Goal: Task Accomplishment & Management: Manage account settings

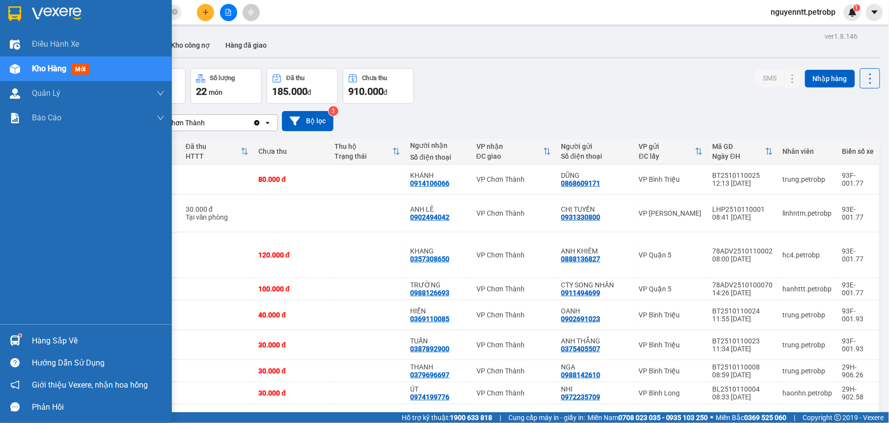
click at [17, 341] on img at bounding box center [15, 341] width 10 height 10
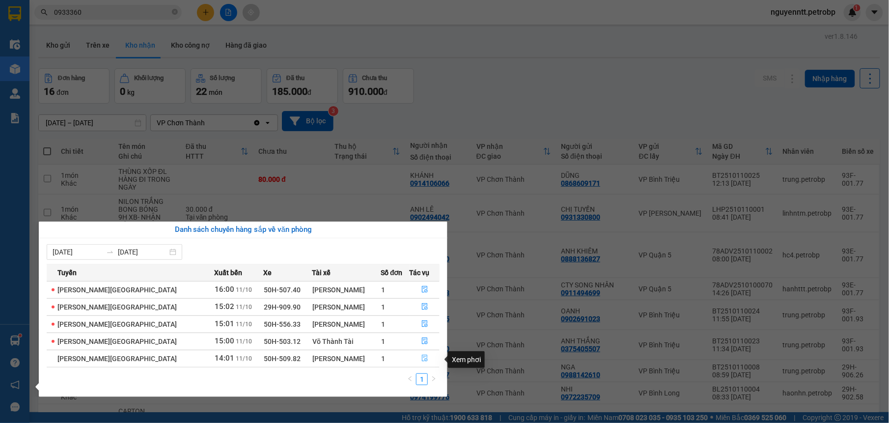
click at [417, 358] on button "button" at bounding box center [424, 359] width 29 height 16
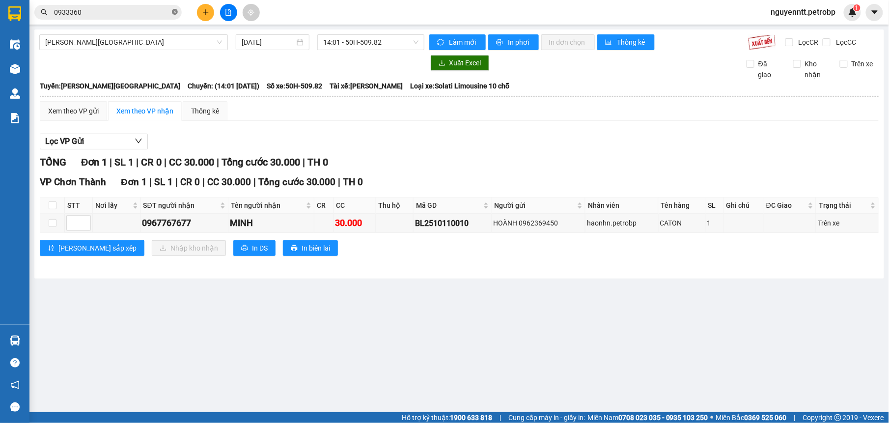
click at [175, 11] on icon "close-circle" at bounding box center [175, 12] width 6 height 6
click at [160, 12] on input "text" at bounding box center [112, 12] width 116 height 11
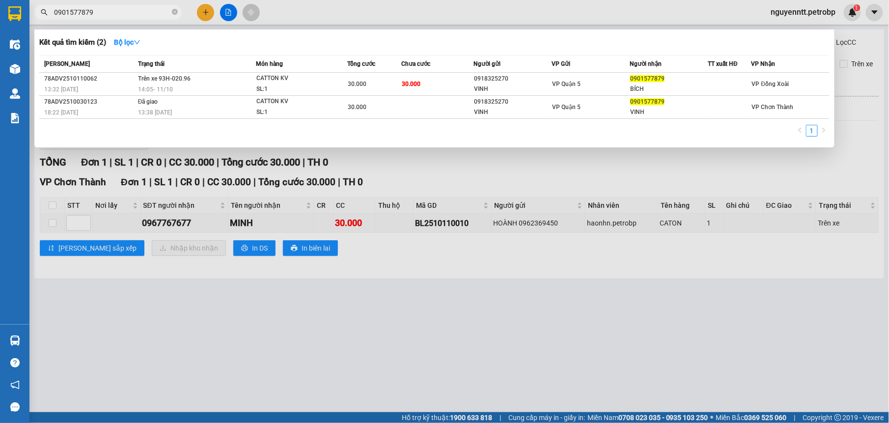
type input "0901577879"
click at [259, 321] on div at bounding box center [444, 211] width 889 height 423
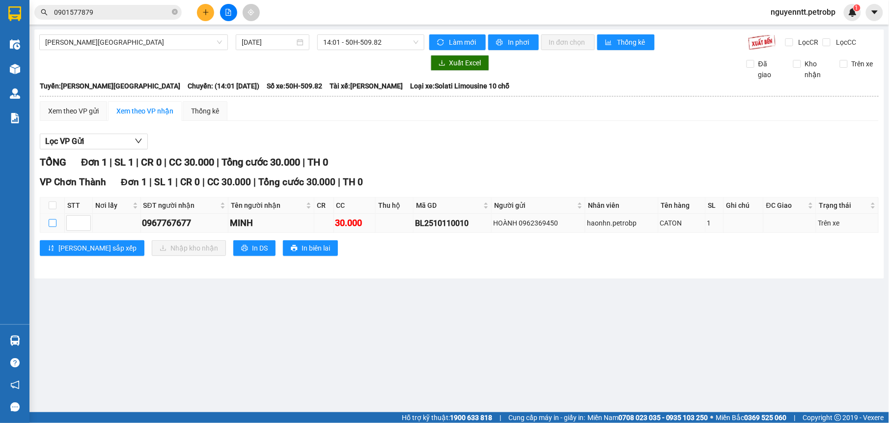
click at [49, 221] on input "checkbox" at bounding box center [53, 223] width 8 height 8
checkbox input "true"
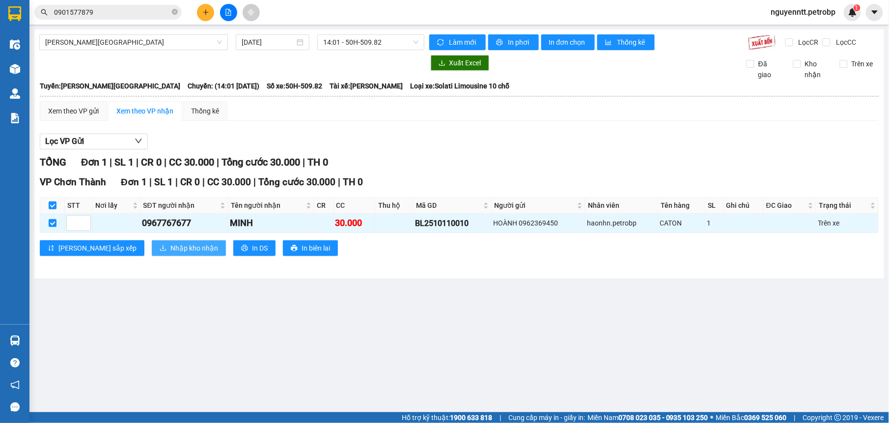
click at [170, 253] on span "Nhập kho nhận" at bounding box center [194, 248] width 48 height 11
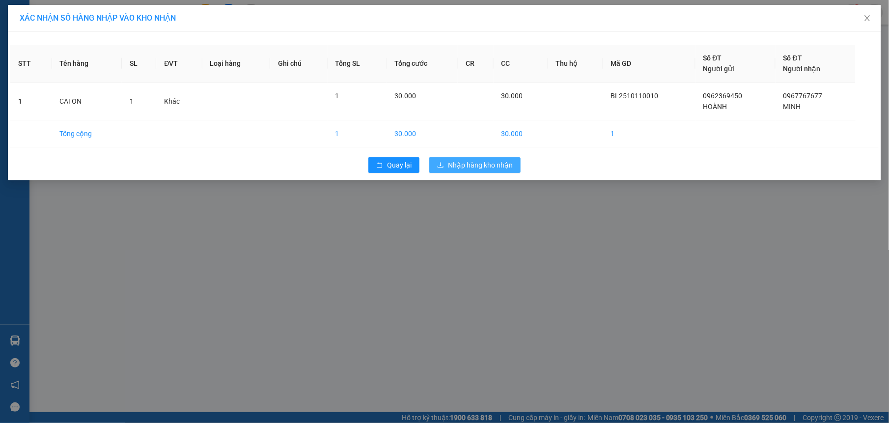
click at [498, 170] on span "Nhập hàng kho nhận" at bounding box center [480, 165] width 65 height 11
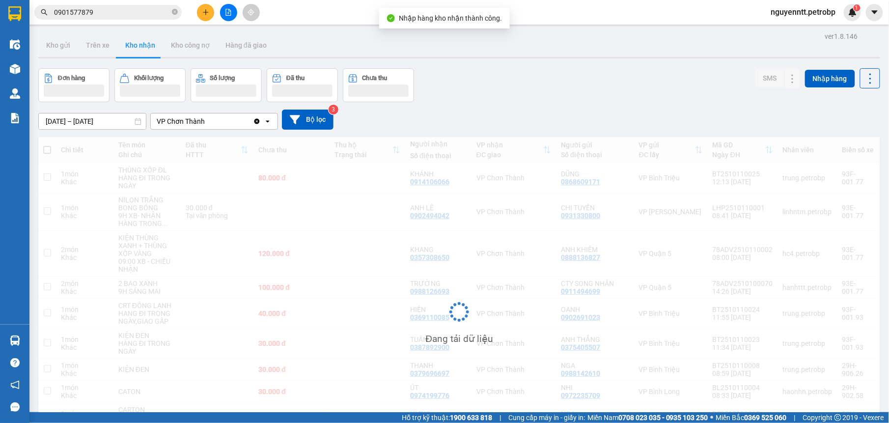
click at [526, 327] on div "Đang tải dữ liệu" at bounding box center [459, 319] width 842 height 365
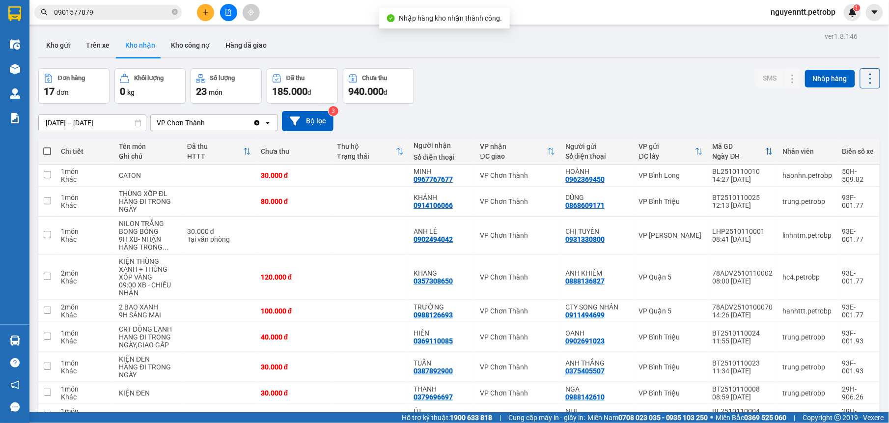
click at [543, 101] on div "Đơn hàng 17 đơn Khối lượng 0 kg Số lượng 23 món Đã thu 185.000 đ Chưa thu 940.0…" at bounding box center [459, 85] width 842 height 35
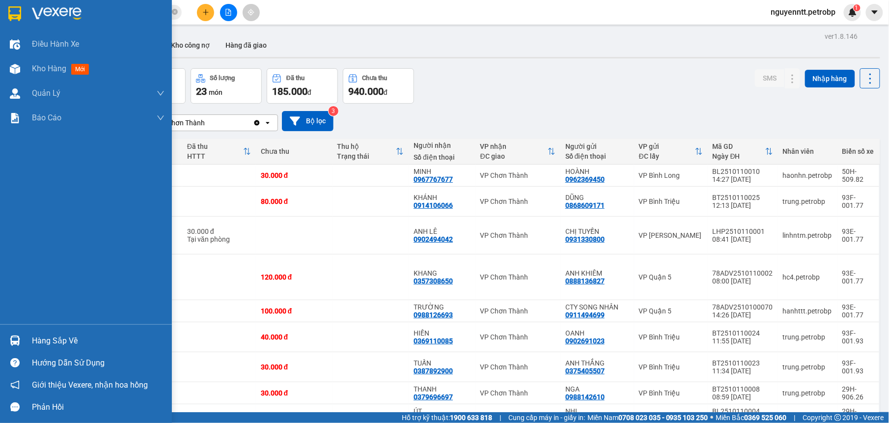
click at [19, 346] on div at bounding box center [14, 340] width 17 height 17
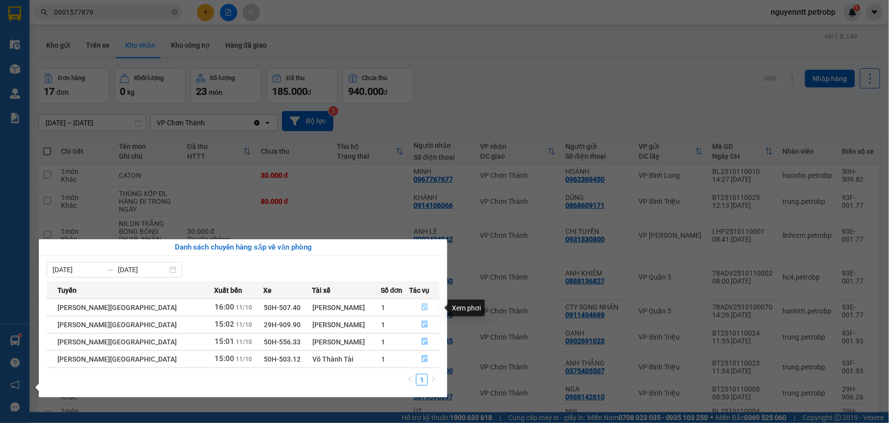
click at [426, 307] on button "button" at bounding box center [424, 308] width 29 height 16
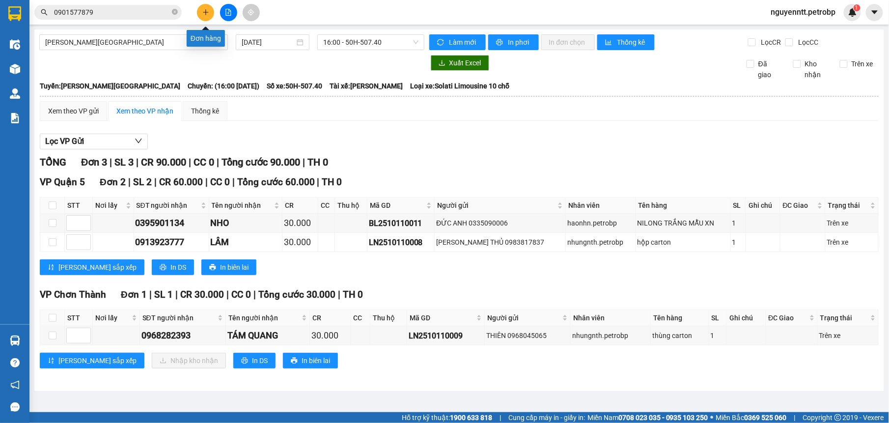
click at [201, 14] on button at bounding box center [205, 12] width 17 height 17
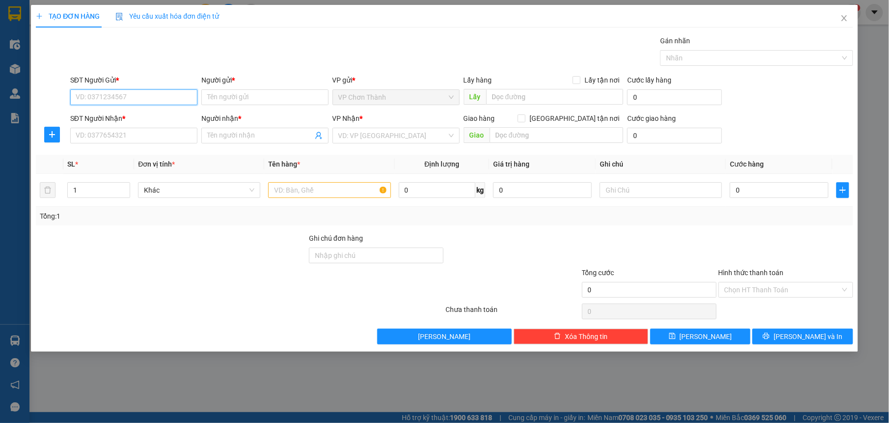
click at [126, 92] on input "SĐT Người Gửi *" at bounding box center [133, 97] width 127 height 16
click at [134, 103] on input "SĐT Người Gửi *" at bounding box center [133, 97] width 127 height 16
type input "0901577879"
click at [223, 95] on input "Người gửi *" at bounding box center [264, 97] width 127 height 16
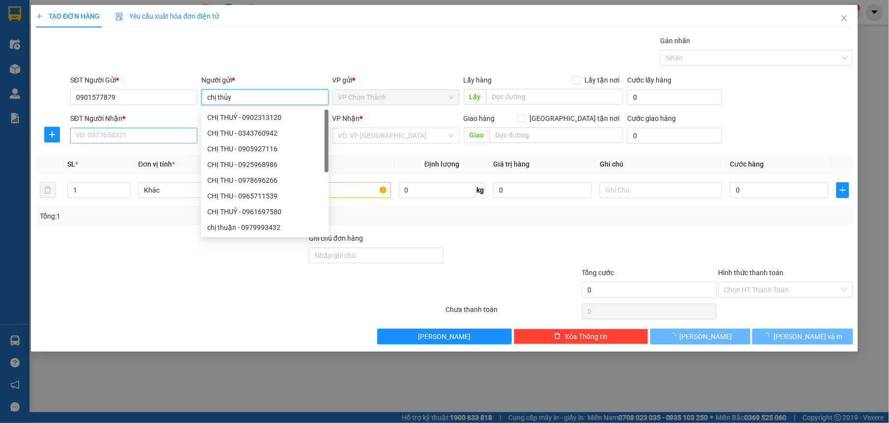
type input "chị thủy"
click at [103, 134] on input "SĐT Người Nhận *" at bounding box center [133, 136] width 127 height 16
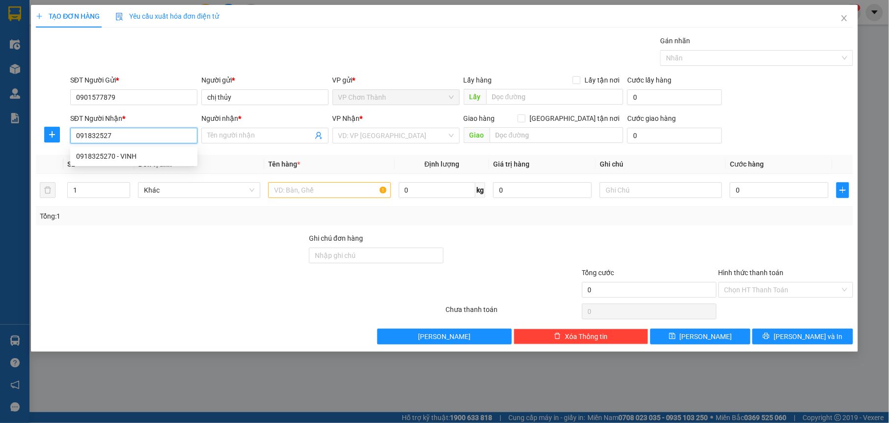
type input "0918325270"
click at [128, 152] on div "0918325270 - VINH" at bounding box center [133, 156] width 115 height 11
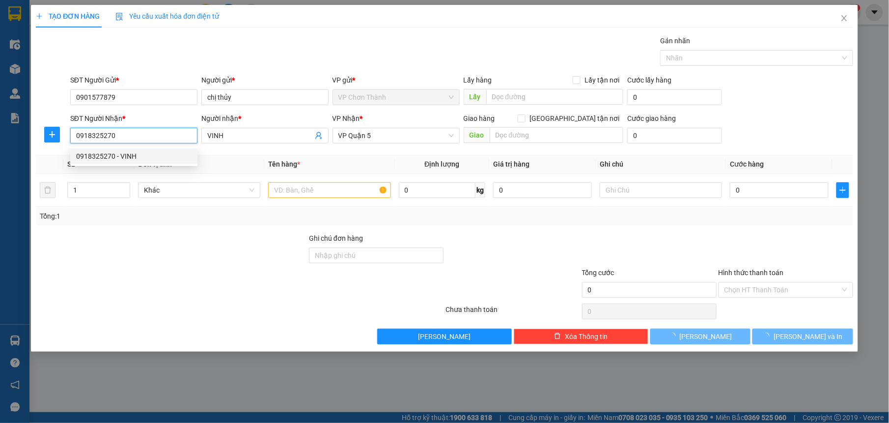
type input "VINH"
type input "40.000"
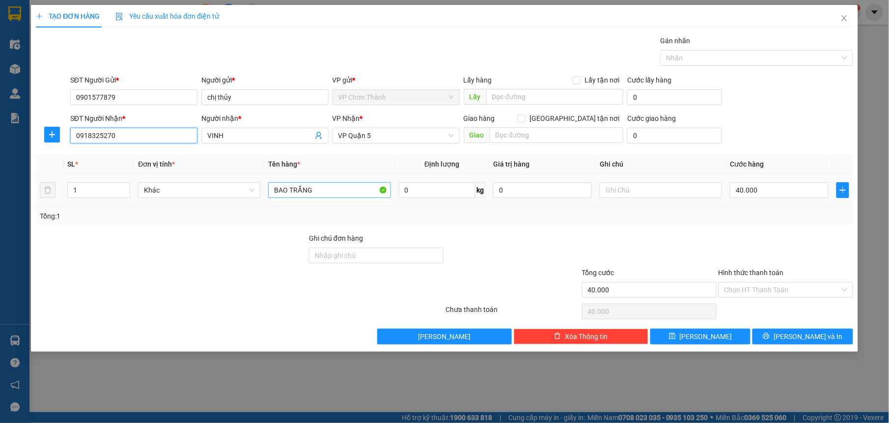
type input "0918325270"
click at [344, 189] on input "BAO TRẮNG" at bounding box center [329, 190] width 122 height 16
type input "B"
type input "hộp nhỏ"
click at [772, 192] on input "40.000" at bounding box center [779, 190] width 99 height 16
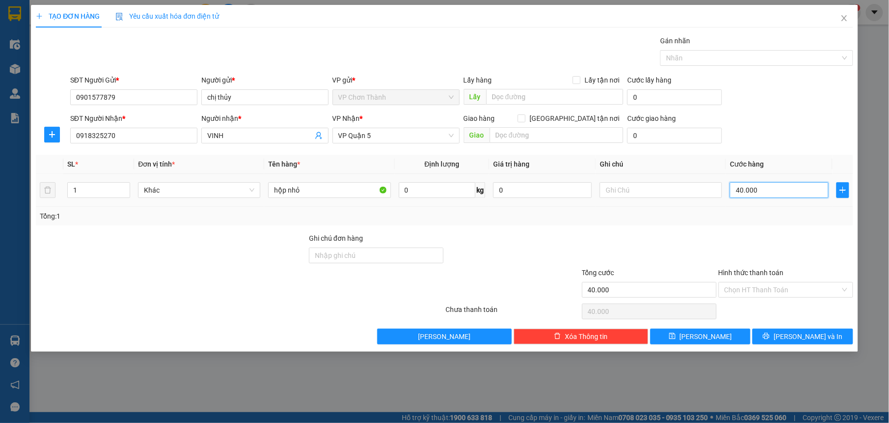
type input "0"
type input "3"
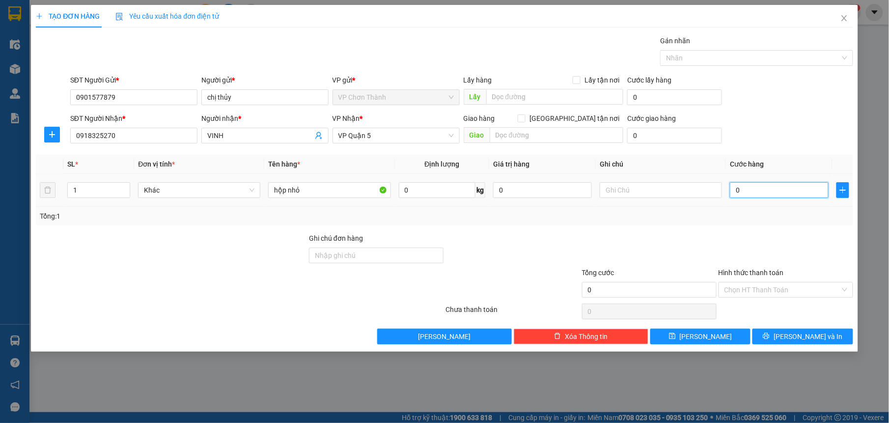
type input "03"
type input "30"
type input "030"
type input "300"
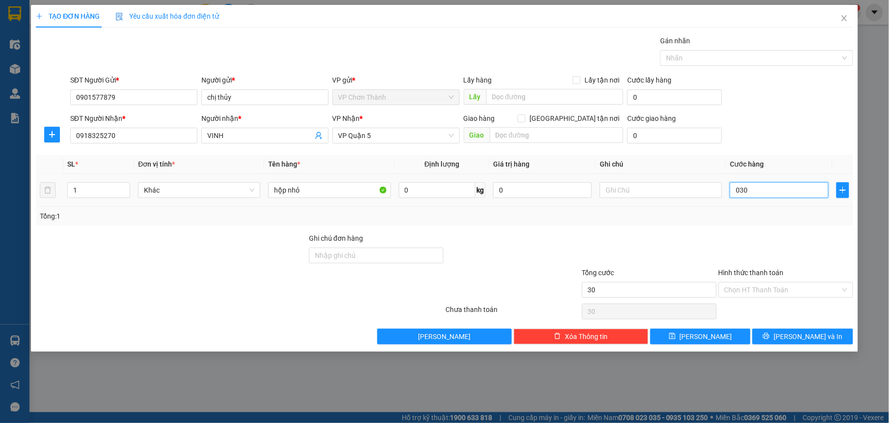
type input "300"
type input "0.300"
type input "3.000"
type input "03.000"
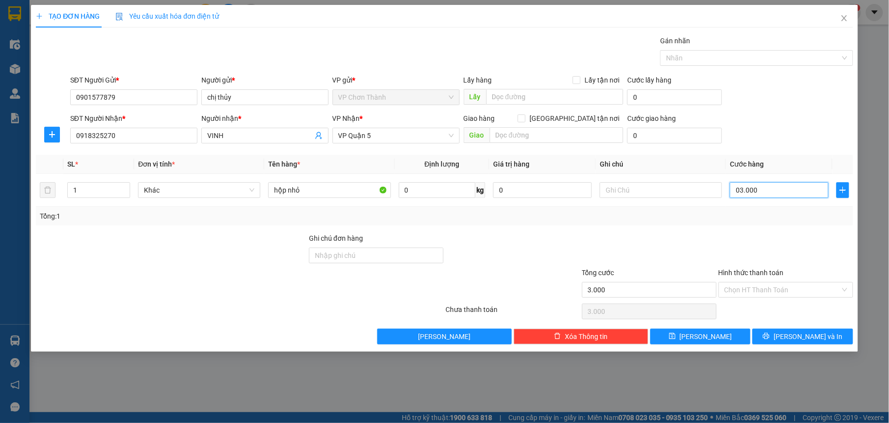
type input "30.000"
click at [627, 246] on div at bounding box center [649, 250] width 137 height 34
click at [790, 331] on button "[PERSON_NAME] và In" at bounding box center [803, 337] width 100 height 16
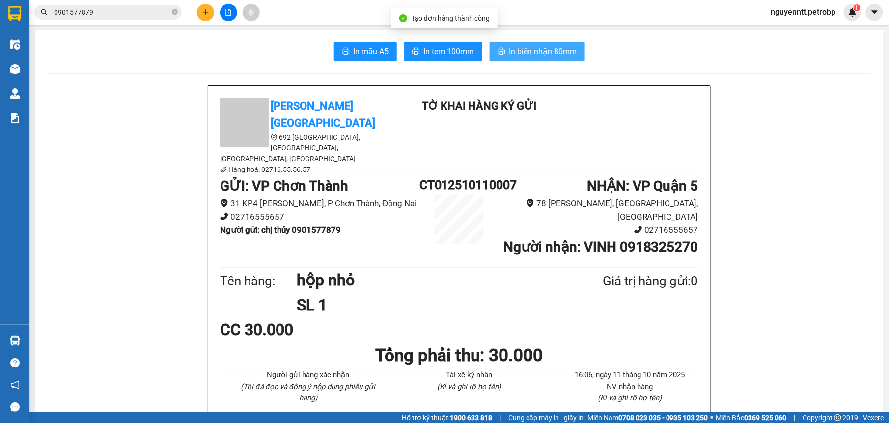
click at [509, 47] on span "In biên nhận 80mm" at bounding box center [543, 51] width 68 height 12
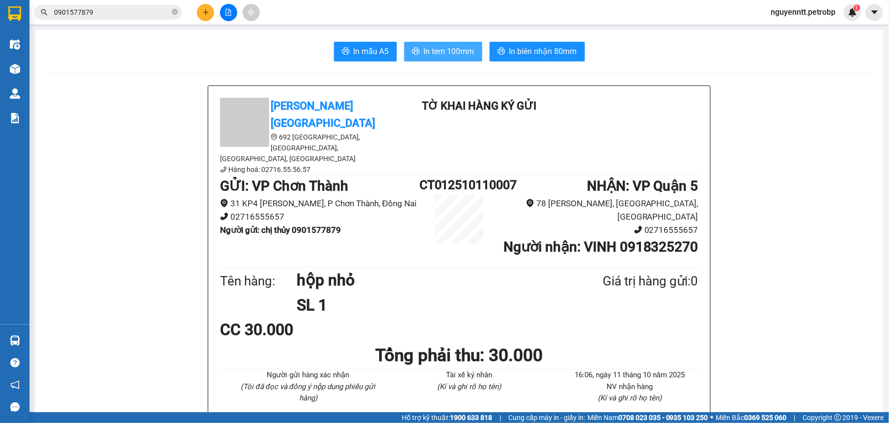
click at [439, 50] on span "In tem 100mm" at bounding box center [449, 51] width 51 height 12
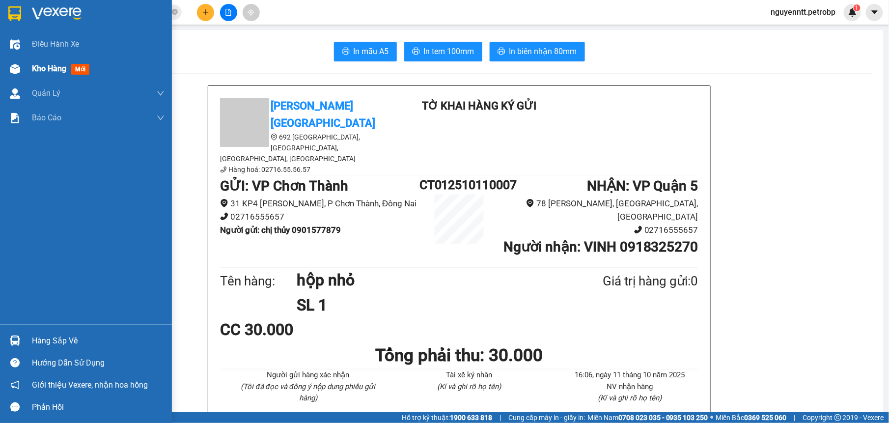
click at [27, 66] on div "Kho hàng mới" at bounding box center [86, 68] width 172 height 25
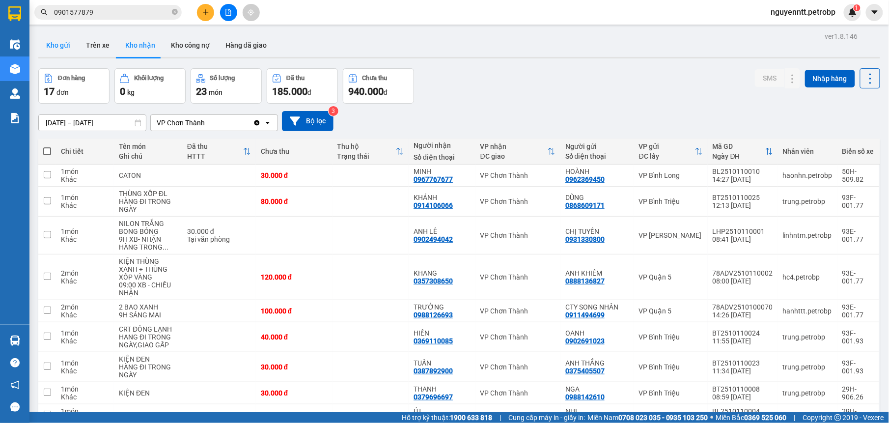
click at [63, 52] on button "Kho gửi" at bounding box center [58, 45] width 40 height 24
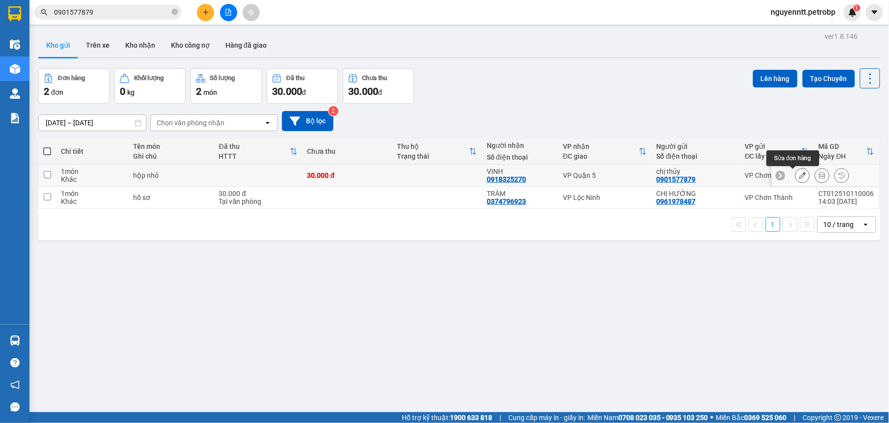
click at [799, 177] on icon at bounding box center [802, 175] width 7 height 7
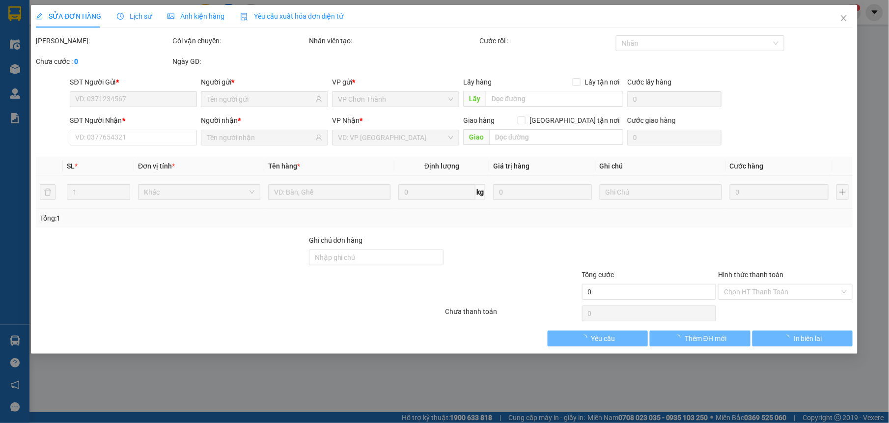
type input "0901577879"
type input "0918325270"
type input "30.000"
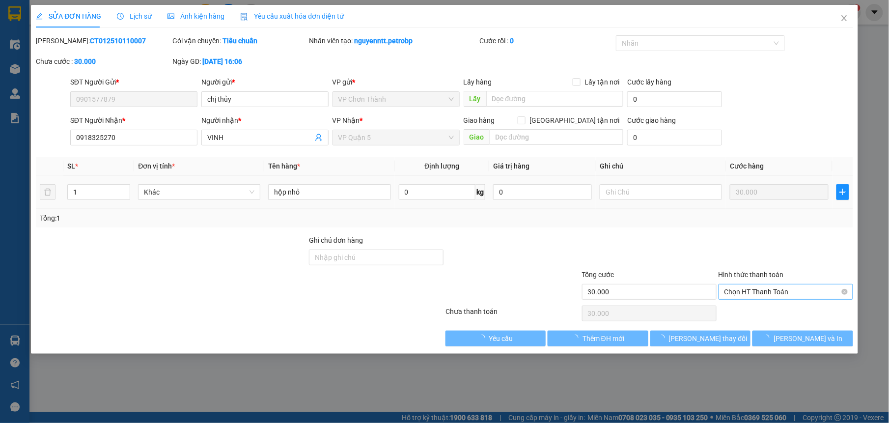
click at [767, 297] on span "Chọn HT Thanh Toán" at bounding box center [786, 291] width 123 height 15
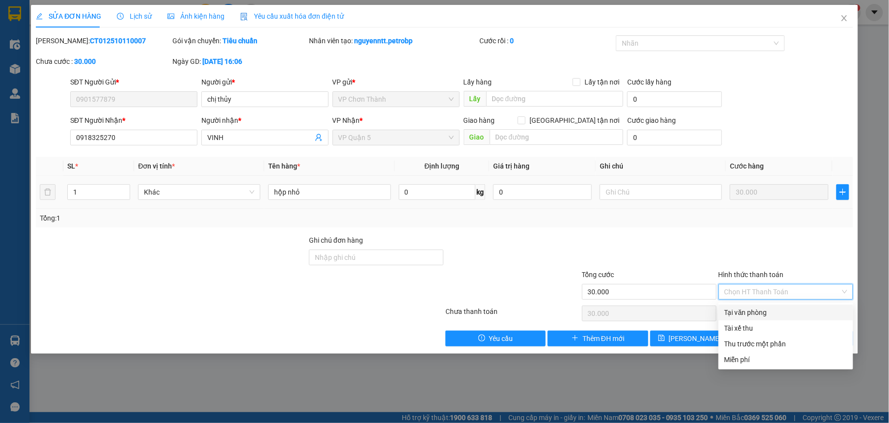
click at [763, 311] on div "Tại văn phòng" at bounding box center [786, 312] width 123 height 11
type input "0"
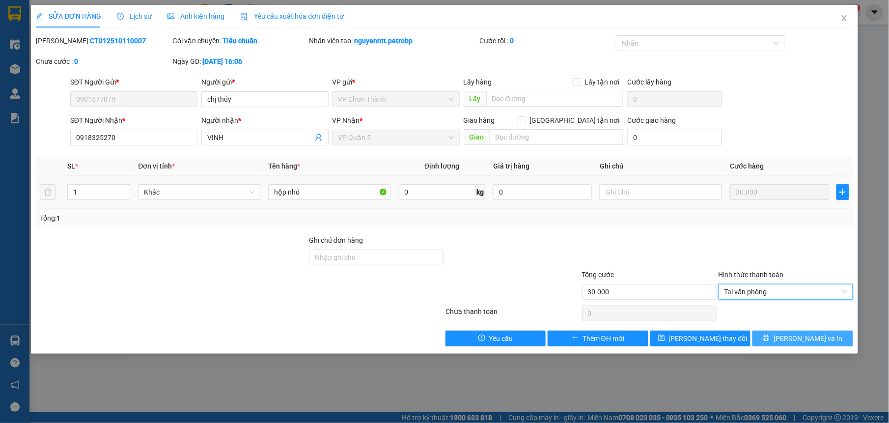
click at [812, 337] on span "[PERSON_NAME] và In" at bounding box center [808, 338] width 69 height 11
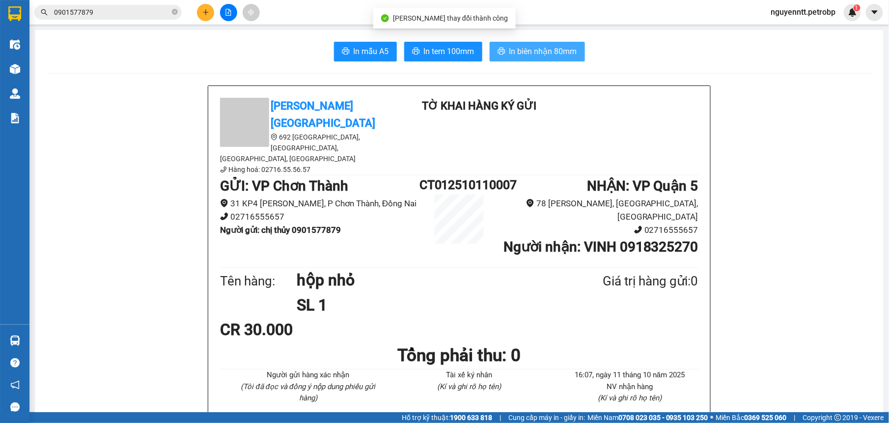
click at [498, 54] on icon "printer" at bounding box center [502, 51] width 8 height 8
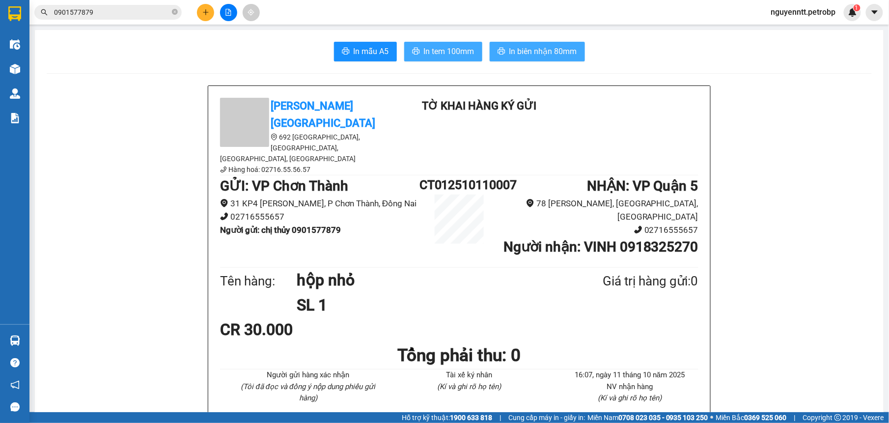
click at [443, 58] on button "In tem 100mm" at bounding box center [443, 52] width 78 height 20
click at [22, 65] on div at bounding box center [14, 68] width 17 height 17
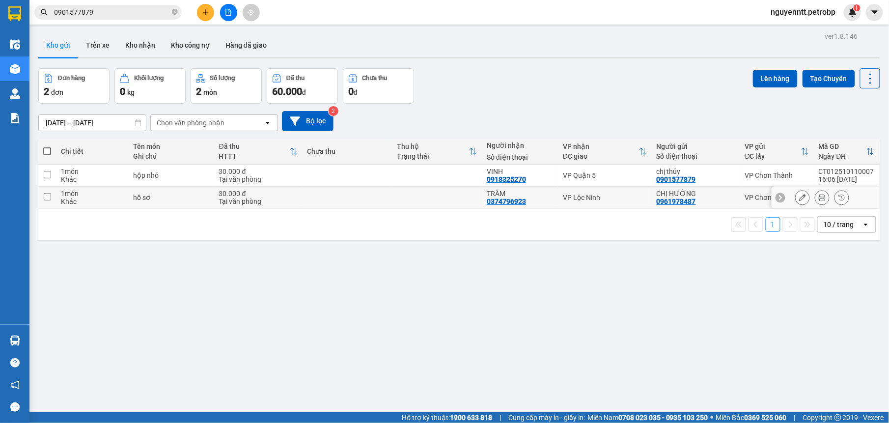
click at [384, 197] on td at bounding box center [348, 198] width 90 height 22
checkbox input "true"
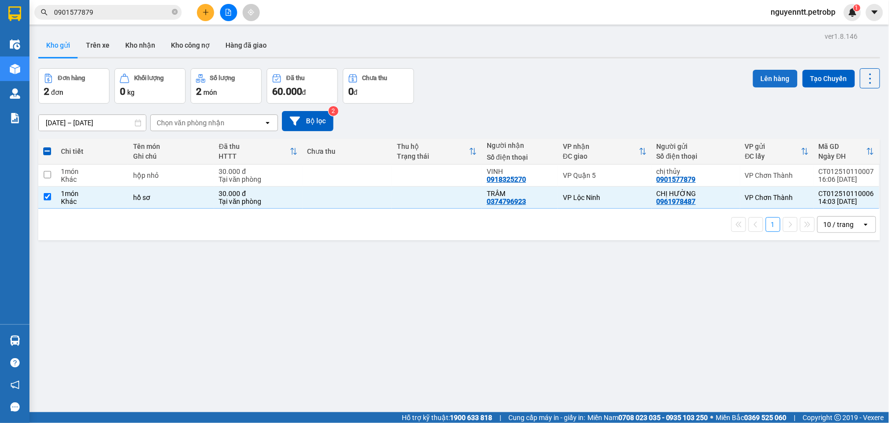
click at [776, 81] on button "Lên hàng" at bounding box center [775, 79] width 45 height 18
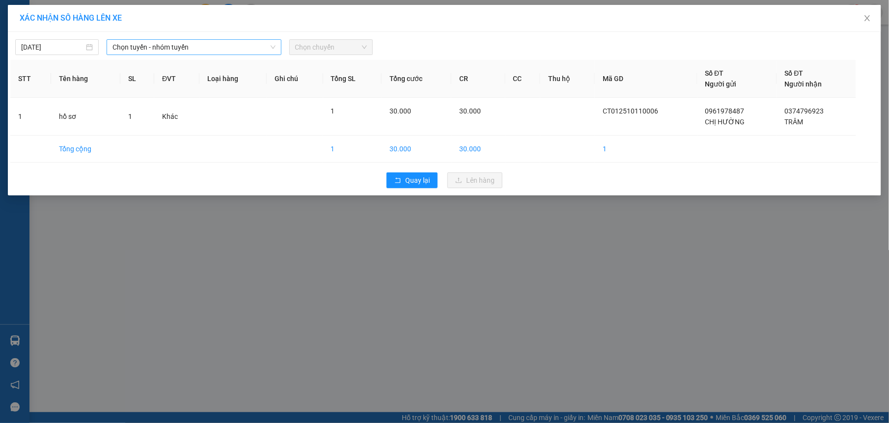
click at [199, 50] on span "Chọn tuyến - nhóm tuyến" at bounding box center [193, 47] width 163 height 15
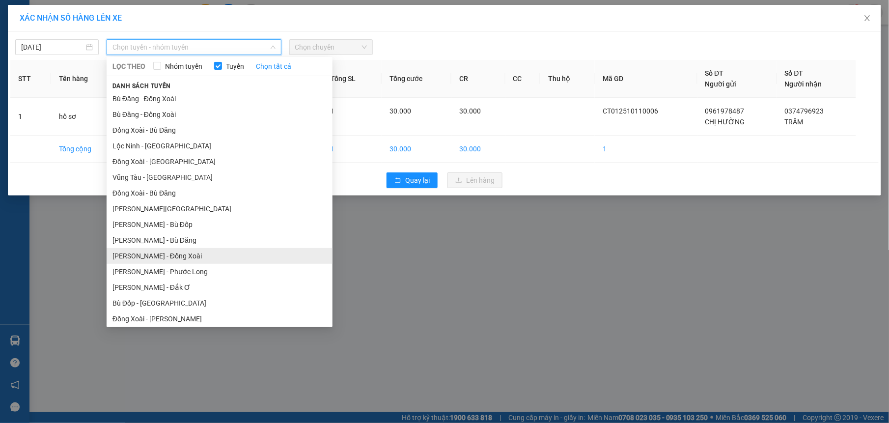
scroll to position [82, 0]
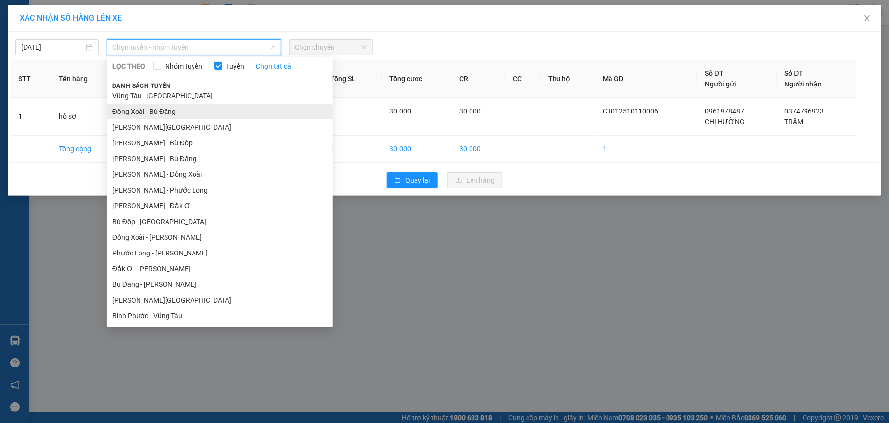
click at [185, 118] on li "Đồng Xoài - Bù Đăng" at bounding box center [220, 112] width 226 height 16
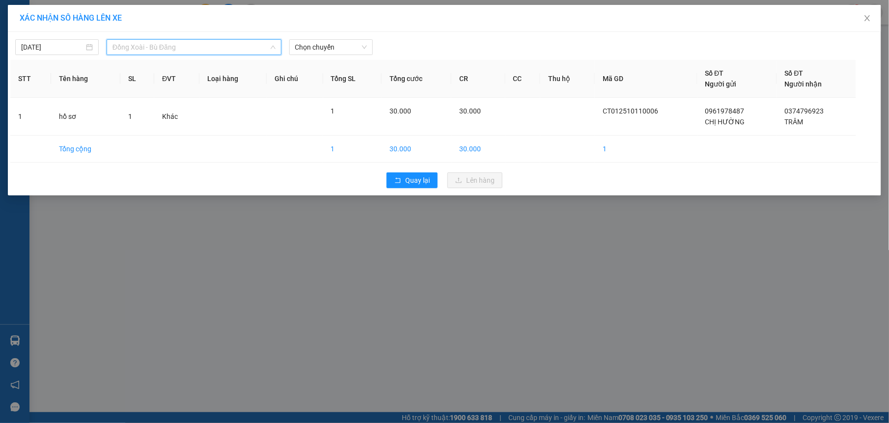
click at [166, 48] on span "Đồng Xoài - Bù Đăng" at bounding box center [193, 47] width 163 height 15
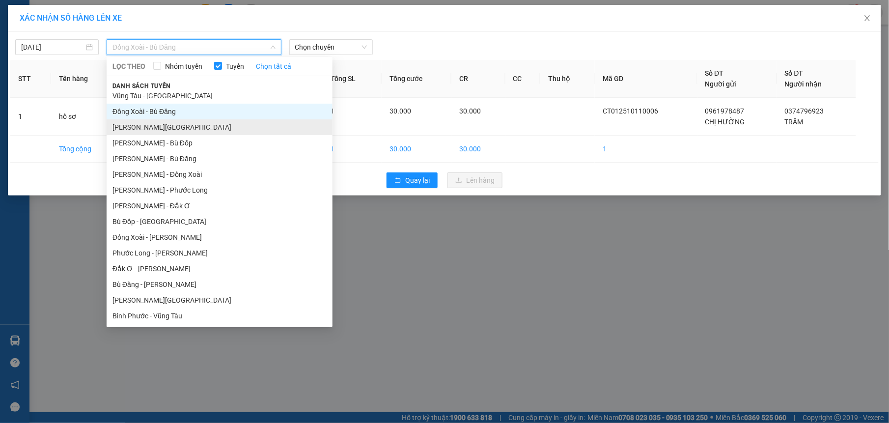
click at [180, 128] on li "[PERSON_NAME][GEOGRAPHIC_DATA]" at bounding box center [220, 127] width 226 height 16
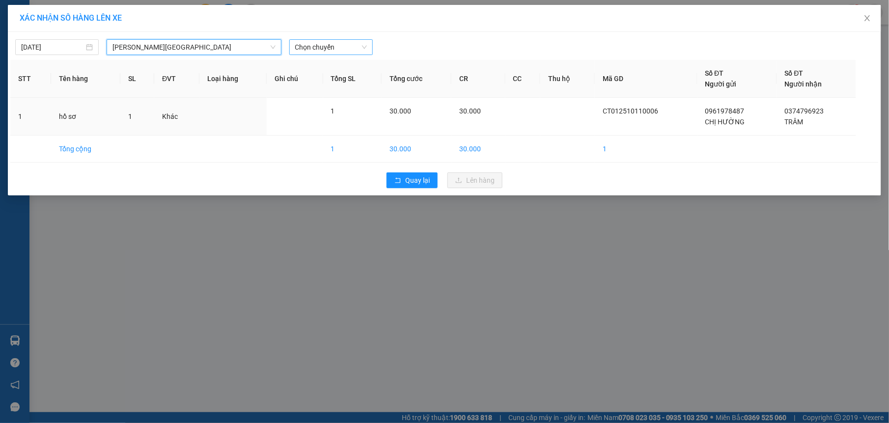
click at [354, 53] on span "Chọn chuyến" at bounding box center [331, 47] width 72 height 15
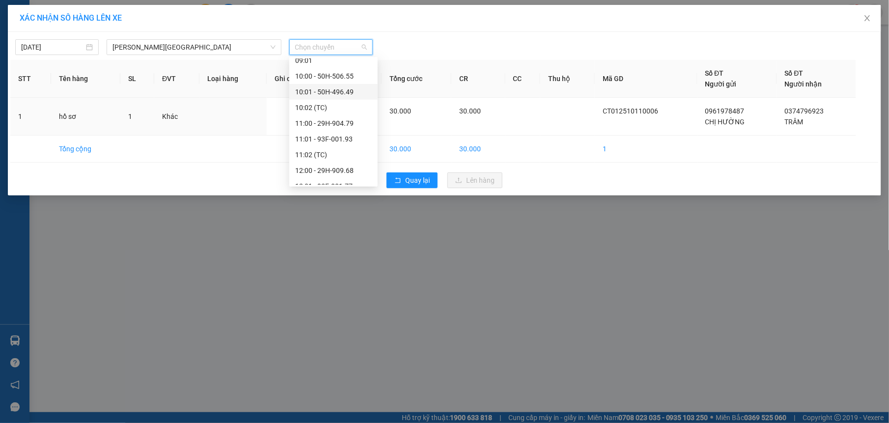
scroll to position [358, 0]
click at [340, 68] on div "13:00 - 50H-504.24" at bounding box center [333, 70] width 77 height 11
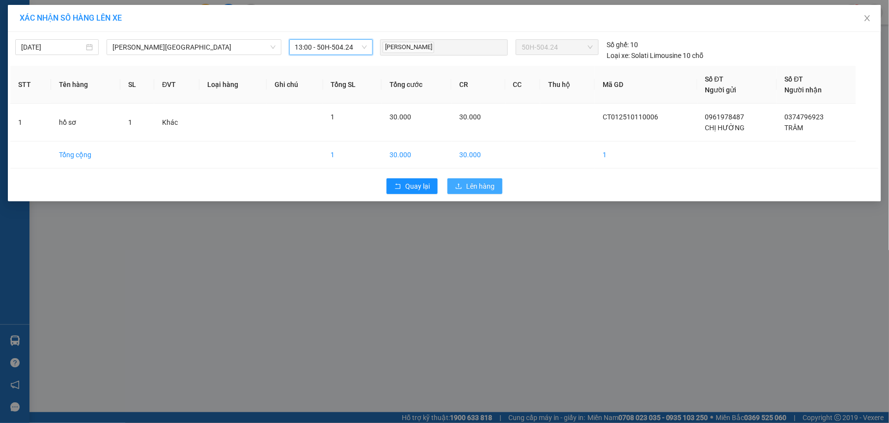
click at [478, 181] on span "Lên hàng" at bounding box center [480, 186] width 28 height 11
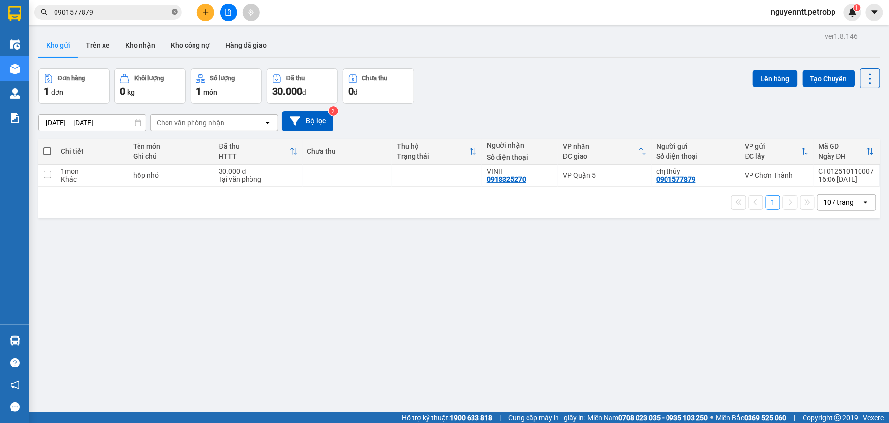
click at [173, 13] on icon "close-circle" at bounding box center [175, 12] width 6 height 6
click at [164, 14] on input "text" at bounding box center [112, 12] width 116 height 11
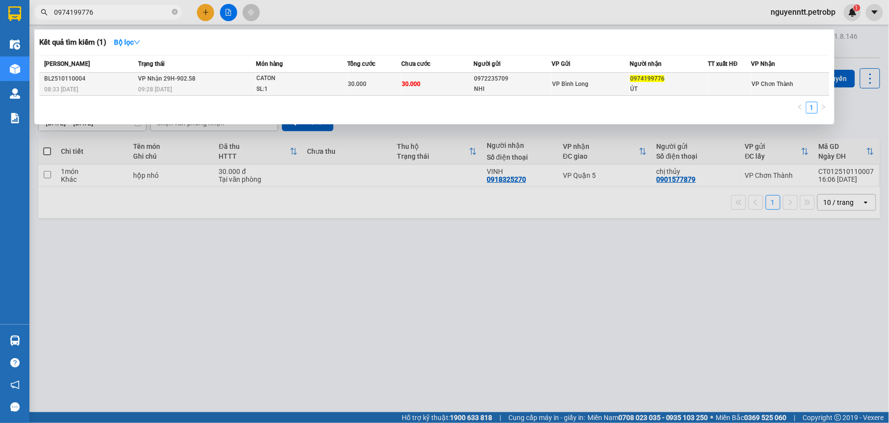
type input "0974199776"
click at [449, 81] on td "30.000" at bounding box center [437, 84] width 72 height 23
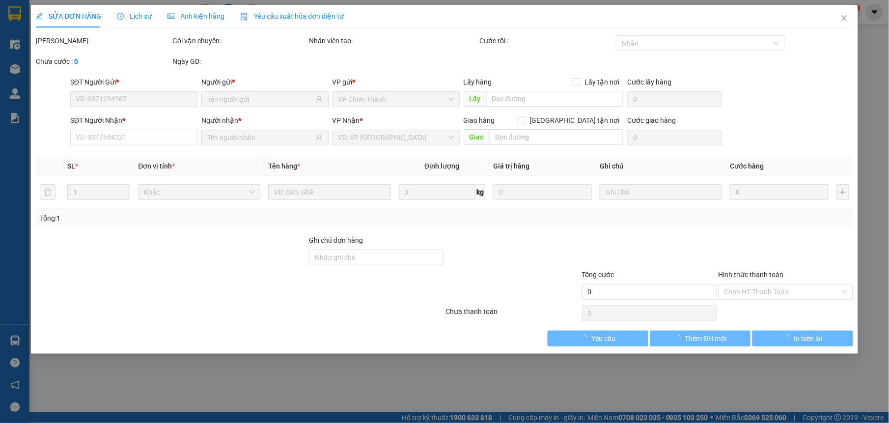
type input "0972235709"
type input "NHI"
type input "0974199776"
type input "ÚT"
type input "30.000"
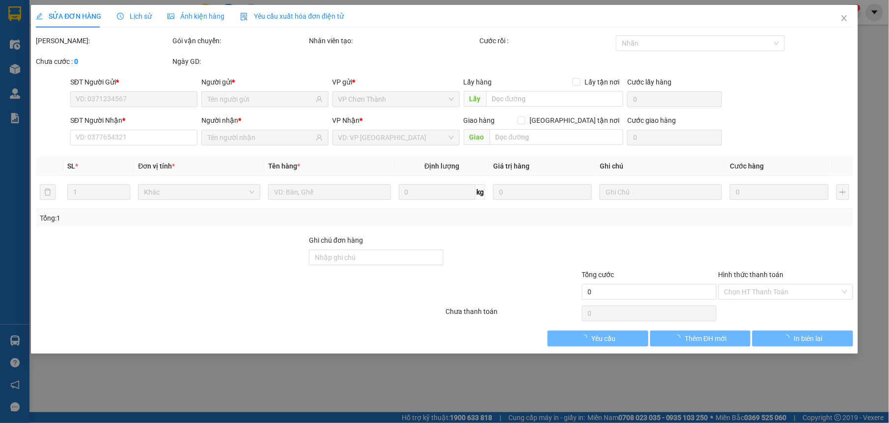
type input "30.000"
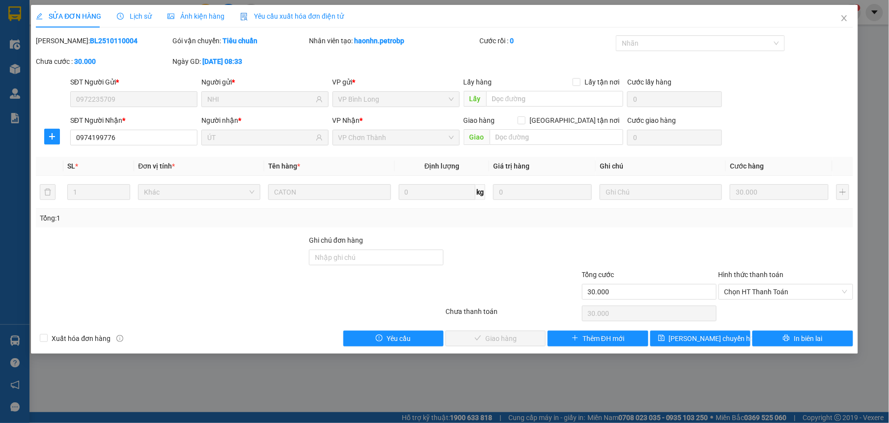
click at [133, 19] on span "Lịch sử" at bounding box center [134, 16] width 35 height 8
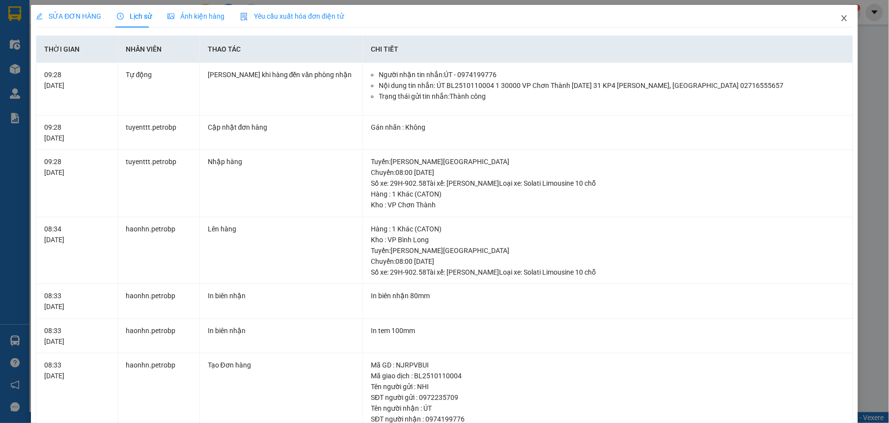
click at [841, 22] on icon "close" at bounding box center [845, 18] width 8 height 8
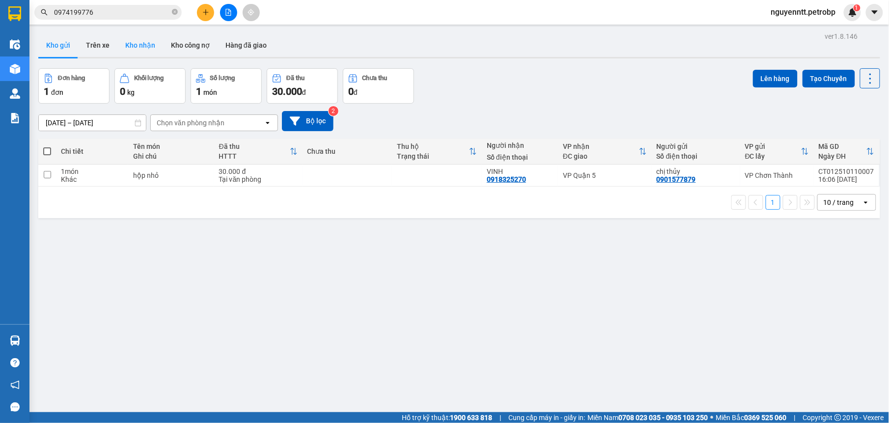
click at [142, 51] on button "Kho nhận" at bounding box center [140, 45] width 46 height 24
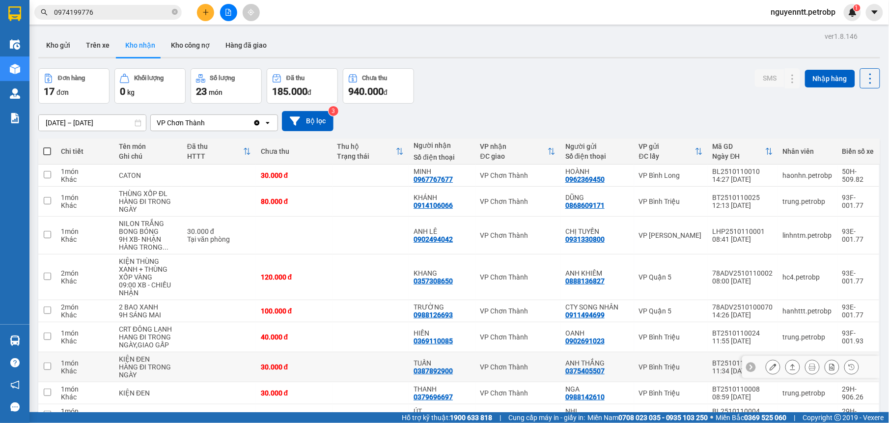
scroll to position [87, 0]
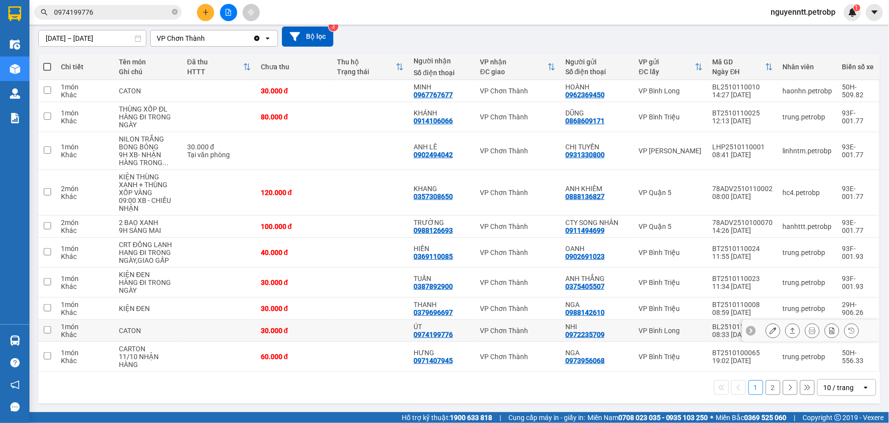
click at [476, 331] on td "VP Chơn Thành" at bounding box center [518, 331] width 85 height 22
checkbox input "true"
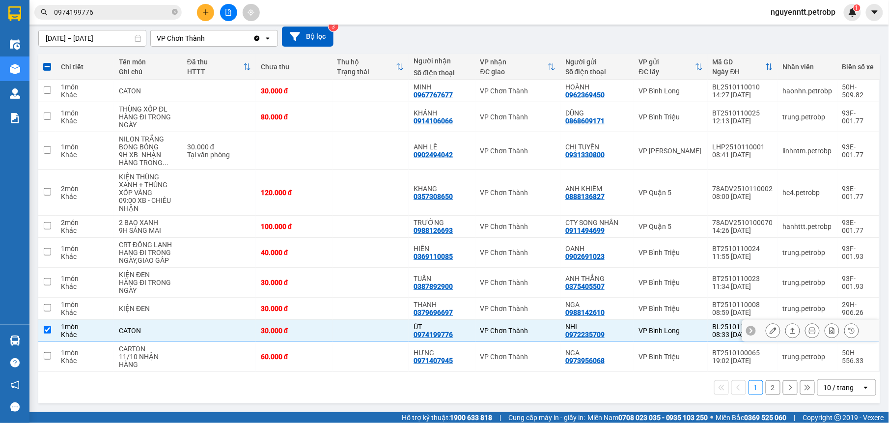
click at [789, 329] on icon at bounding box center [792, 330] width 7 height 7
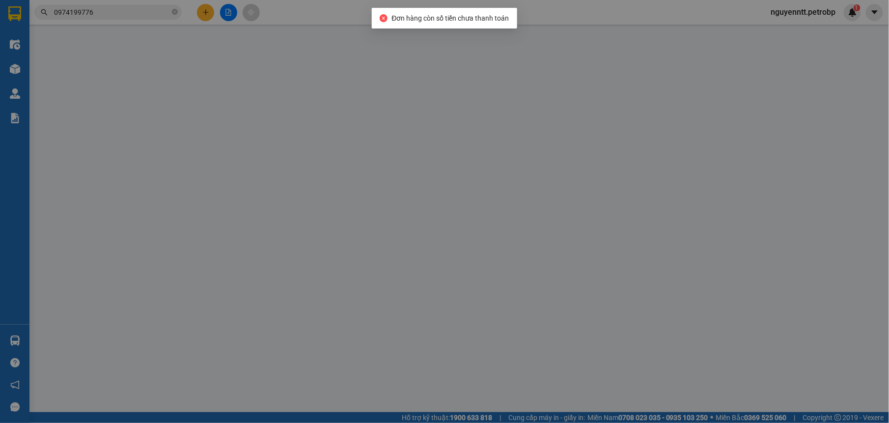
type input "0972235709"
type input "NHI"
type input "0974199776"
type input "ÚT"
type input "30.000"
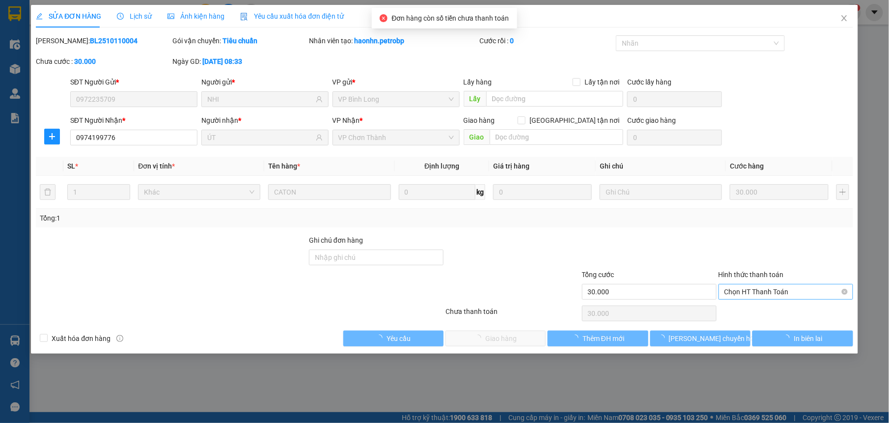
click at [773, 300] on div "Chọn HT Thanh Toán" at bounding box center [786, 292] width 135 height 16
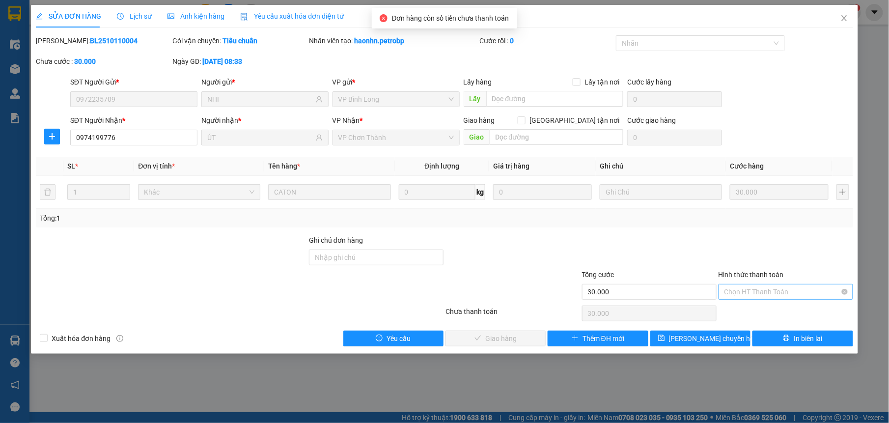
click at [773, 294] on span "Chọn HT Thanh Toán" at bounding box center [786, 291] width 123 height 15
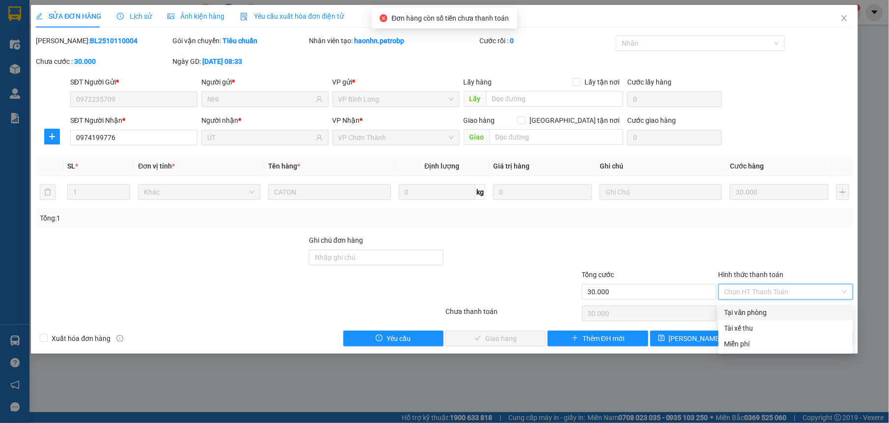
click at [766, 307] on div "Tại văn phòng" at bounding box center [786, 312] width 123 height 11
type input "0"
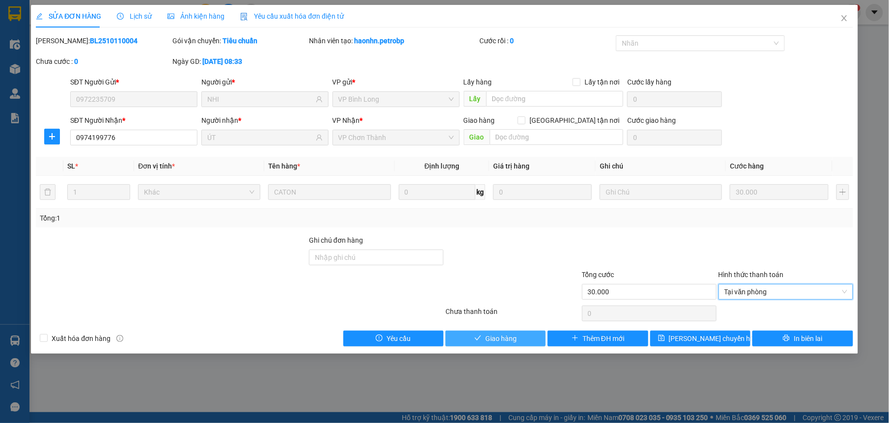
click at [480, 334] on button "Giao hàng" at bounding box center [496, 339] width 100 height 16
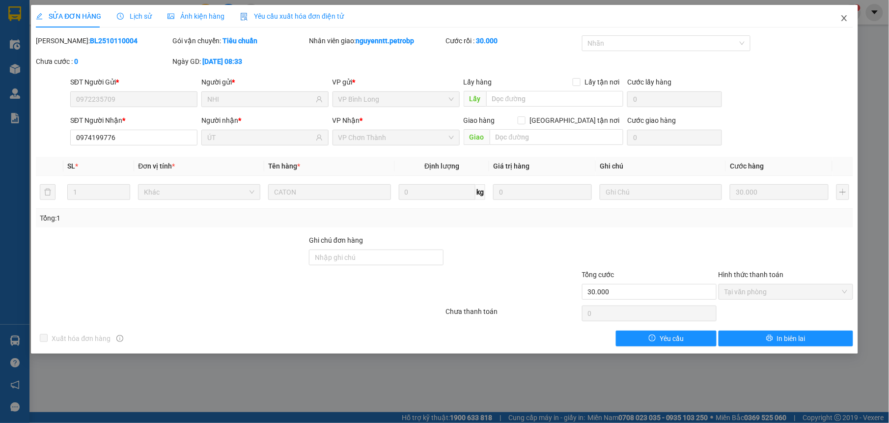
click at [845, 22] on icon "close" at bounding box center [845, 18] width 8 height 8
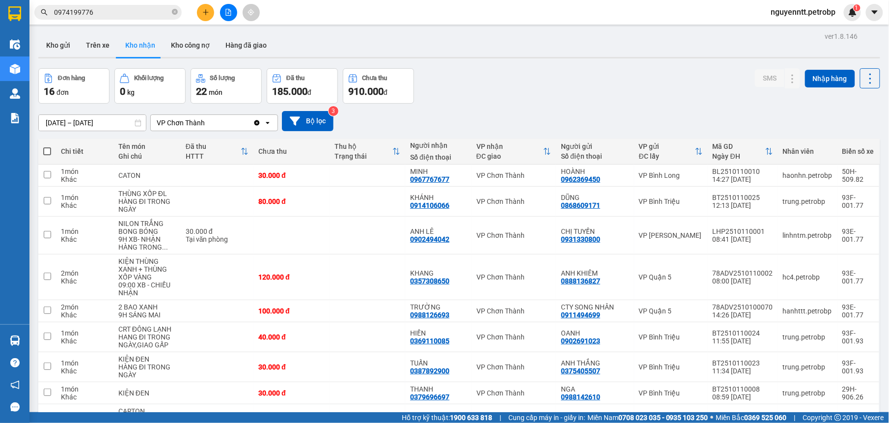
scroll to position [103, 0]
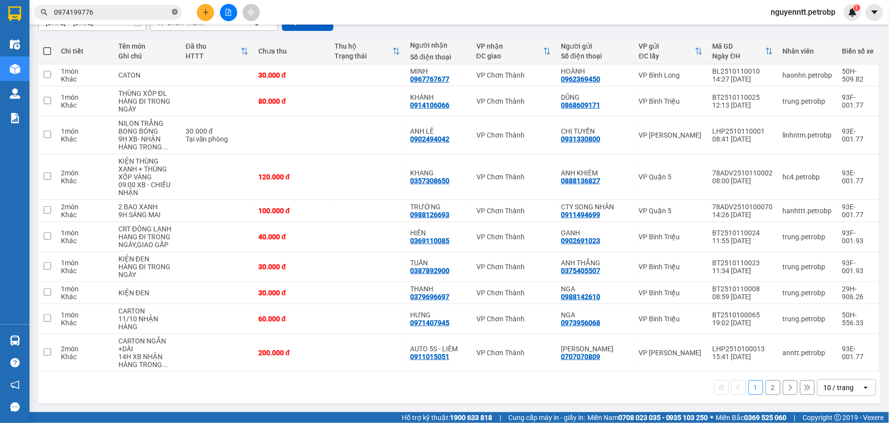
click at [175, 14] on icon "close-circle" at bounding box center [175, 12] width 6 height 6
click at [124, 14] on input "text" at bounding box center [112, 12] width 116 height 11
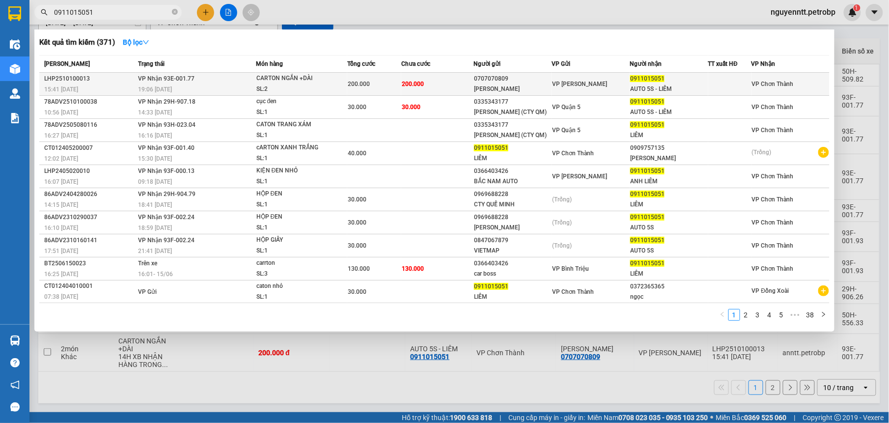
type input "0911015051"
click at [228, 83] on td "VP Nhận 93E-001.77 19:06 [DATE]" at bounding box center [196, 84] width 120 height 23
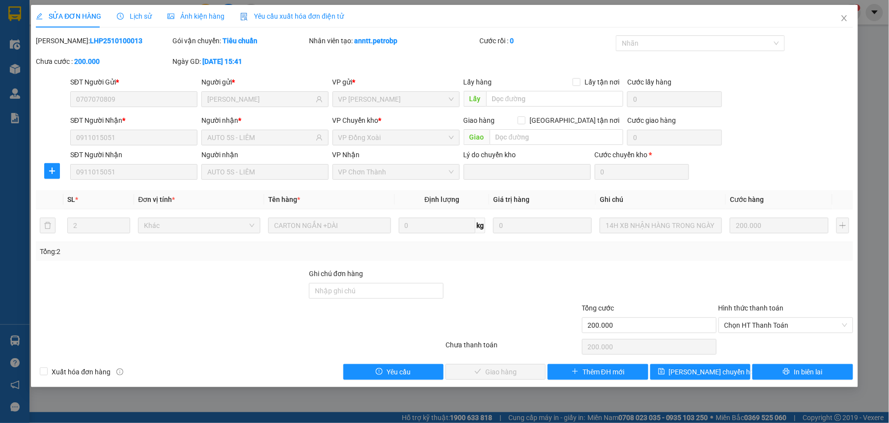
type input "0707070809"
type input "[PERSON_NAME]"
type input "0911015051"
type input "AUTO 5S - LIÊM"
type input "200.000"
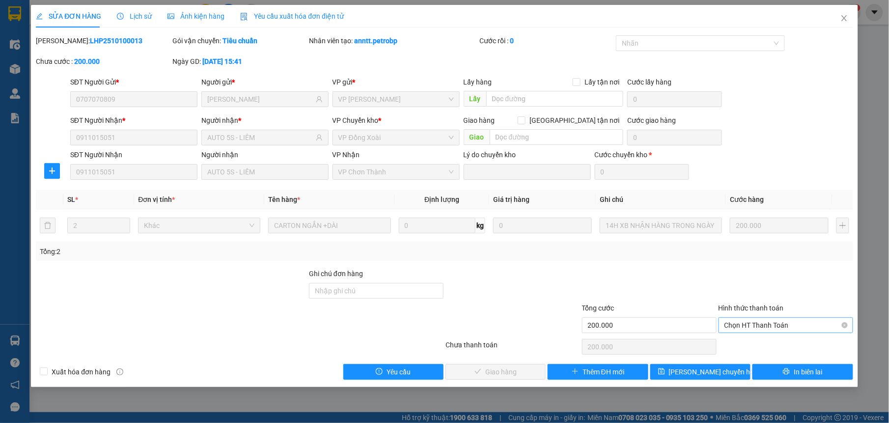
click at [765, 327] on span "Chọn HT Thanh Toán" at bounding box center [786, 325] width 123 height 15
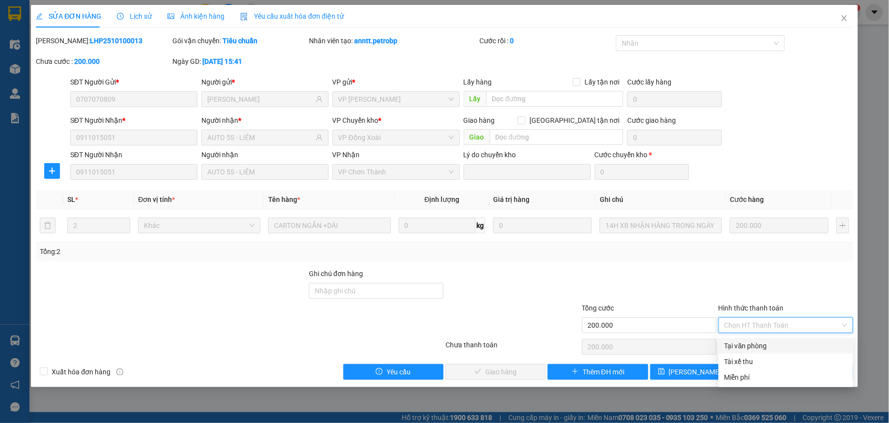
click at [745, 342] on div "Tại văn phòng" at bounding box center [786, 345] width 123 height 11
type input "0"
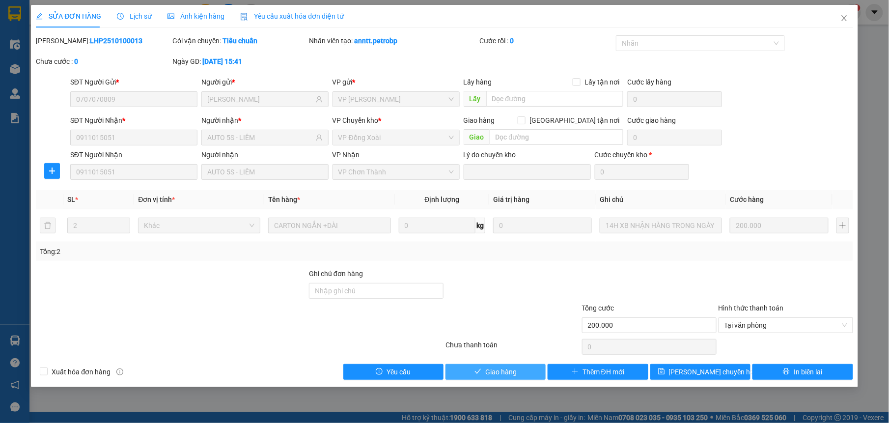
click at [510, 367] on span "Giao hàng" at bounding box center [500, 371] width 31 height 11
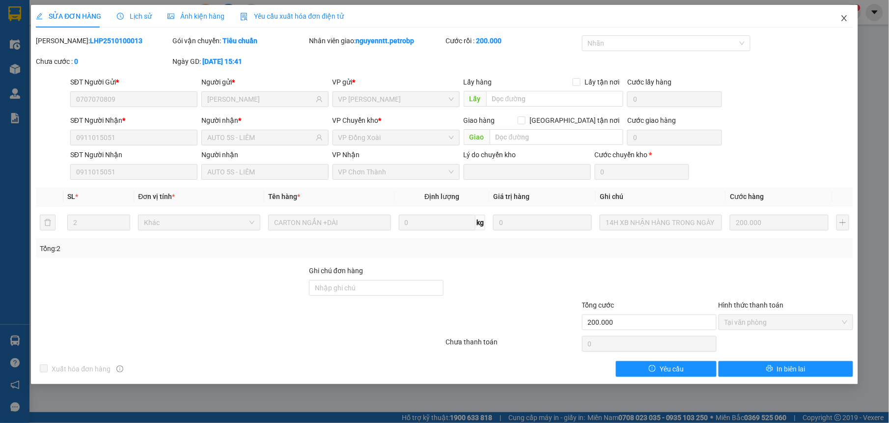
click at [848, 22] on icon "close" at bounding box center [845, 18] width 8 height 8
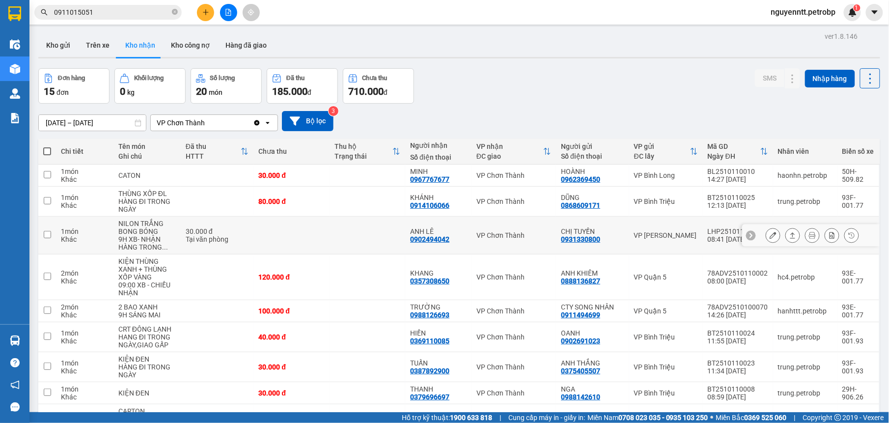
click at [344, 242] on td at bounding box center [368, 236] width 76 height 38
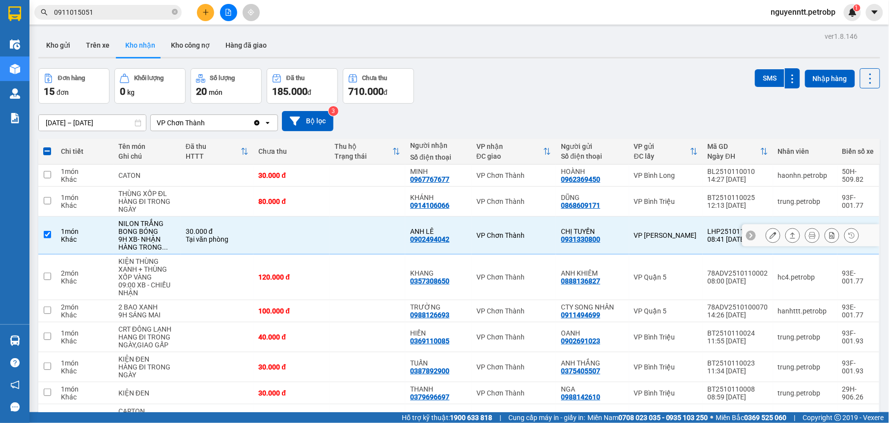
click at [789, 236] on icon at bounding box center [792, 235] width 7 height 7
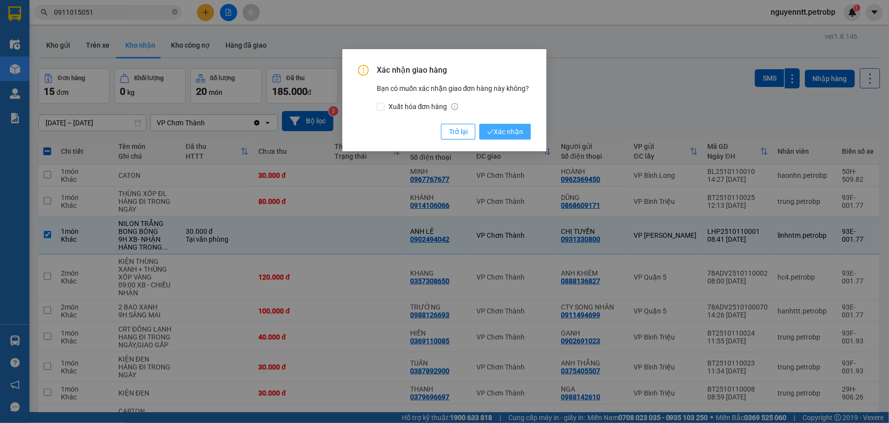
click at [496, 131] on span "Xác nhận" at bounding box center [505, 131] width 36 height 11
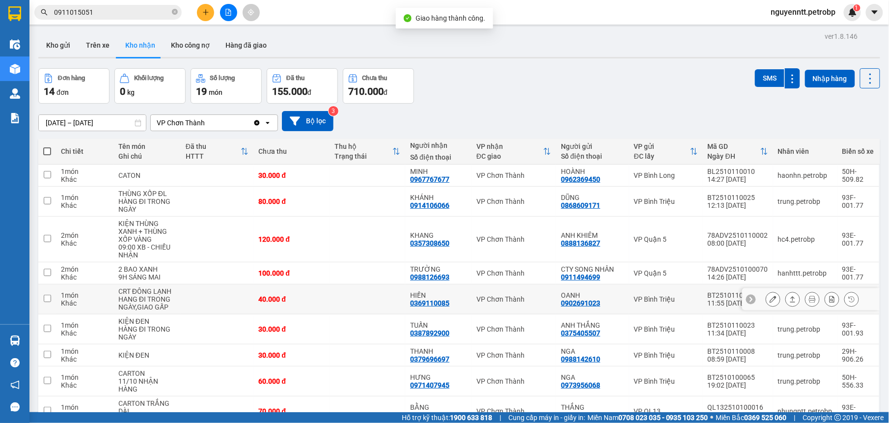
scroll to position [87, 0]
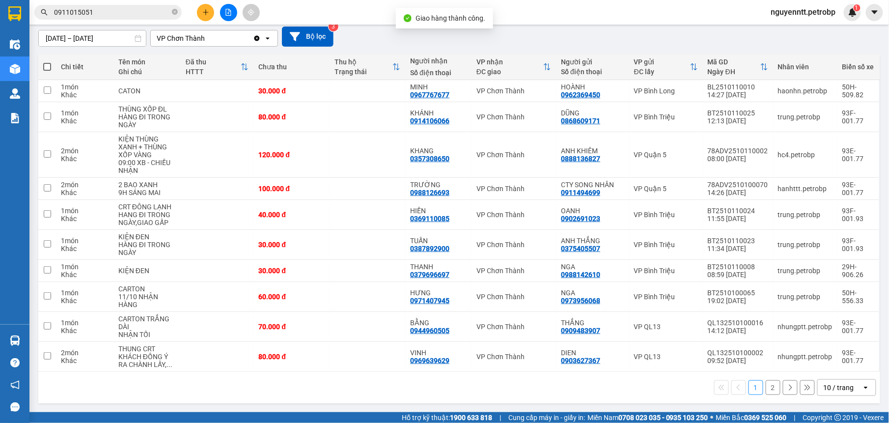
click at [766, 385] on button "2" at bounding box center [773, 387] width 15 height 15
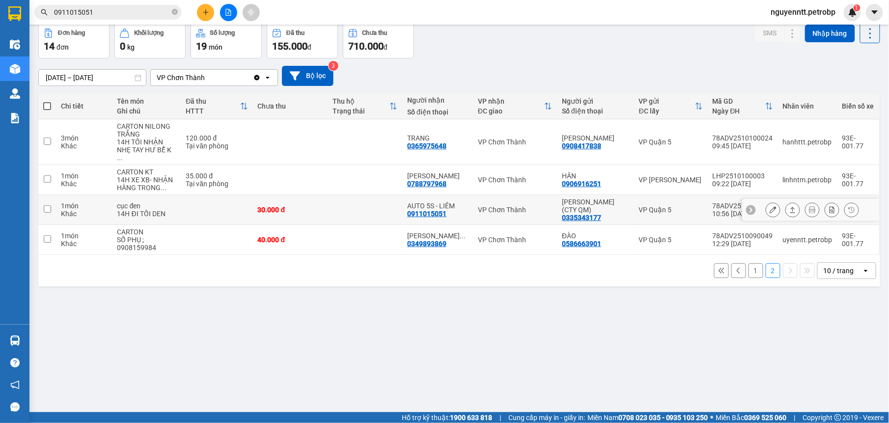
click at [359, 197] on td at bounding box center [365, 210] width 75 height 30
checkbox input "true"
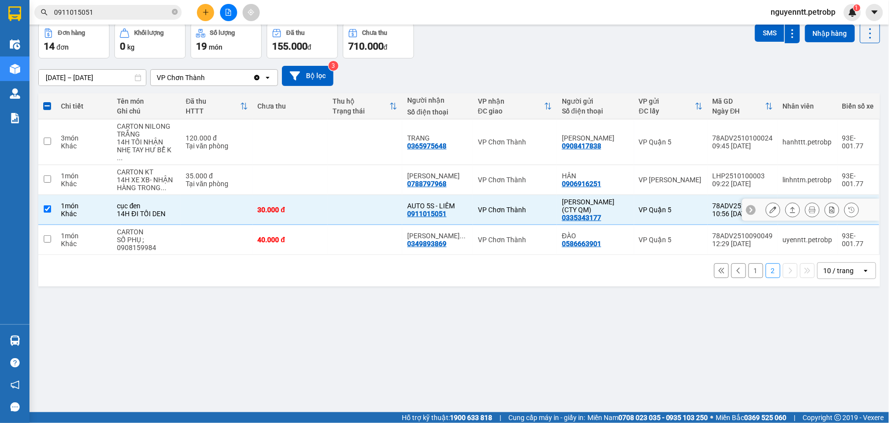
click at [789, 206] on icon at bounding box center [792, 209] width 7 height 7
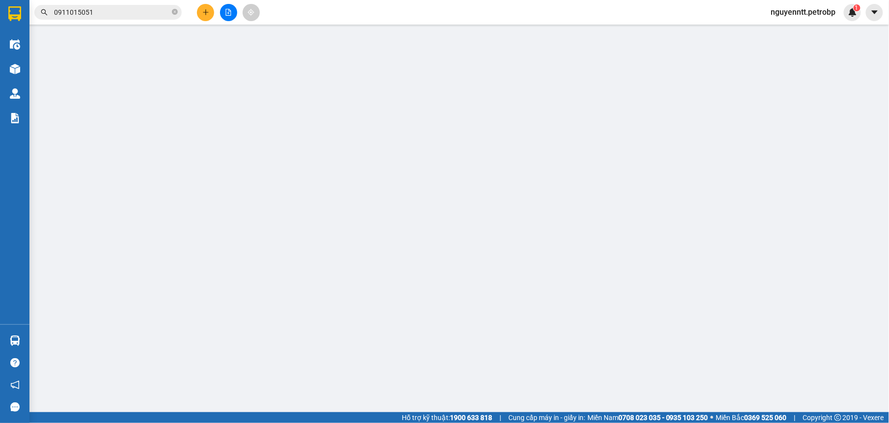
type input "0335343177"
type input "[PERSON_NAME] (CTY QM)"
type input "0911015051"
type input "AUTO 5S - LIÊM"
type input "30.000"
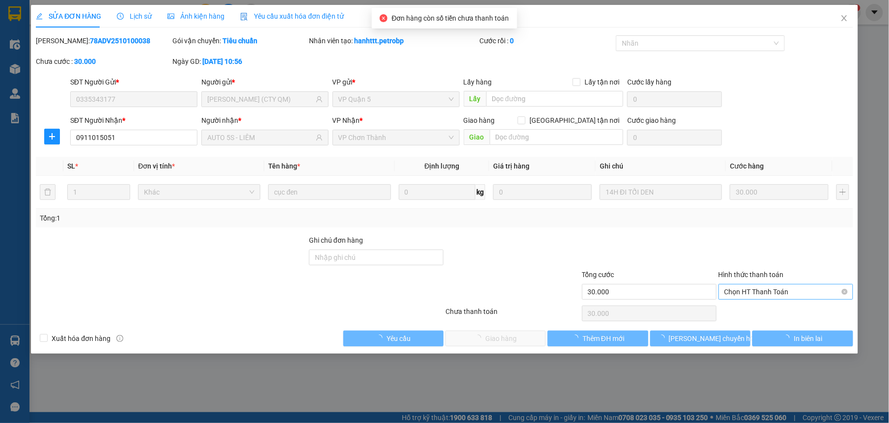
click at [774, 294] on span "Chọn HT Thanh Toán" at bounding box center [786, 291] width 123 height 15
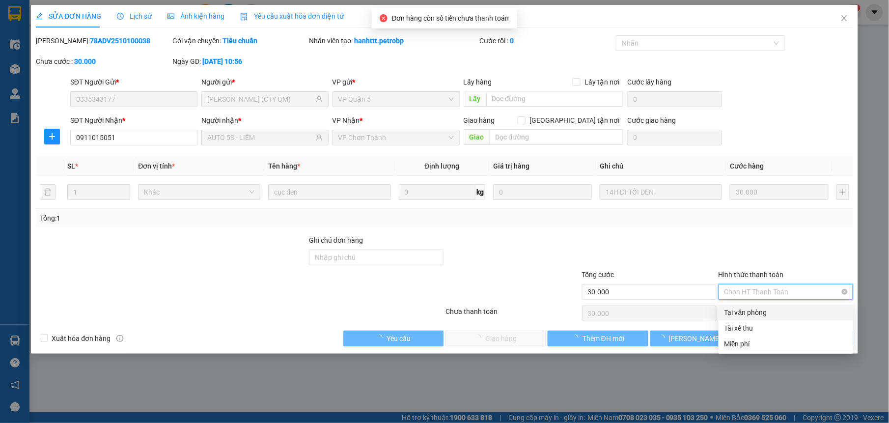
click at [759, 306] on div "Tại văn phòng" at bounding box center [786, 313] width 135 height 16
type input "0"
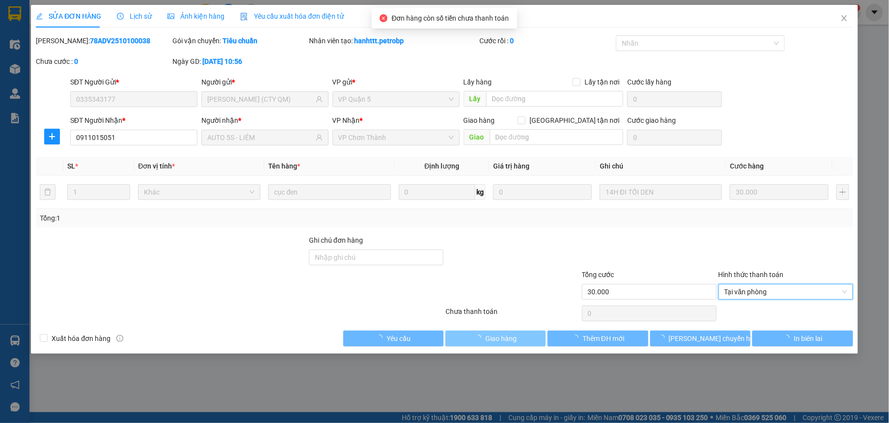
click at [536, 335] on button "Giao hàng" at bounding box center [496, 339] width 100 height 16
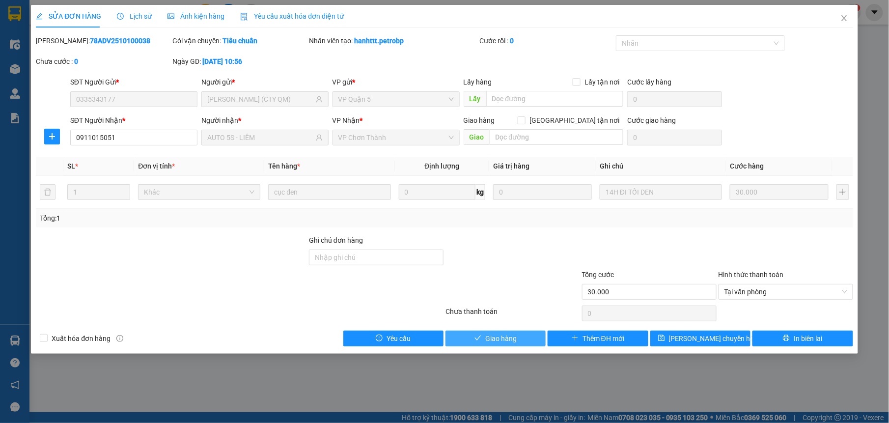
click at [507, 344] on span "Giao hàng" at bounding box center [500, 338] width 31 height 11
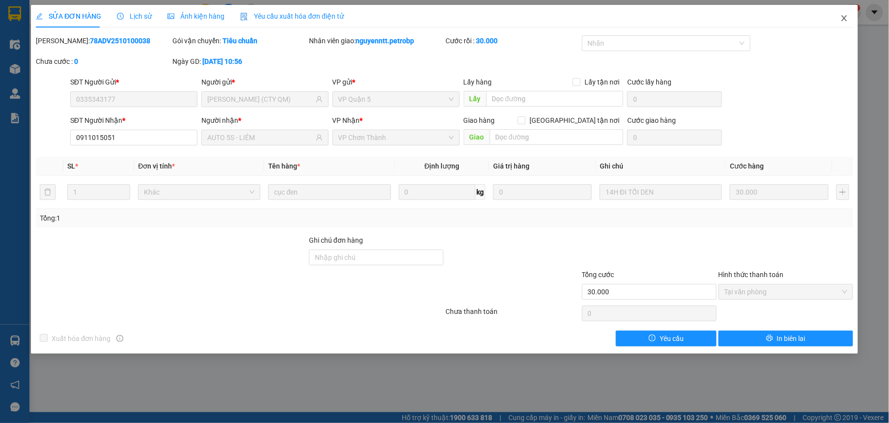
click at [851, 15] on span "Close" at bounding box center [845, 19] width 28 height 28
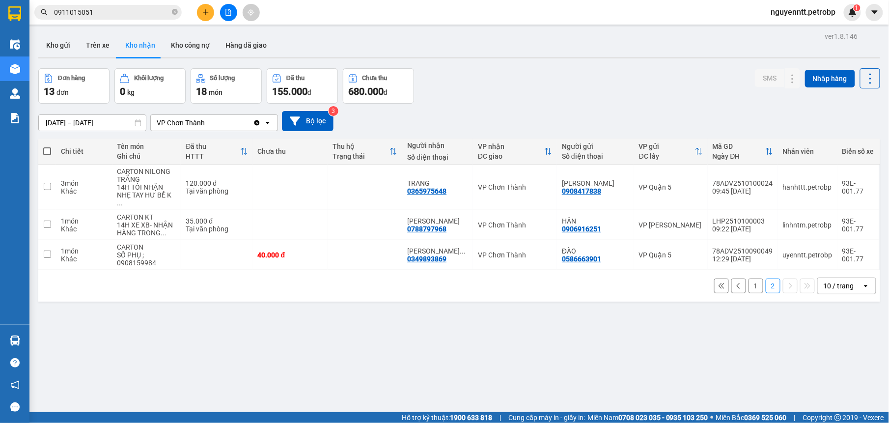
click at [749, 279] on button "1" at bounding box center [756, 286] width 15 height 15
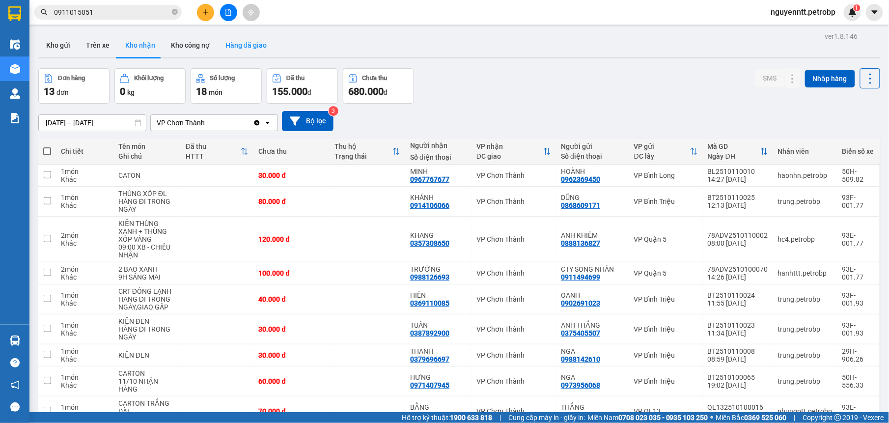
click at [241, 39] on button "Hàng đã giao" at bounding box center [246, 45] width 57 height 24
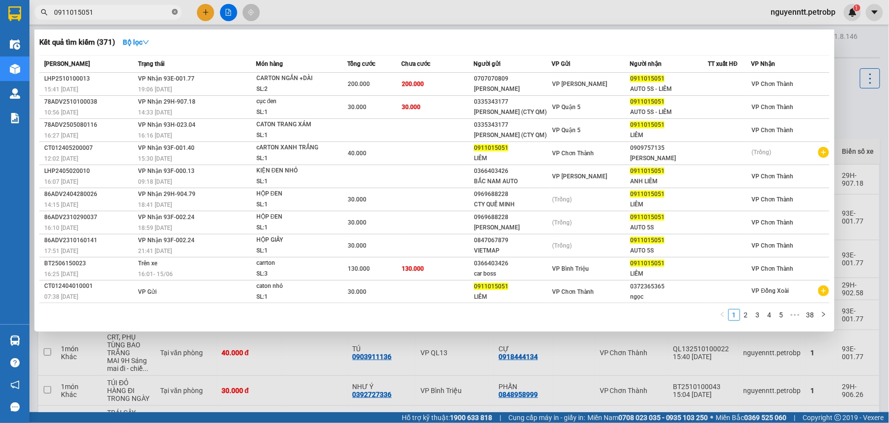
click at [172, 13] on icon "close-circle" at bounding box center [175, 12] width 6 height 6
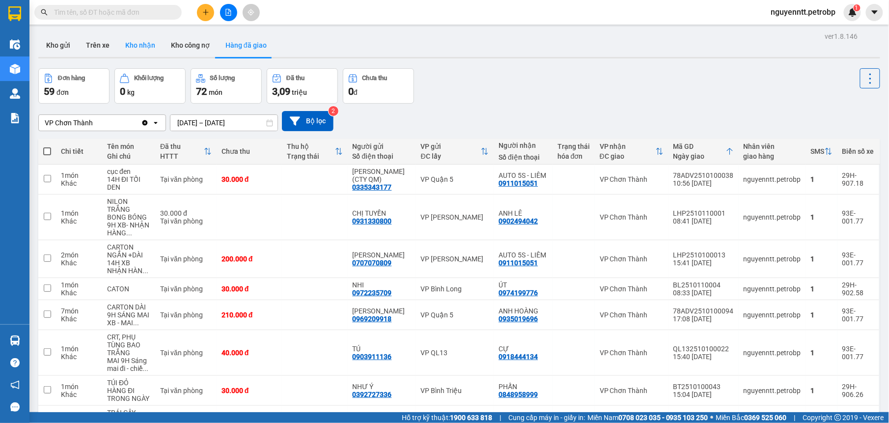
click at [139, 45] on button "Kho nhận" at bounding box center [140, 45] width 46 height 24
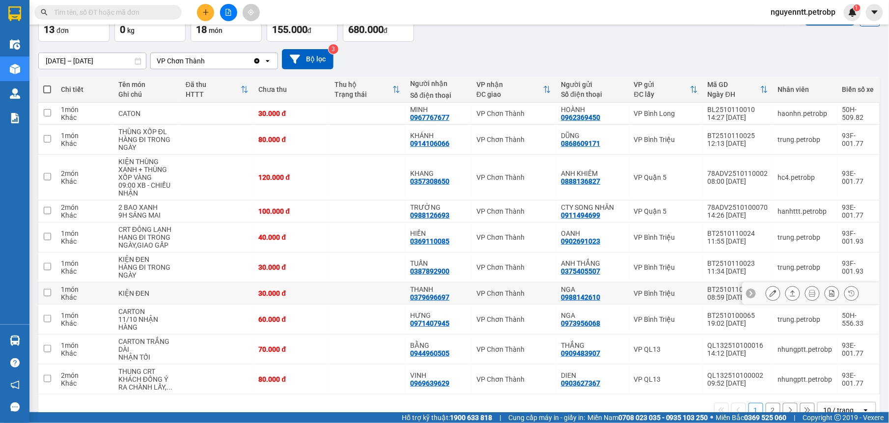
scroll to position [87, 0]
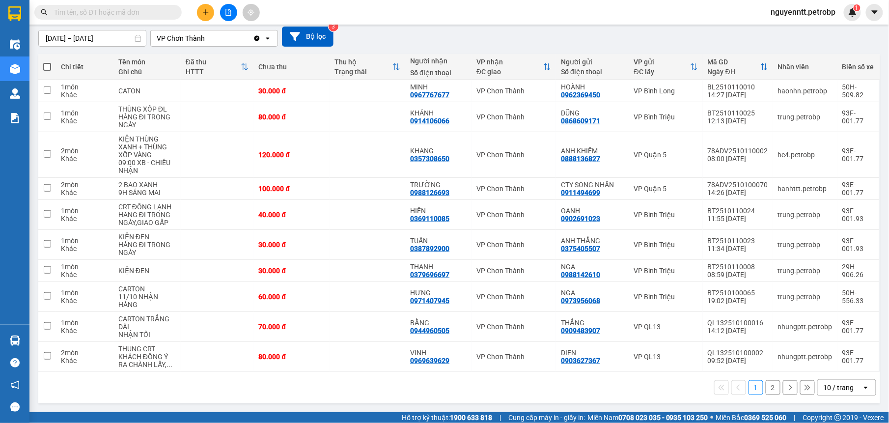
click at [129, 16] on input "text" at bounding box center [112, 12] width 116 height 11
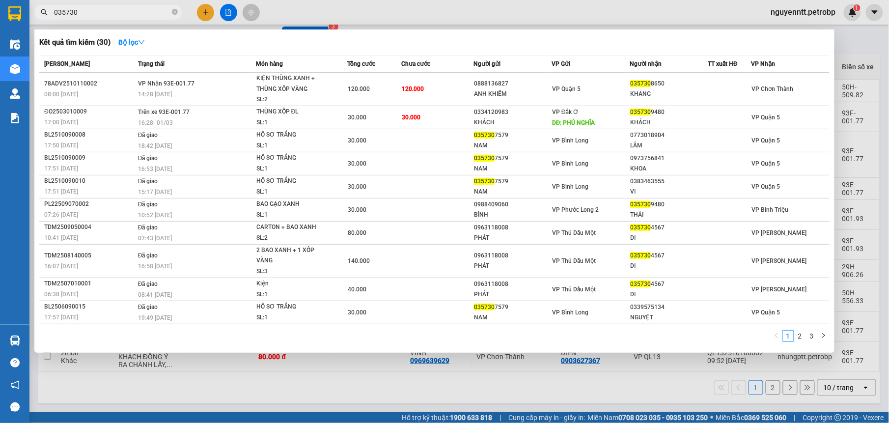
type input "035730"
click at [331, 395] on div at bounding box center [444, 211] width 889 height 423
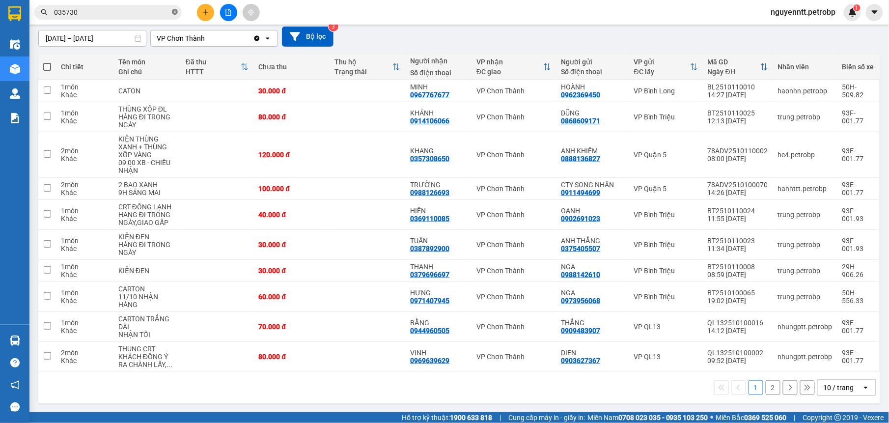
click at [172, 11] on icon "close-circle" at bounding box center [175, 12] width 6 height 6
click at [172, 11] on span at bounding box center [175, 12] width 6 height 11
drag, startPoint x: 172, startPoint y: 11, endPoint x: 147, endPoint y: 15, distance: 24.9
click at [147, 15] on input "text" at bounding box center [112, 12] width 116 height 11
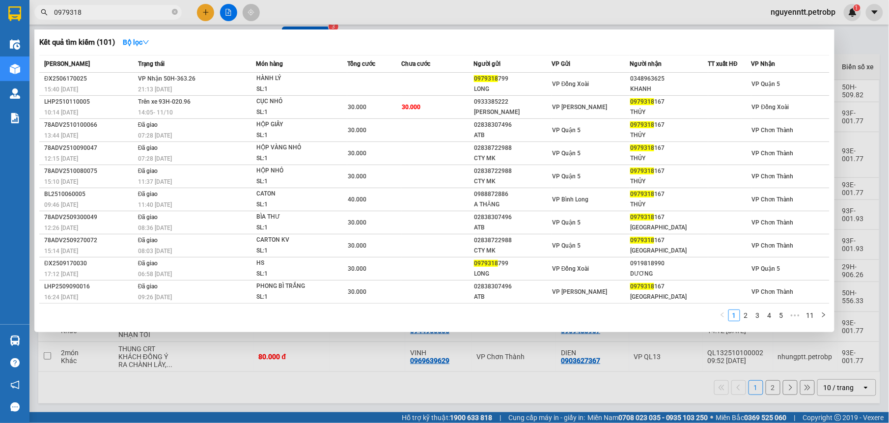
type input "0979318"
click at [388, 370] on div at bounding box center [444, 211] width 889 height 423
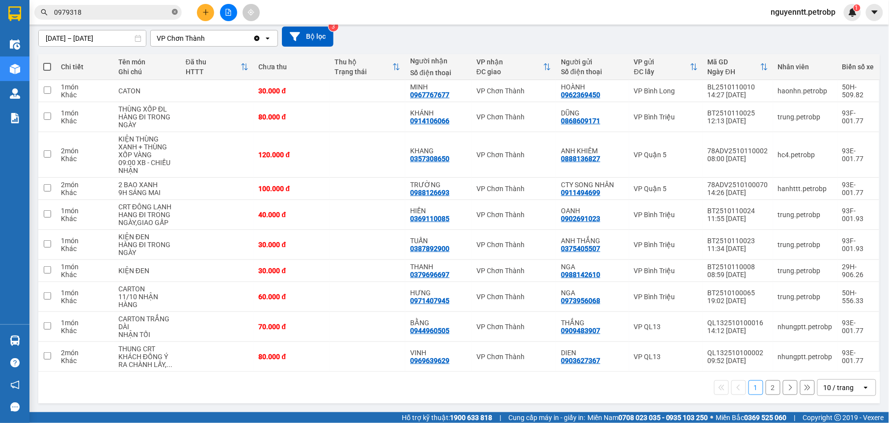
click at [173, 13] on icon "close-circle" at bounding box center [175, 12] width 6 height 6
click at [143, 12] on input "text" at bounding box center [112, 12] width 116 height 11
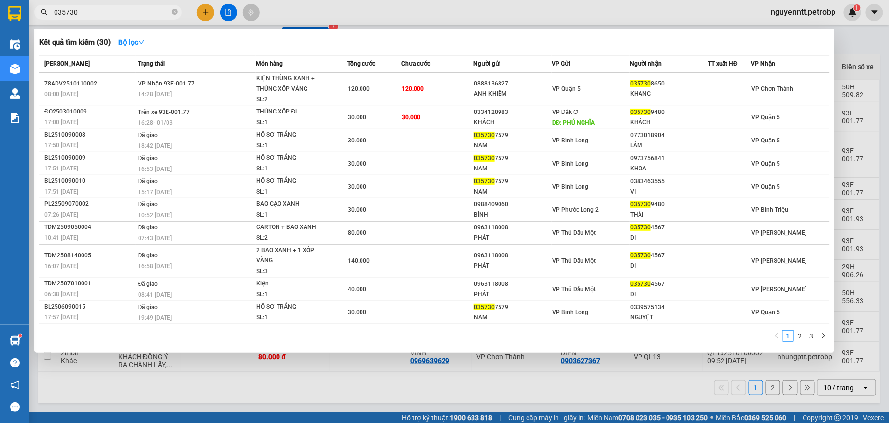
type input "035730"
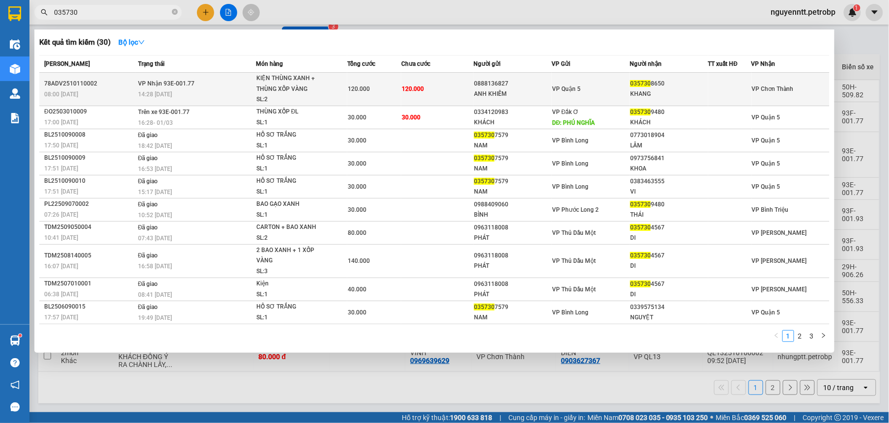
click at [456, 83] on td "120.000" at bounding box center [437, 89] width 72 height 33
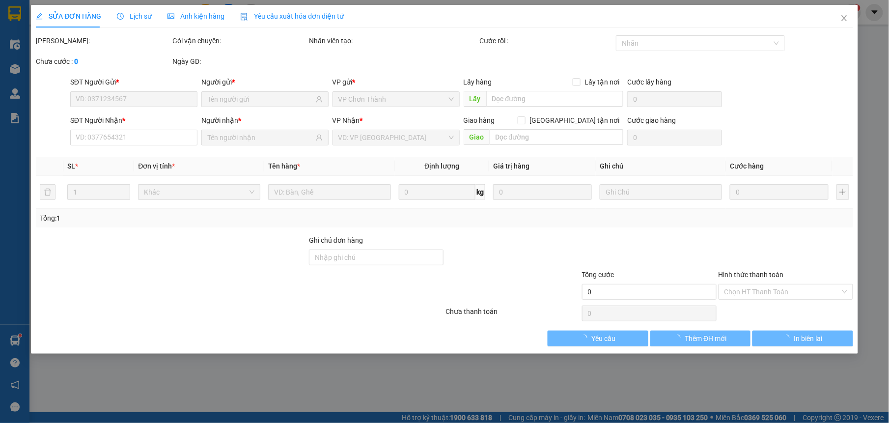
type input "0888136827"
type input "ANH KHIÊM"
type input "0357308650"
type input "KHANG"
type input "120.000"
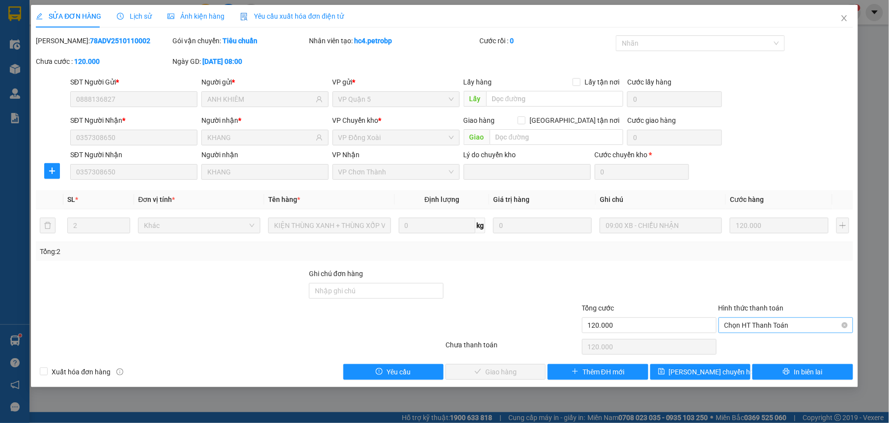
click at [736, 323] on span "Chọn HT Thanh Toán" at bounding box center [786, 325] width 123 height 15
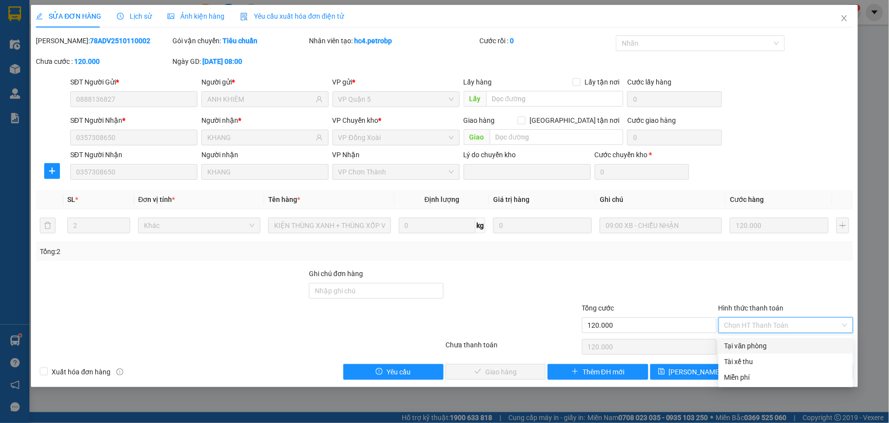
click at [740, 340] on div "Tại văn phòng" at bounding box center [786, 345] width 123 height 11
type input "0"
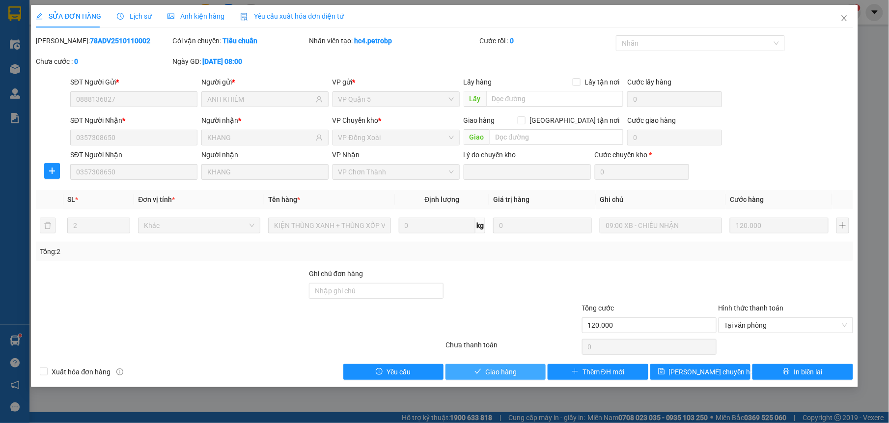
click at [495, 372] on span "Giao hàng" at bounding box center [500, 371] width 31 height 11
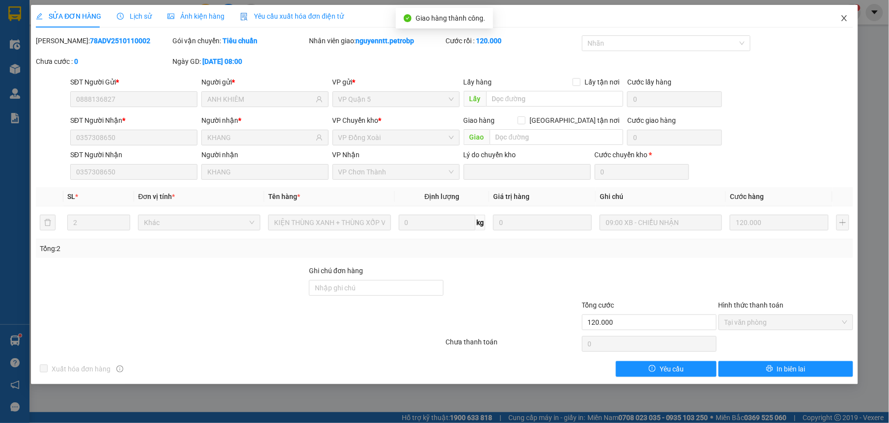
click at [838, 16] on span "Close" at bounding box center [845, 19] width 28 height 28
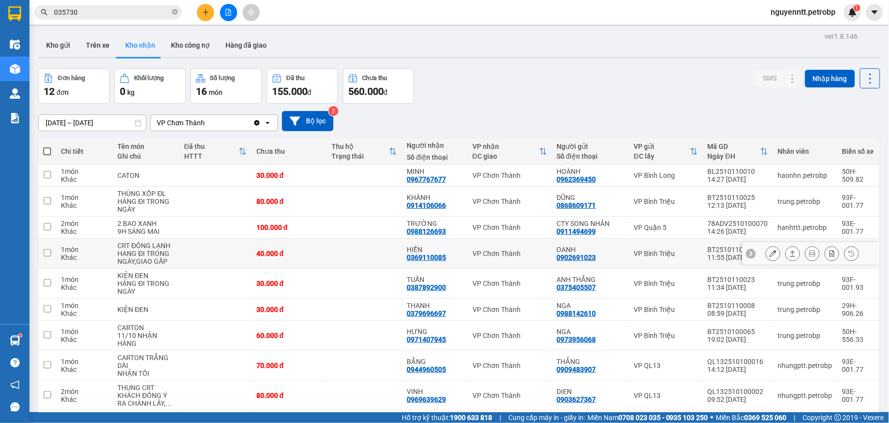
click at [364, 259] on td at bounding box center [364, 254] width 75 height 30
checkbox input "true"
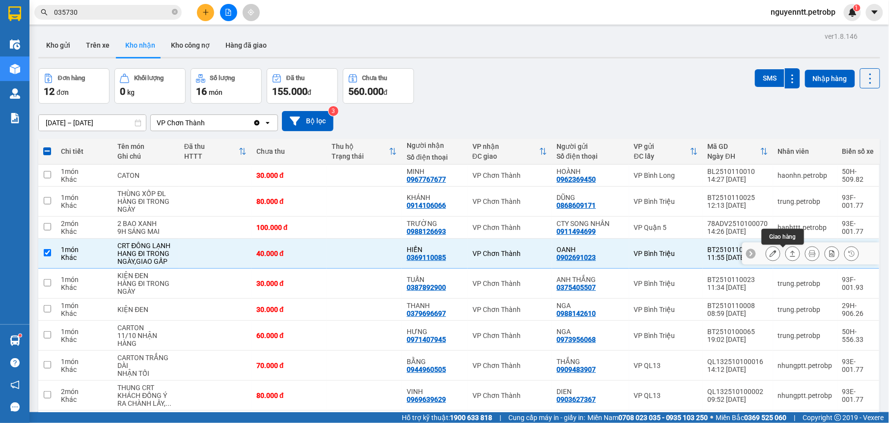
click at [787, 260] on button at bounding box center [793, 253] width 14 height 17
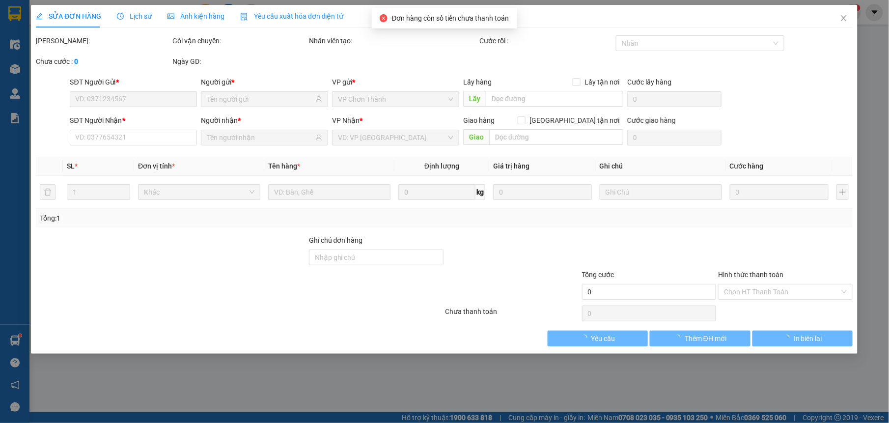
type input "0902691023"
type input "OANH"
type input "0369110085"
type input "HIỀN"
type input "40.000"
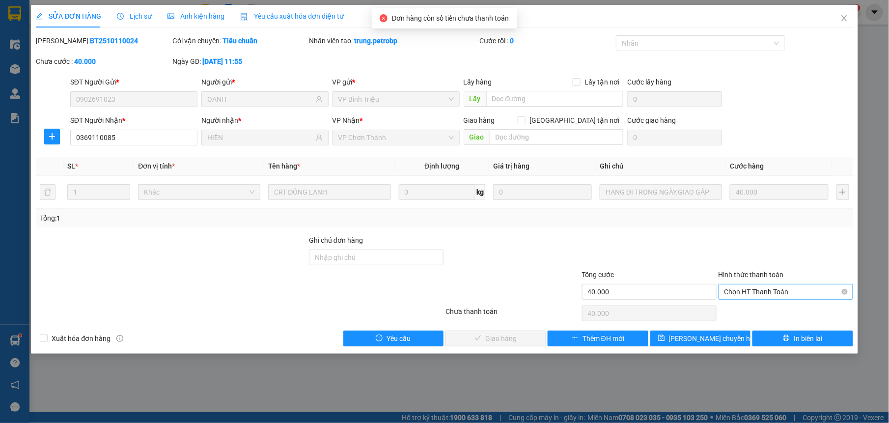
click at [806, 297] on span "Chọn HT Thanh Toán" at bounding box center [786, 291] width 123 height 15
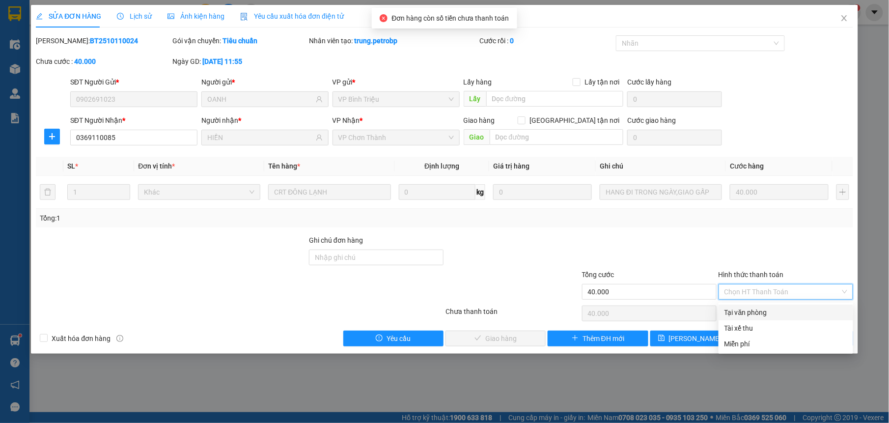
click at [772, 310] on div "Tại văn phòng" at bounding box center [786, 312] width 123 height 11
type input "0"
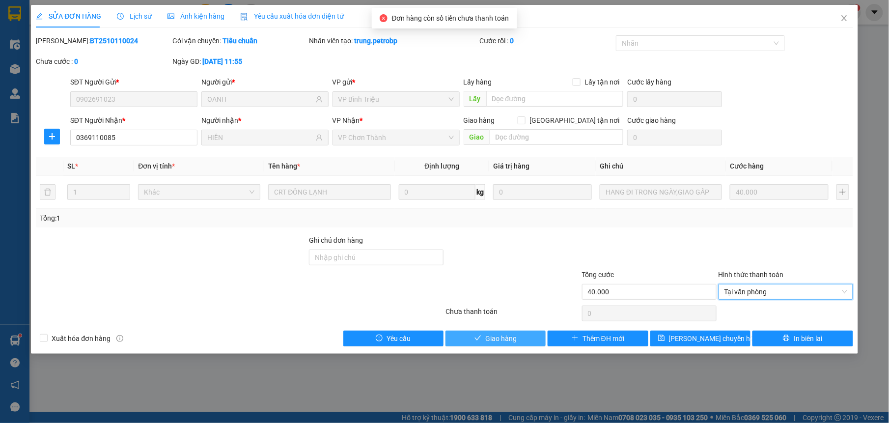
click at [496, 343] on span "Giao hàng" at bounding box center [500, 338] width 31 height 11
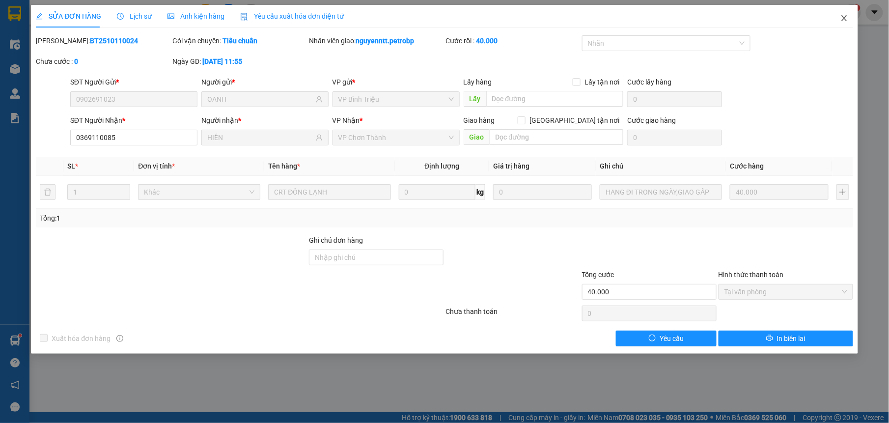
click at [838, 19] on span "Close" at bounding box center [845, 19] width 28 height 28
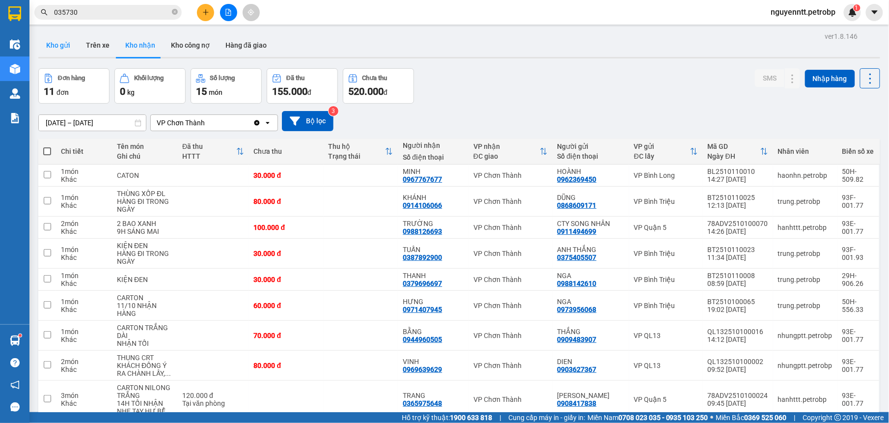
click at [63, 50] on button "Kho gửi" at bounding box center [58, 45] width 40 height 24
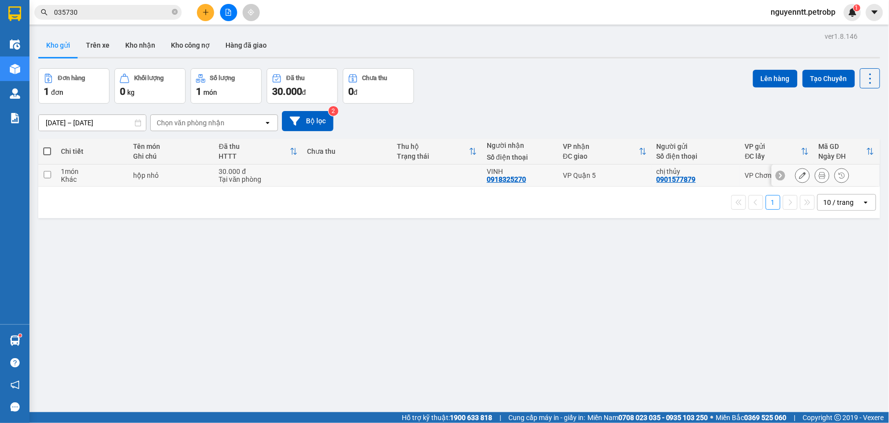
click at [374, 178] on td at bounding box center [348, 176] width 90 height 22
checkbox input "true"
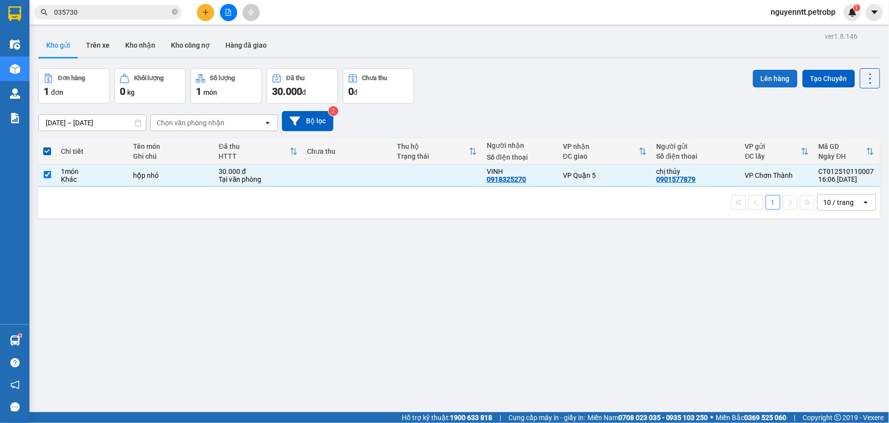
click at [775, 81] on button "Lên hàng" at bounding box center [775, 79] width 45 height 18
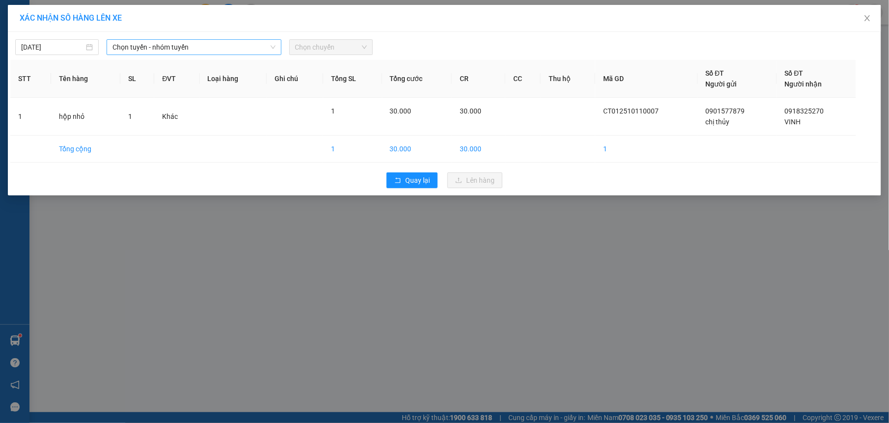
click at [125, 43] on span "Chọn tuyến - nhóm tuyến" at bounding box center [193, 47] width 163 height 15
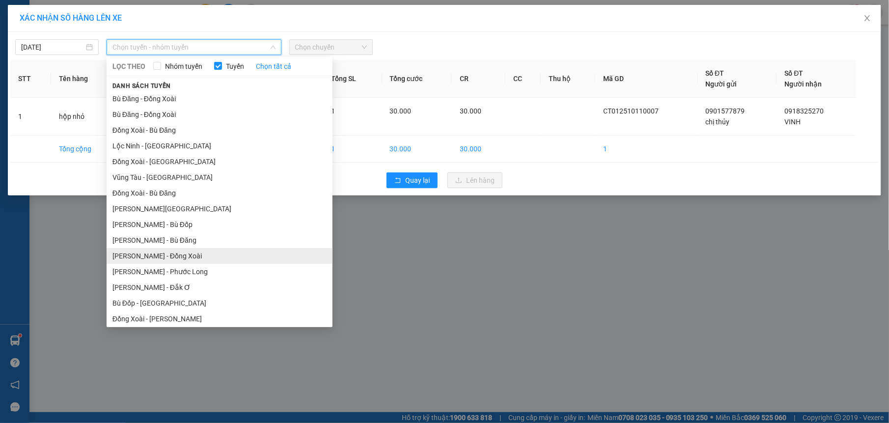
scroll to position [82, 0]
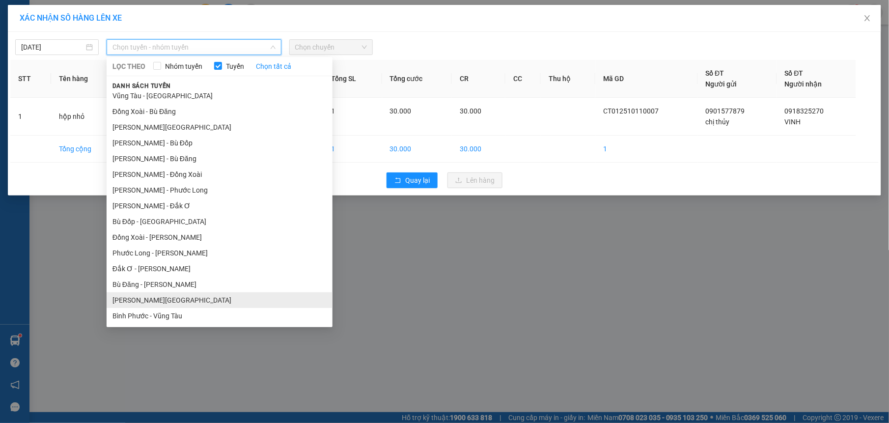
click at [158, 298] on li "[PERSON_NAME][GEOGRAPHIC_DATA]" at bounding box center [220, 300] width 226 height 16
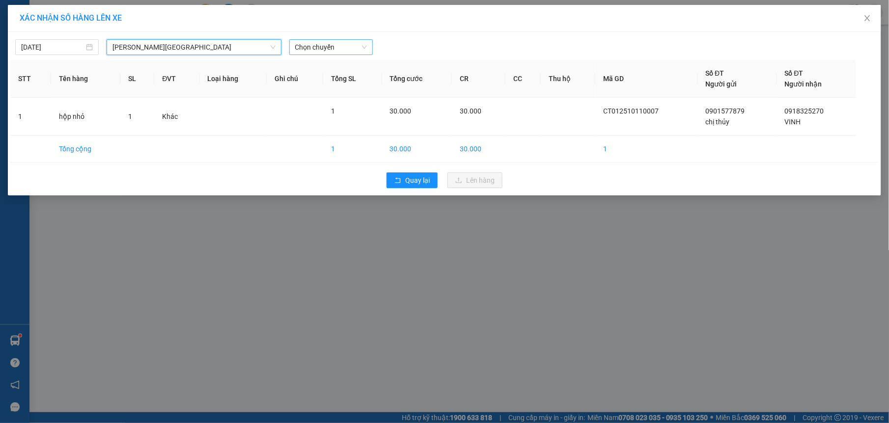
click at [361, 45] on span "Chọn chuyến" at bounding box center [331, 47] width 72 height 15
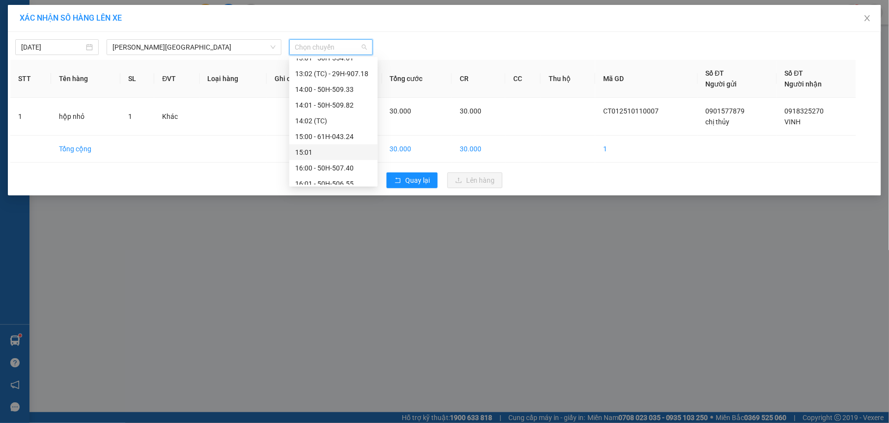
scroll to position [490, 0]
click at [350, 111] on div "16:00 - 50H-507.40" at bounding box center [333, 111] width 77 height 11
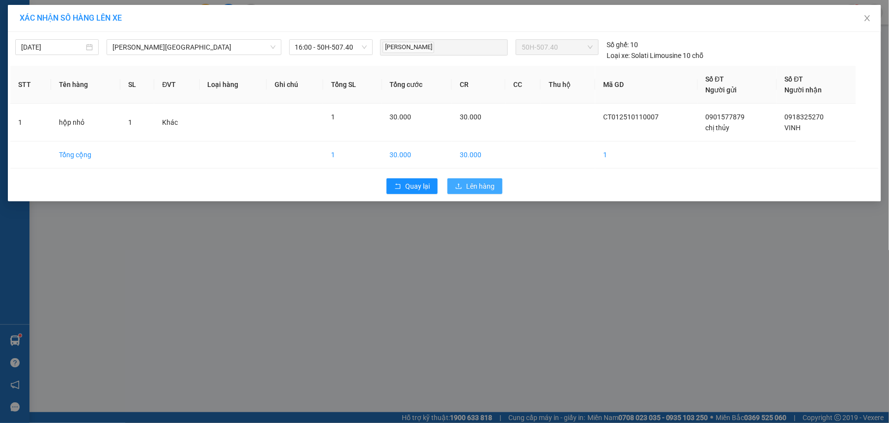
click at [475, 190] on span "Lên hàng" at bounding box center [480, 186] width 28 height 11
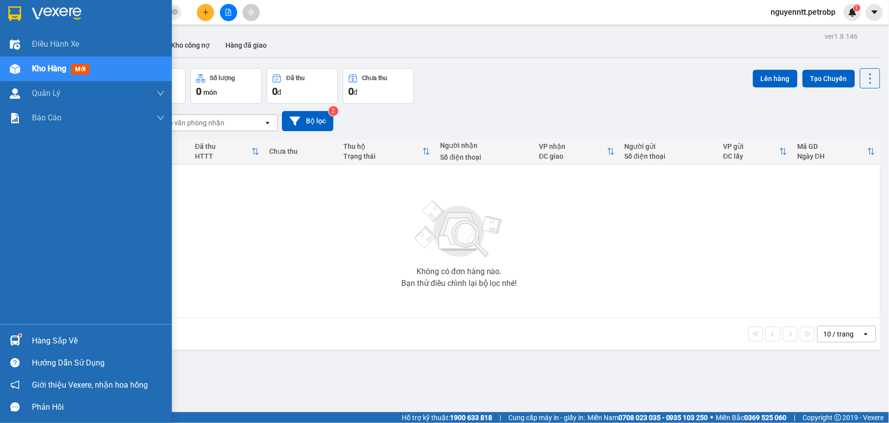
click at [28, 346] on div "Hàng sắp về" at bounding box center [86, 341] width 172 height 22
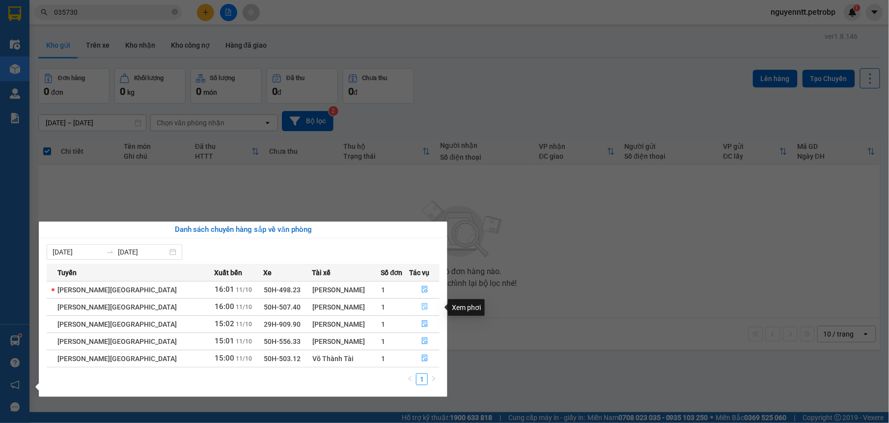
click at [423, 311] on span "file-done" at bounding box center [424, 307] width 7 height 8
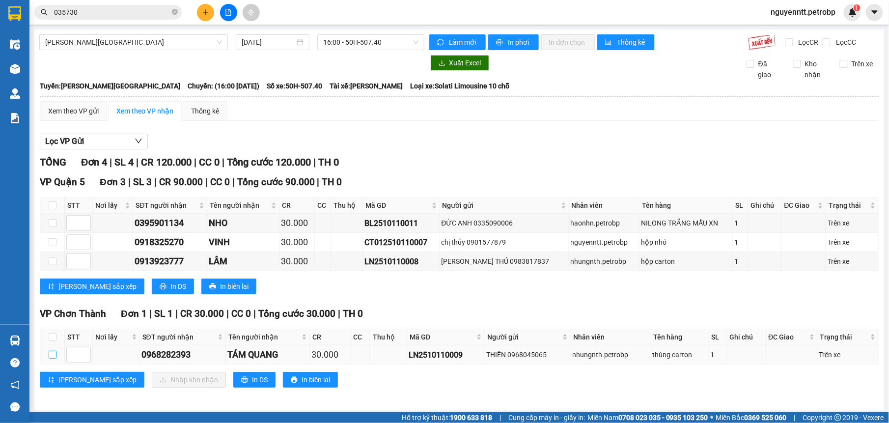
click at [51, 354] on input "checkbox" at bounding box center [53, 355] width 8 height 8
checkbox input "true"
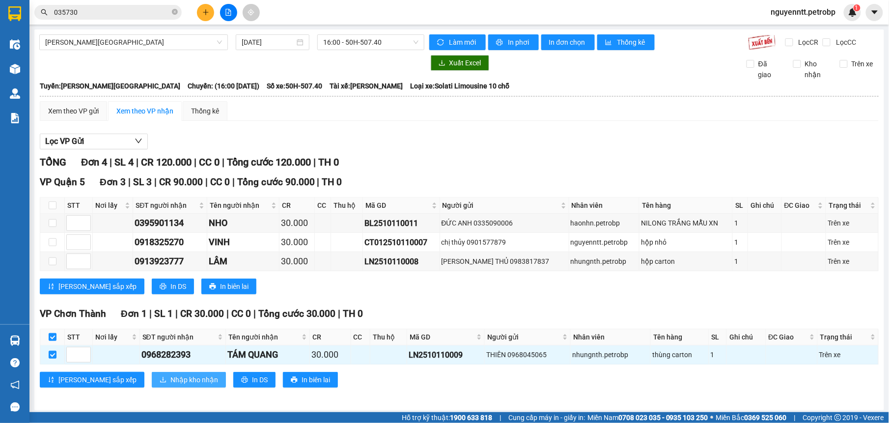
click at [170, 383] on span "Nhập kho nhận" at bounding box center [194, 379] width 48 height 11
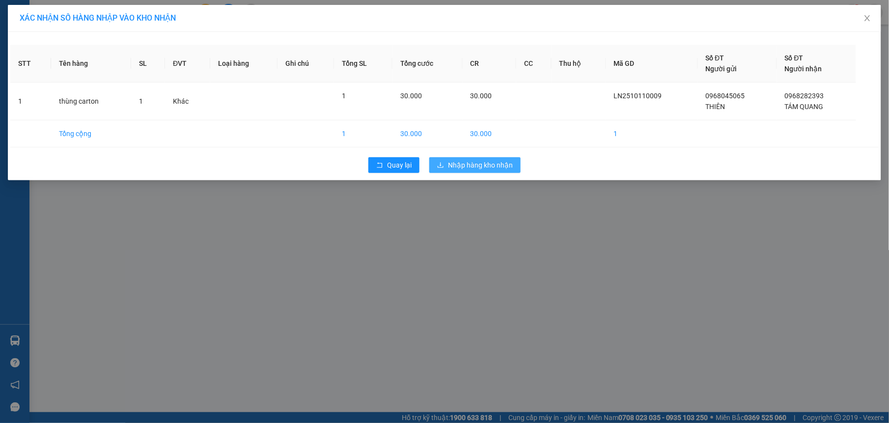
click at [480, 158] on button "Nhập hàng kho nhận" at bounding box center [474, 165] width 91 height 16
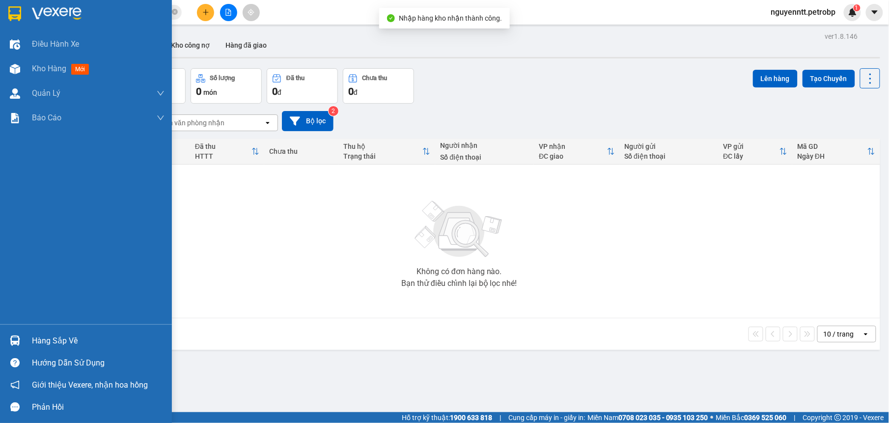
click at [18, 338] on img at bounding box center [15, 341] width 10 height 10
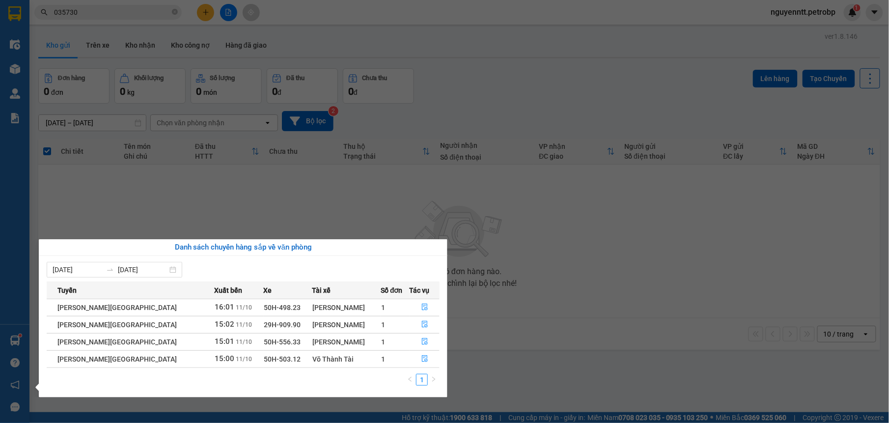
click at [572, 276] on section "Kết quả tìm kiếm ( 30 ) Bộ lọc Mã ĐH Trạng thái Món hàng Tổng cước Chưa cước Ng…" at bounding box center [444, 211] width 889 height 423
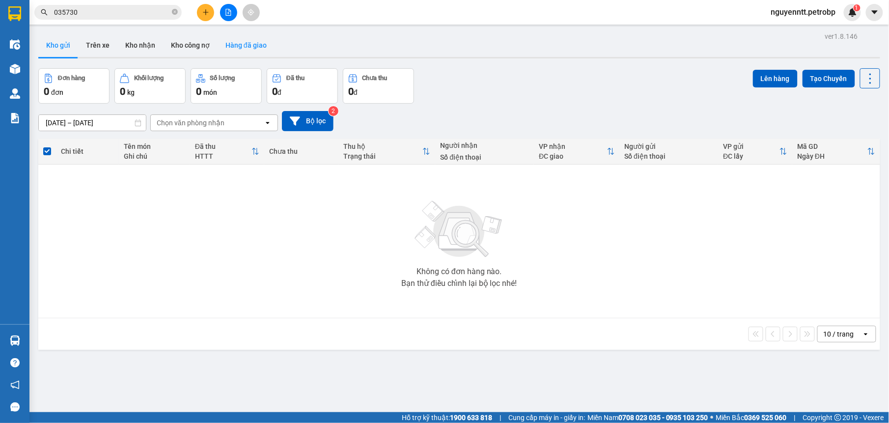
click at [252, 42] on button "Hàng đã giao" at bounding box center [246, 45] width 57 height 24
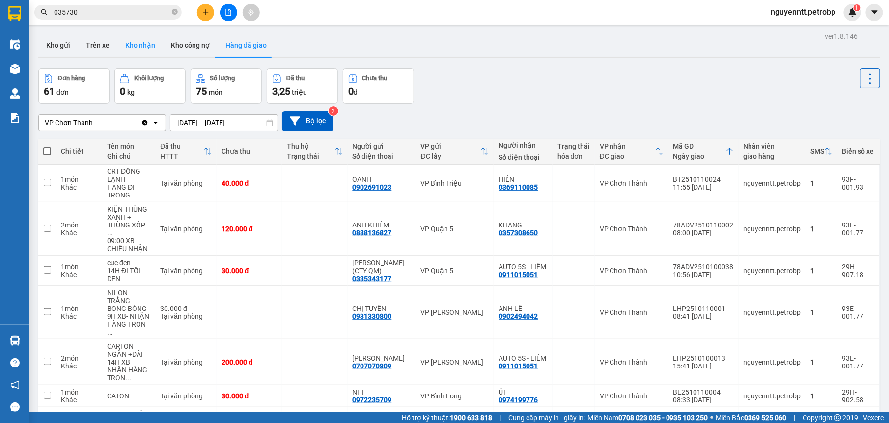
click at [135, 49] on button "Kho nhận" at bounding box center [140, 45] width 46 height 24
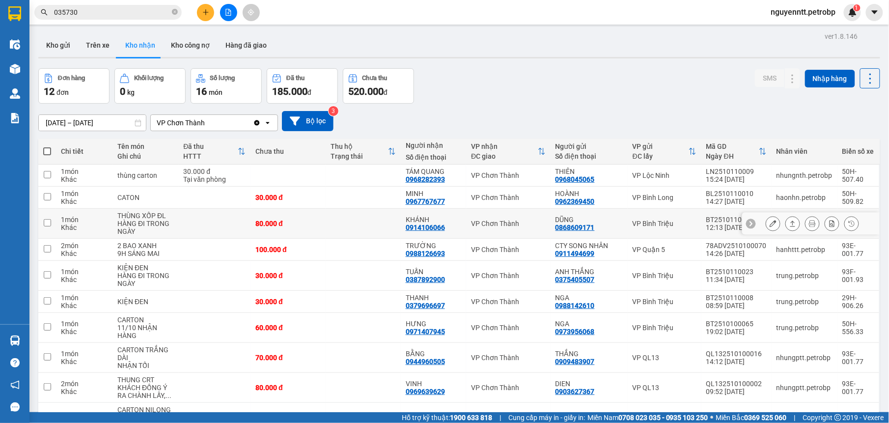
click at [360, 214] on td at bounding box center [363, 224] width 75 height 30
checkbox input "true"
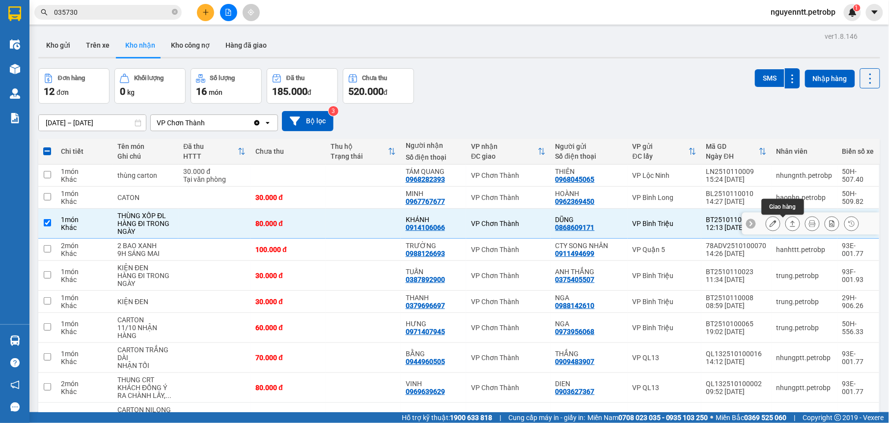
click at [789, 221] on icon at bounding box center [792, 223] width 7 height 7
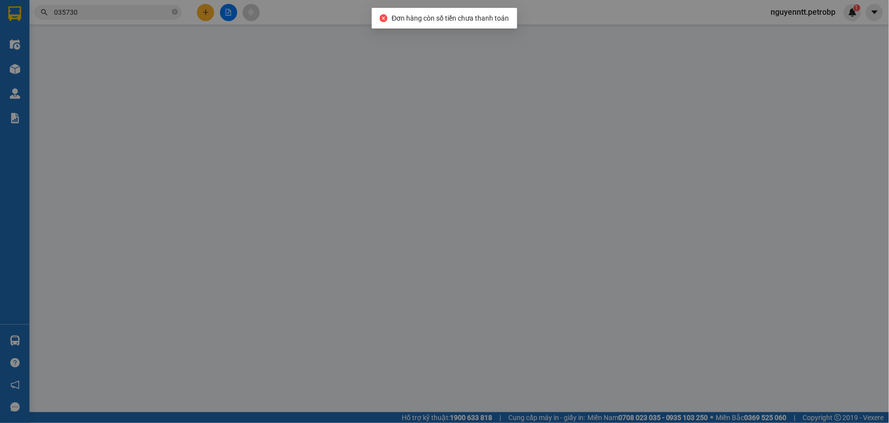
type input "0868609171"
type input "DŨNG"
type input "0914106066"
type input "KHÁNH"
type input "80.000"
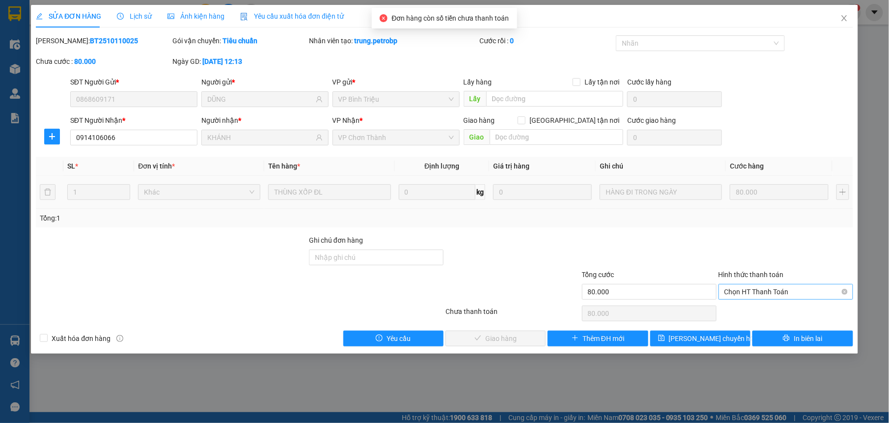
click at [759, 289] on span "Chọn HT Thanh Toán" at bounding box center [786, 291] width 123 height 15
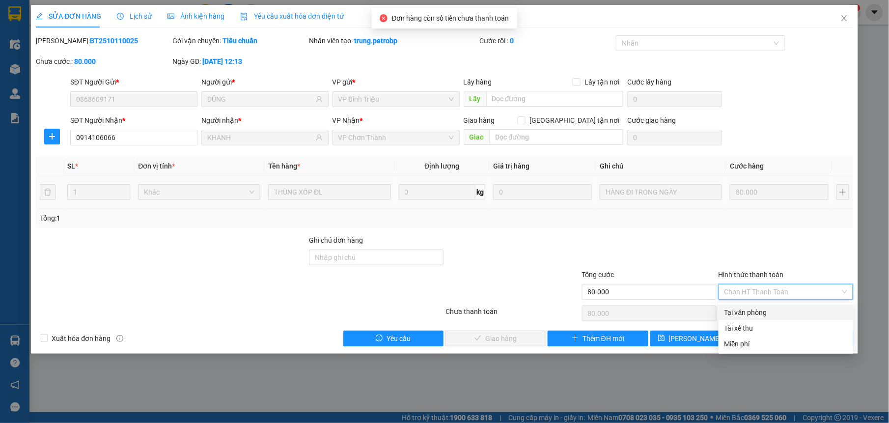
click at [756, 312] on div "Tại văn phòng" at bounding box center [786, 312] width 123 height 11
type input "0"
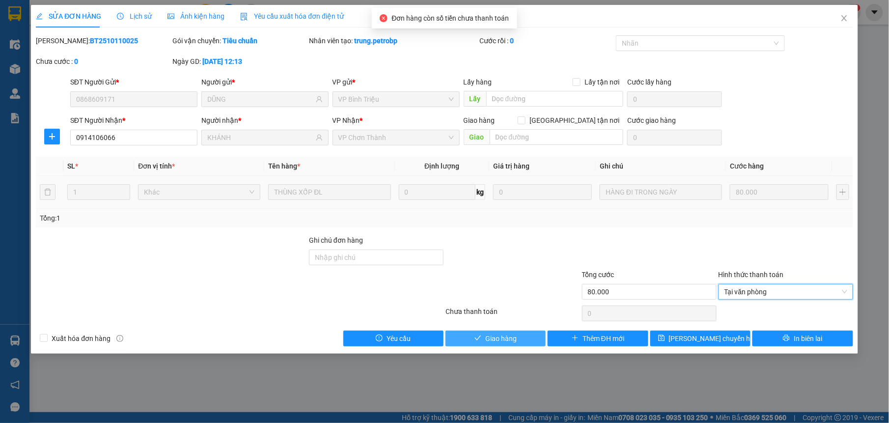
click at [496, 333] on button "Giao hàng" at bounding box center [496, 339] width 100 height 16
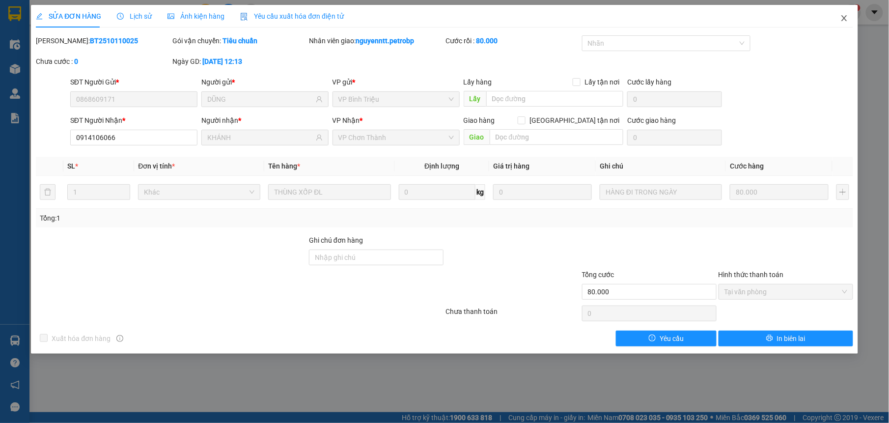
click at [840, 23] on span "Close" at bounding box center [845, 19] width 28 height 28
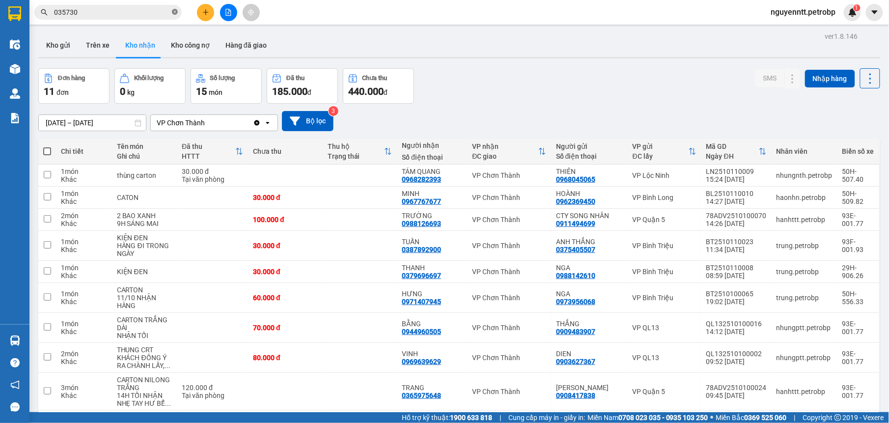
click at [174, 14] on icon "close-circle" at bounding box center [175, 12] width 6 height 6
click at [150, 14] on input "text" at bounding box center [112, 12] width 116 height 11
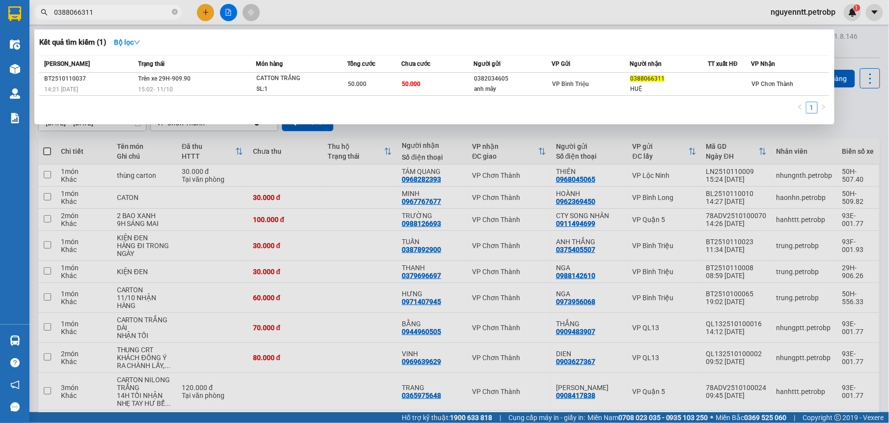
type input "0388066311"
click at [173, 14] on icon "close-circle" at bounding box center [175, 12] width 6 height 6
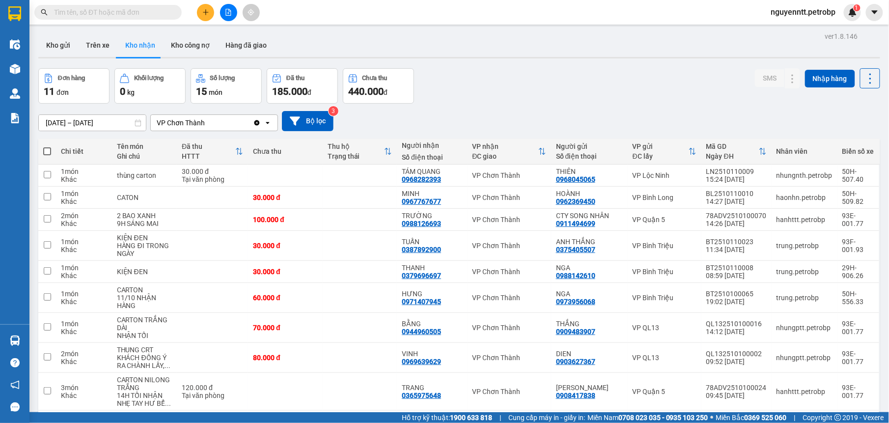
click at [205, 8] on button at bounding box center [205, 12] width 17 height 17
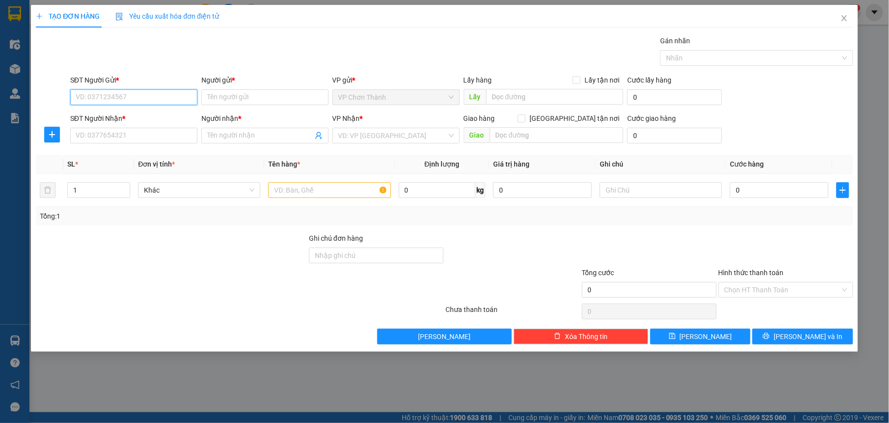
click at [112, 93] on input "SĐT Người Gửi *" at bounding box center [133, 97] width 127 height 16
click at [132, 123] on div "0976979448 - NHA KHOA SG LUXURY" at bounding box center [134, 118] width 128 height 16
type input "0976979448"
type input "NHA KHOA SG LUXURY"
type input "0982160269"
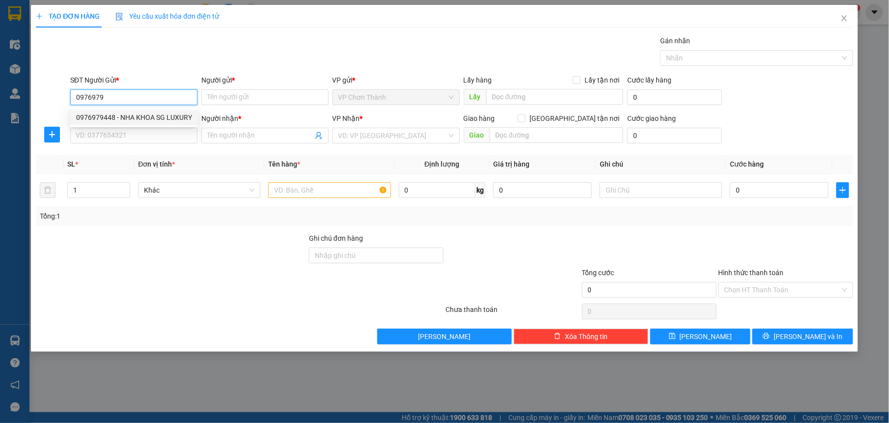
type input "LABO ĐẠI PHÁT"
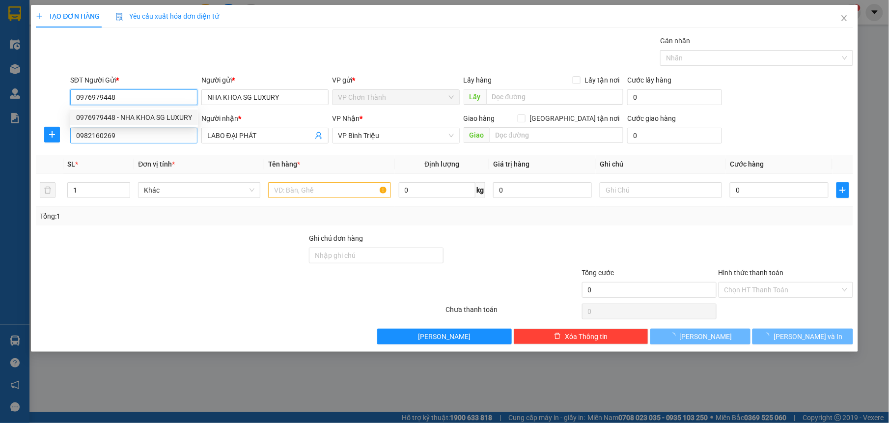
type input "30.000"
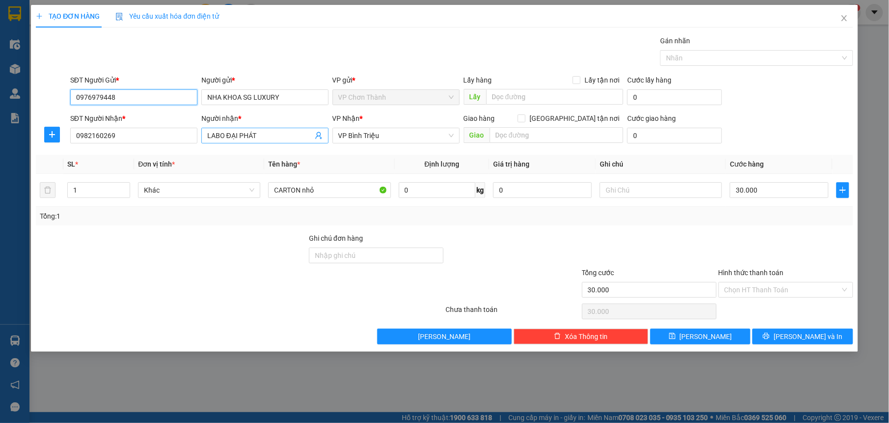
type input "0976979448"
click at [270, 137] on input "LABO ĐẠI PHÁT" at bounding box center [260, 135] width 106 height 11
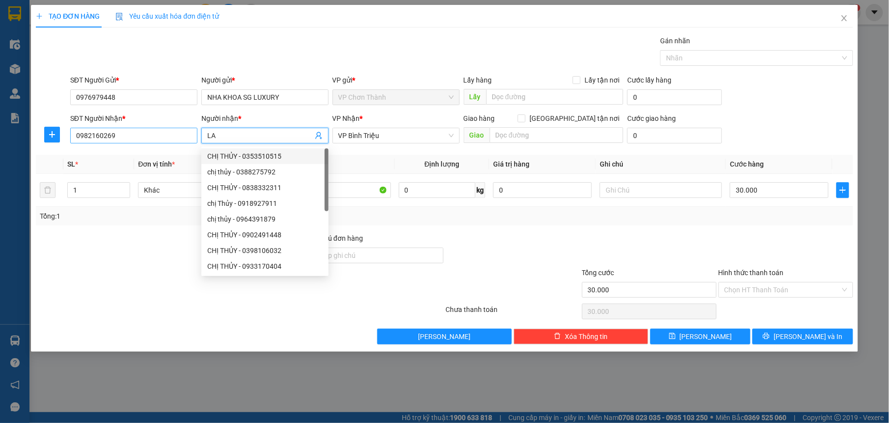
type input "L"
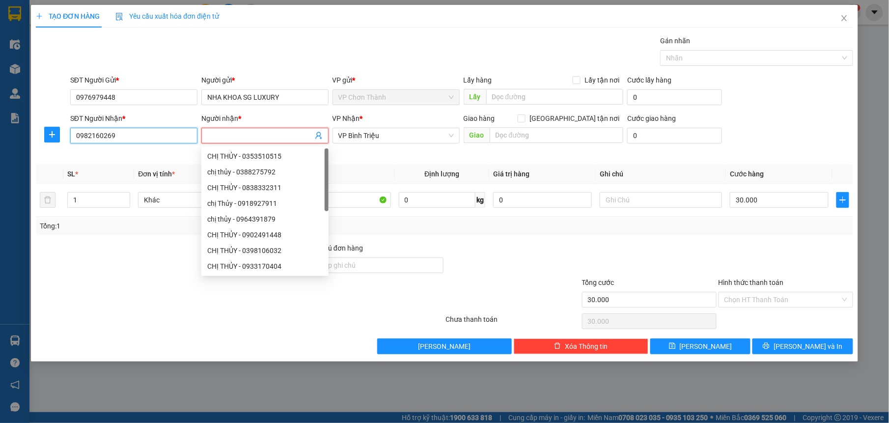
click at [154, 133] on input "0982160269" at bounding box center [133, 136] width 127 height 16
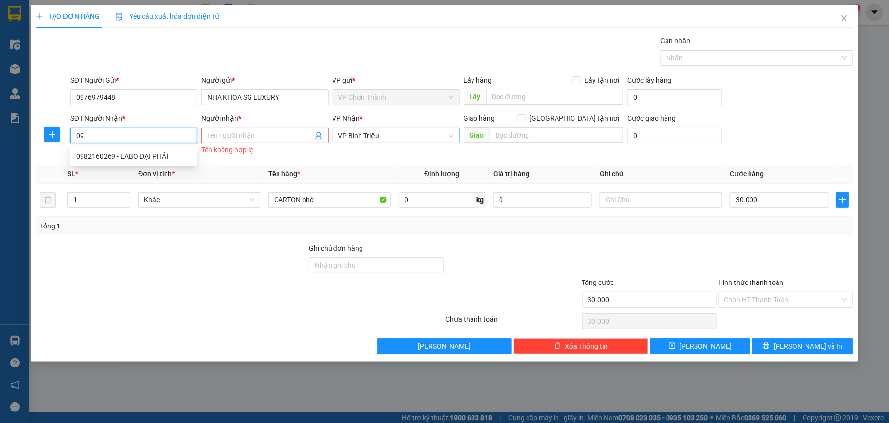
type input "0"
click at [140, 181] on div "0332057565 - LABO AN NHIÊN" at bounding box center [133, 188] width 127 height 16
type input "0332057565"
type input "LABO AN NHIÊN"
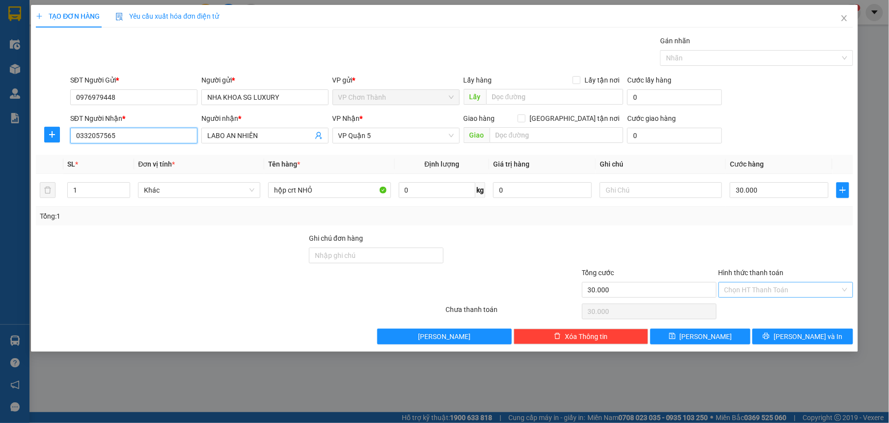
type input "0332057565"
click at [775, 286] on input "Hình thức thanh toán" at bounding box center [783, 289] width 116 height 15
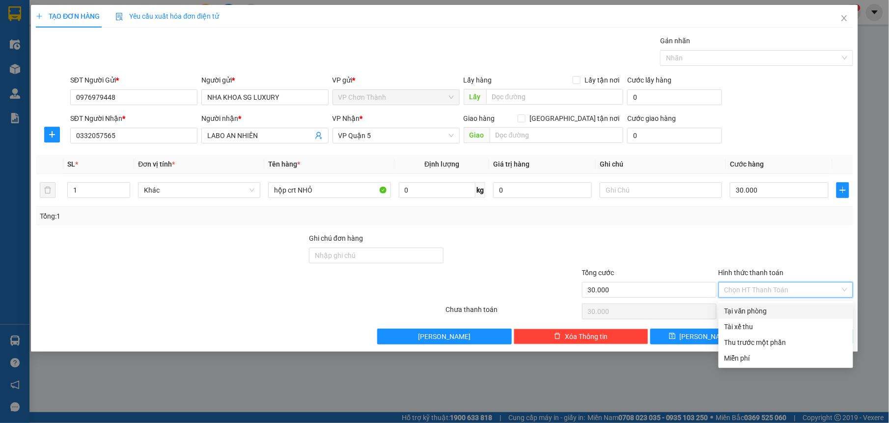
click at [735, 305] on div "Tại văn phòng" at bounding box center [786, 311] width 135 height 16
type input "0"
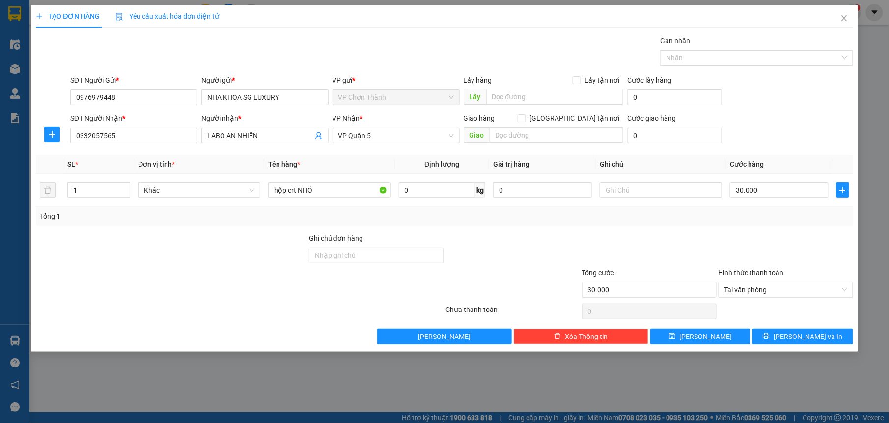
click at [663, 240] on div at bounding box center [649, 250] width 137 height 34
click at [791, 347] on div "TẠO ĐƠN HÀNG Yêu cầu xuất hóa đơn điện tử Transit Pickup Surcharge Ids Transit …" at bounding box center [444, 178] width 827 height 347
click at [770, 340] on span "printer" at bounding box center [766, 337] width 7 height 8
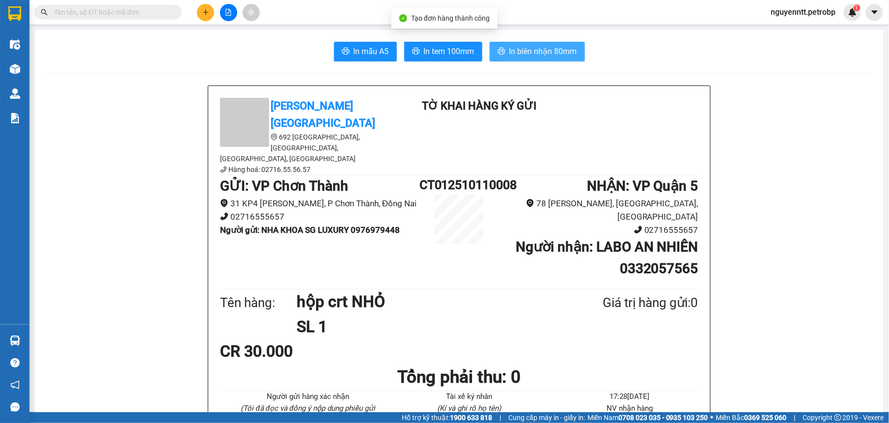
click at [532, 56] on span "In biên nhận 80mm" at bounding box center [543, 51] width 68 height 12
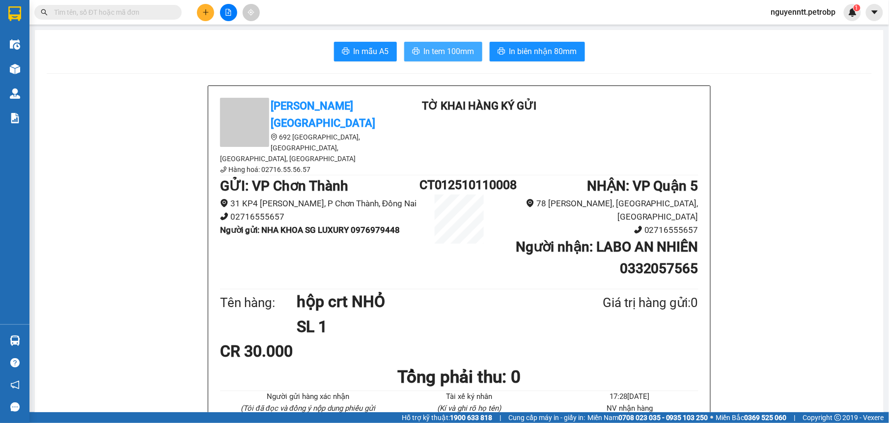
click at [425, 44] on button "In tem 100mm" at bounding box center [443, 52] width 78 height 20
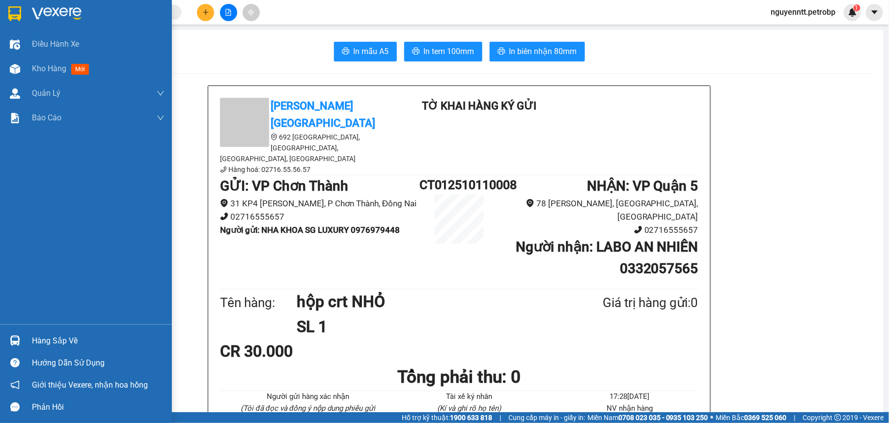
click at [17, 334] on div at bounding box center [14, 340] width 17 height 17
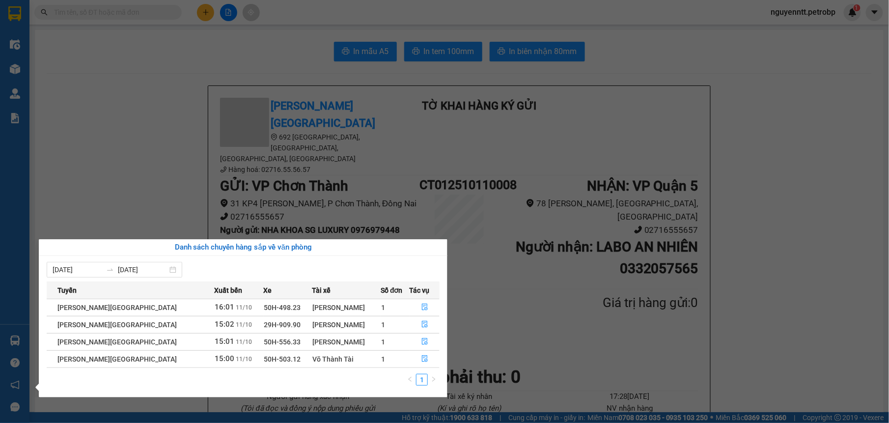
click at [783, 309] on section "Kết quả tìm kiếm ( 1 ) Bộ lọc Mã ĐH Trạng thái Món hàng Tổng cước Chưa cước Ngư…" at bounding box center [444, 211] width 889 height 423
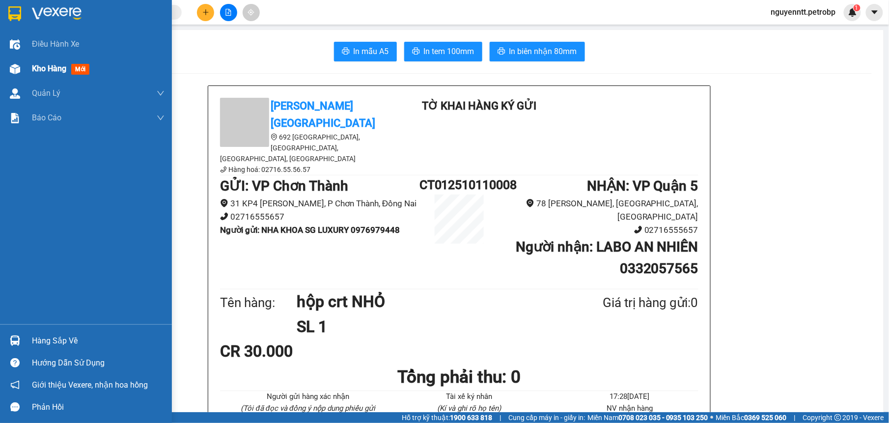
click at [16, 64] on img at bounding box center [15, 69] width 10 height 10
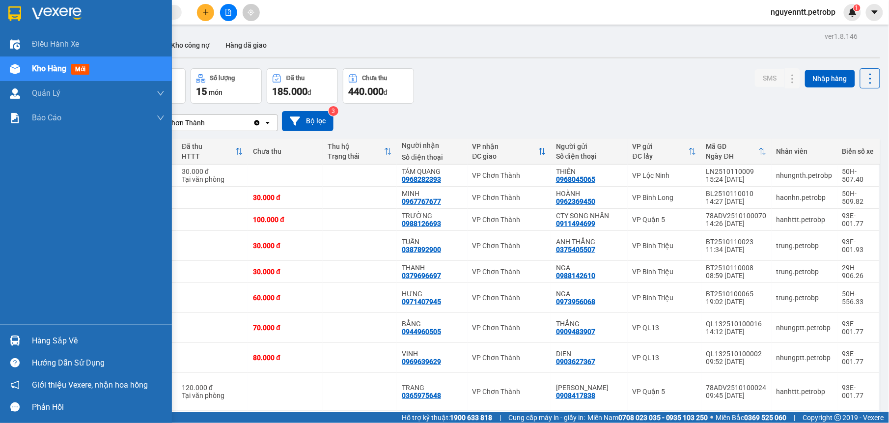
click at [14, 331] on div "Hàng sắp về" at bounding box center [86, 341] width 172 height 22
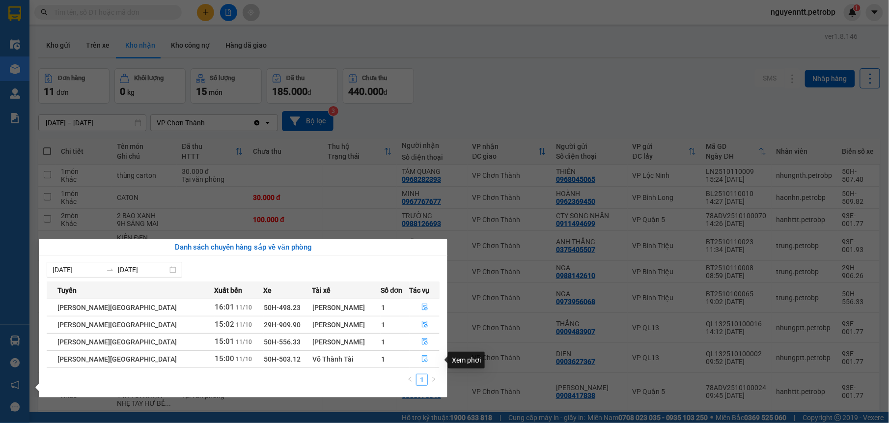
click at [421, 361] on icon "file-done" at bounding box center [424, 358] width 7 height 7
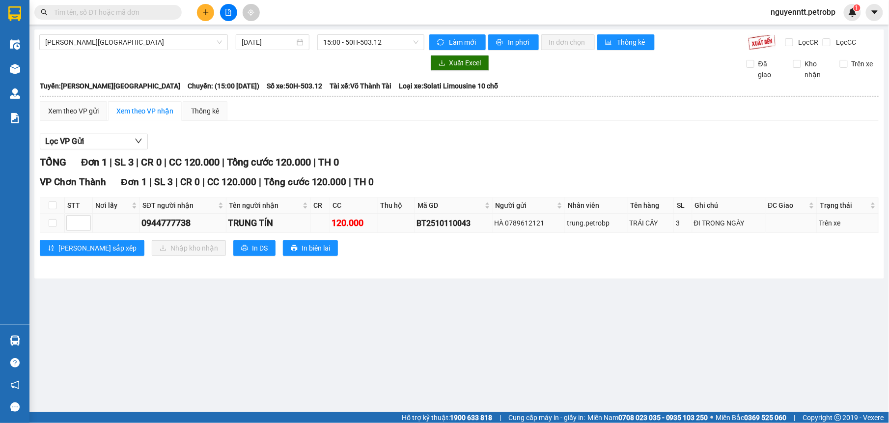
click at [46, 228] on td at bounding box center [52, 223] width 25 height 19
click at [51, 227] on input "checkbox" at bounding box center [53, 223] width 8 height 8
checkbox input "true"
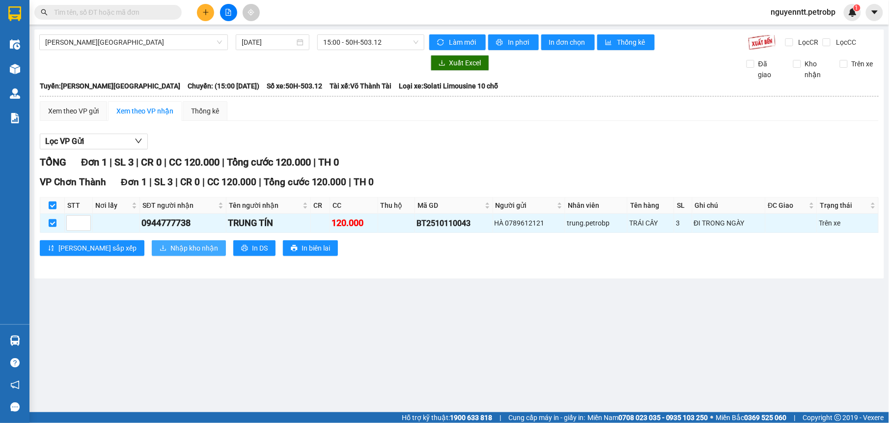
click at [170, 250] on span "Nhập kho nhận" at bounding box center [194, 248] width 48 height 11
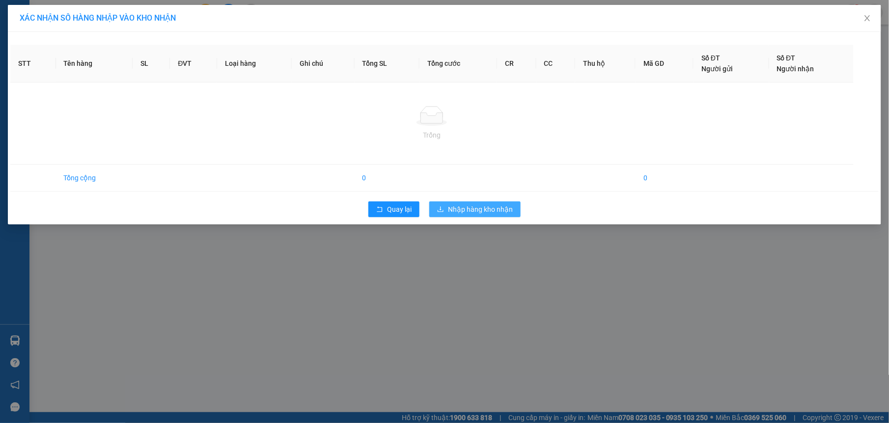
click at [474, 204] on div "XÁC NHẬN SỐ HÀNG NHẬP VÀO KHO NHẬN STT Tên hàng SL ĐVT Loại hàng Ghi chú Tổng S…" at bounding box center [444, 211] width 889 height 423
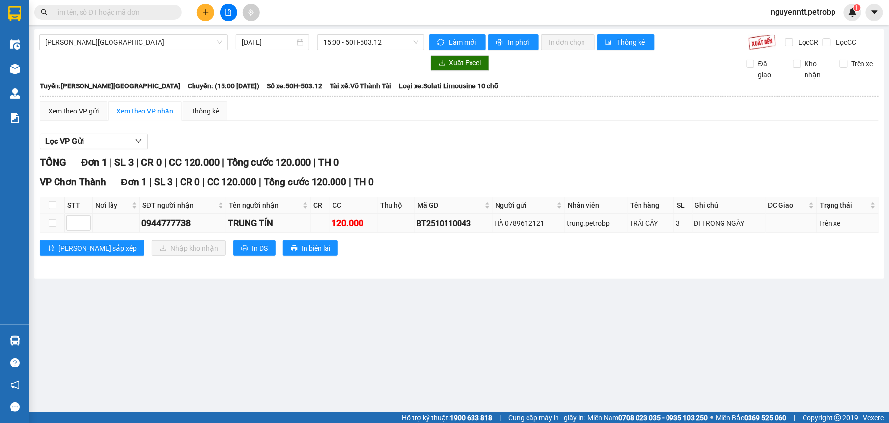
click at [43, 225] on td at bounding box center [52, 223] width 25 height 19
click at [57, 224] on td at bounding box center [52, 223] width 25 height 19
click at [53, 224] on input "checkbox" at bounding box center [53, 223] width 8 height 8
checkbox input "true"
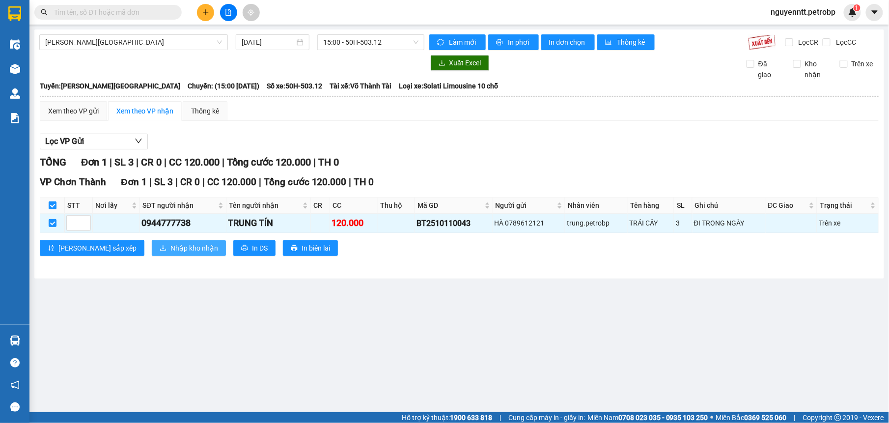
click at [170, 248] on span "Nhập kho nhận" at bounding box center [194, 248] width 48 height 11
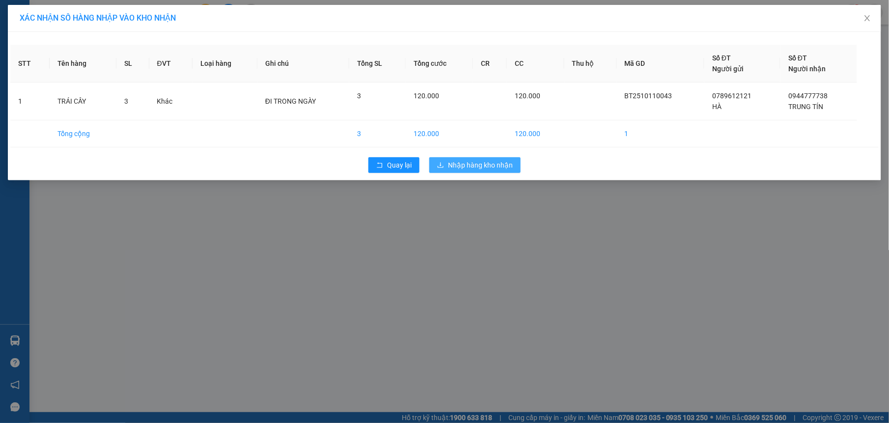
click at [463, 170] on span "Nhập hàng kho nhận" at bounding box center [480, 165] width 65 height 11
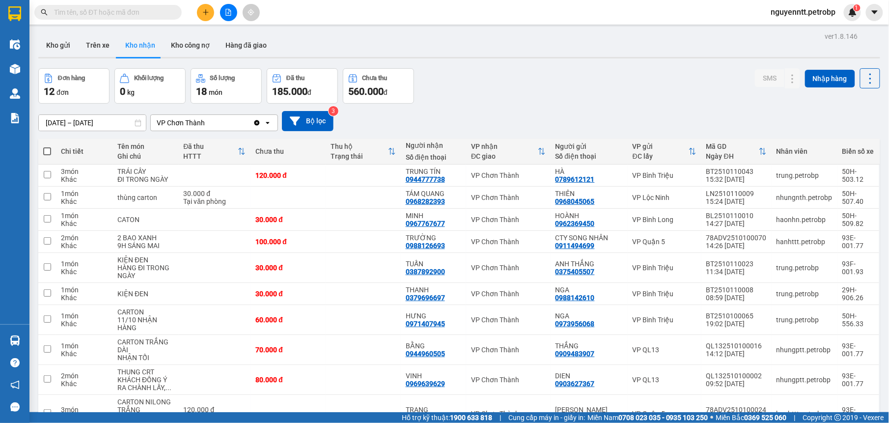
click at [105, 10] on input "text" at bounding box center [112, 12] width 116 height 11
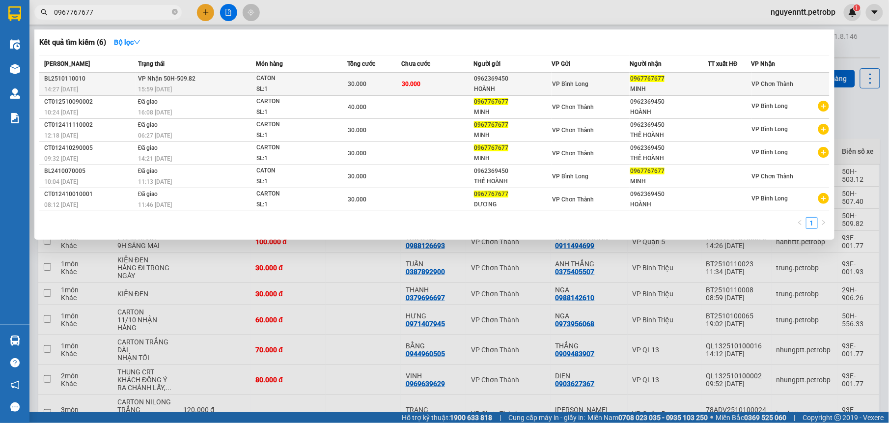
type input "0967767677"
click at [322, 84] on div "SL: 1" at bounding box center [293, 89] width 74 height 11
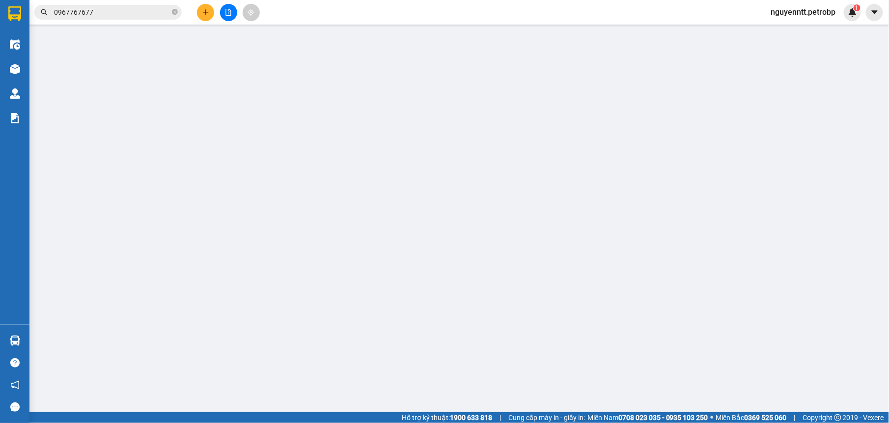
type input "0962369450"
type input "HOÀNH"
type input "0967767677"
type input "MINH"
type input "30.000"
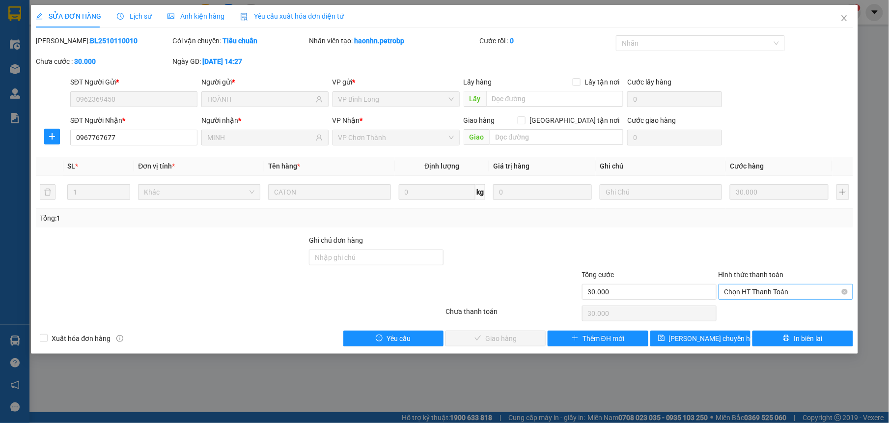
click at [785, 288] on span "Chọn HT Thanh Toán" at bounding box center [786, 291] width 123 height 15
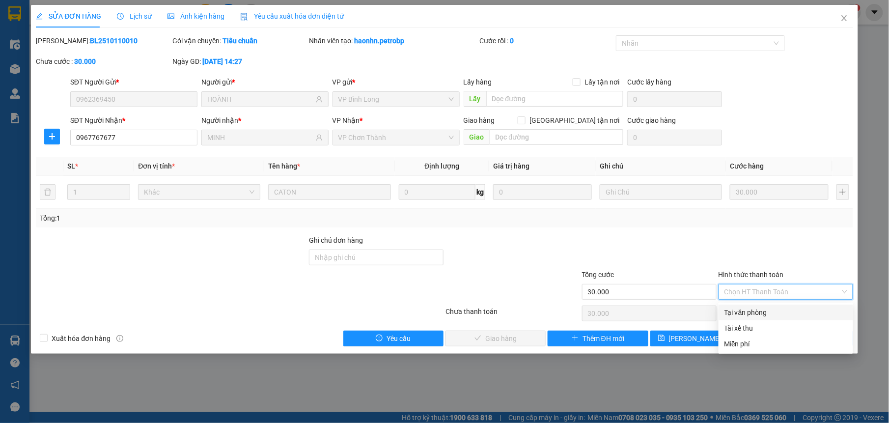
click at [764, 312] on div "Tại văn phòng" at bounding box center [786, 312] width 123 height 11
type input "0"
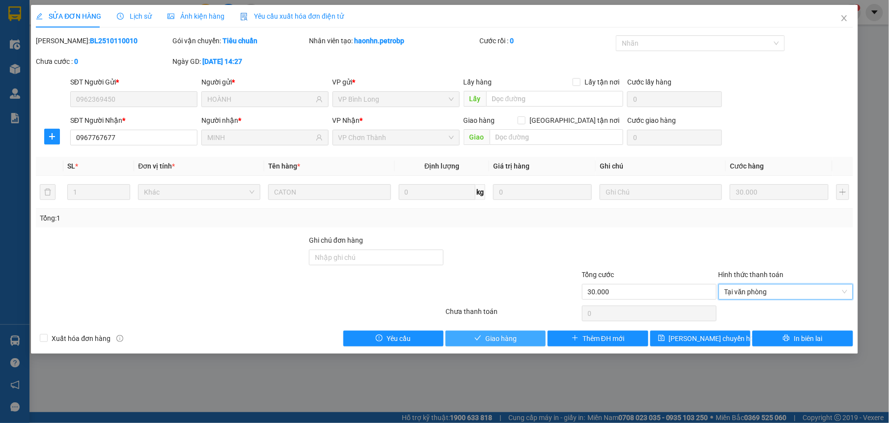
click at [507, 346] on button "Giao hàng" at bounding box center [496, 339] width 100 height 16
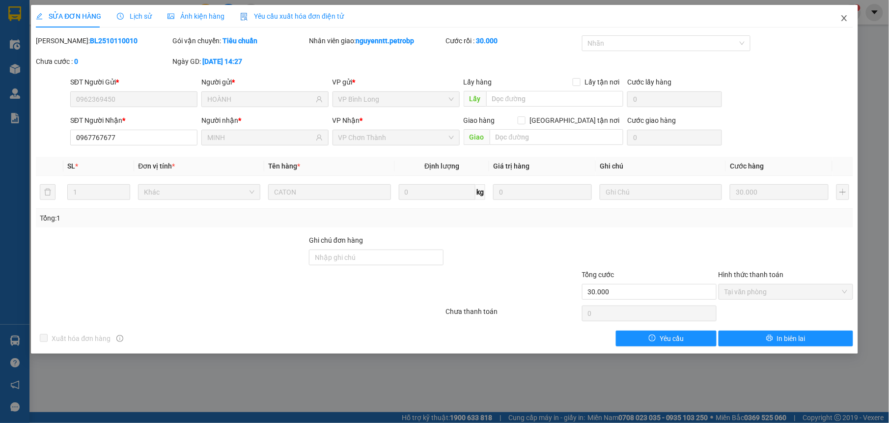
click at [842, 16] on icon "close" at bounding box center [845, 18] width 8 height 8
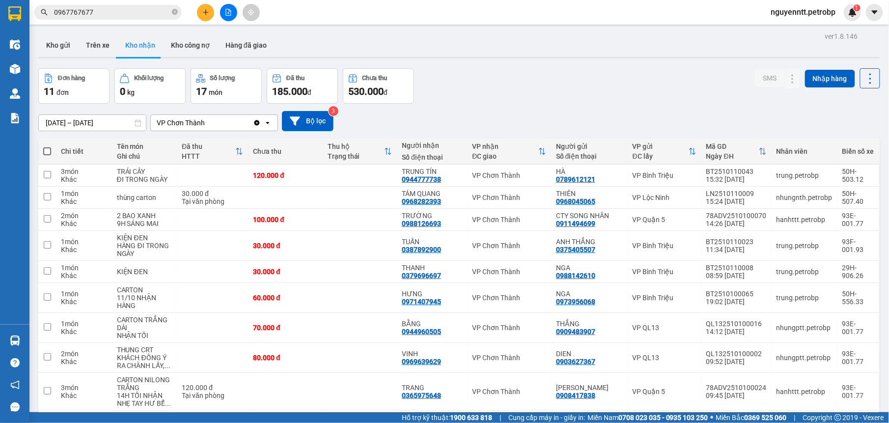
click at [31, 339] on main "ver 1.8.146 Kho gửi Trên xe Kho nhận Kho công nợ Hàng đã giao Đơn hàng 11 đơn K…" at bounding box center [444, 206] width 889 height 412
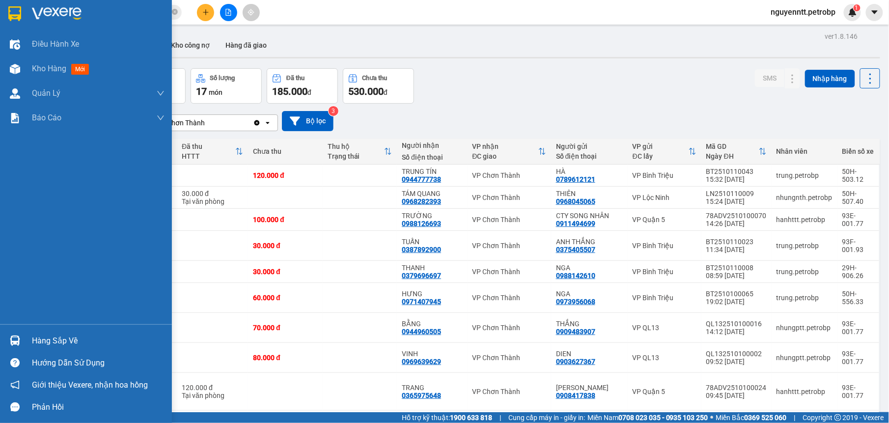
click at [22, 339] on div at bounding box center [14, 340] width 17 height 17
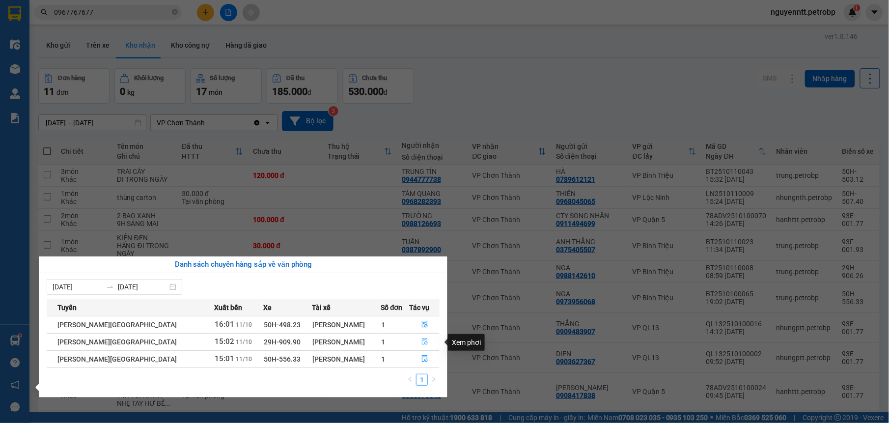
click at [419, 340] on button "button" at bounding box center [424, 342] width 29 height 16
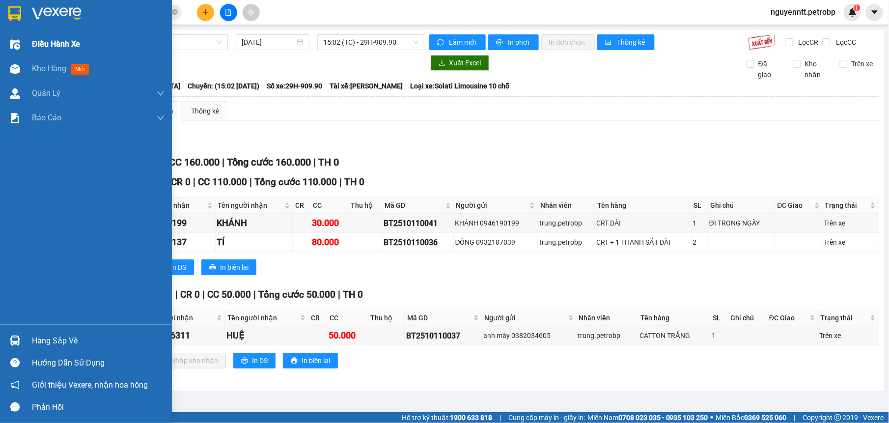
click at [22, 54] on div "Điều hành xe" at bounding box center [86, 44] width 172 height 25
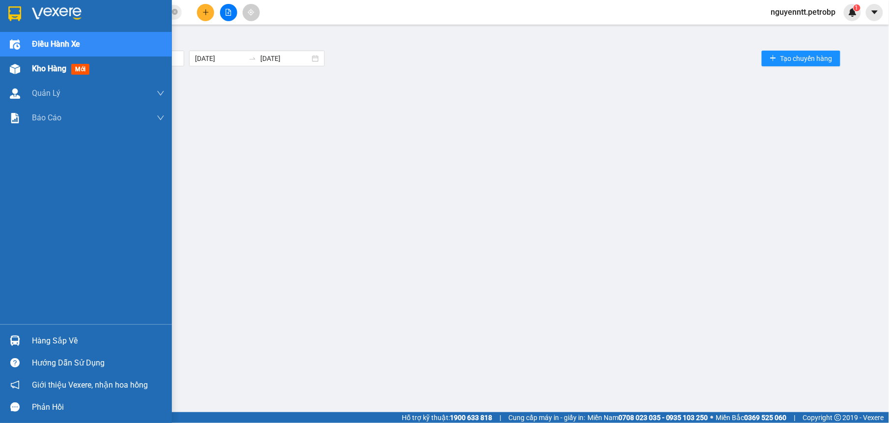
click at [40, 70] on span "Kho hàng" at bounding box center [49, 68] width 34 height 9
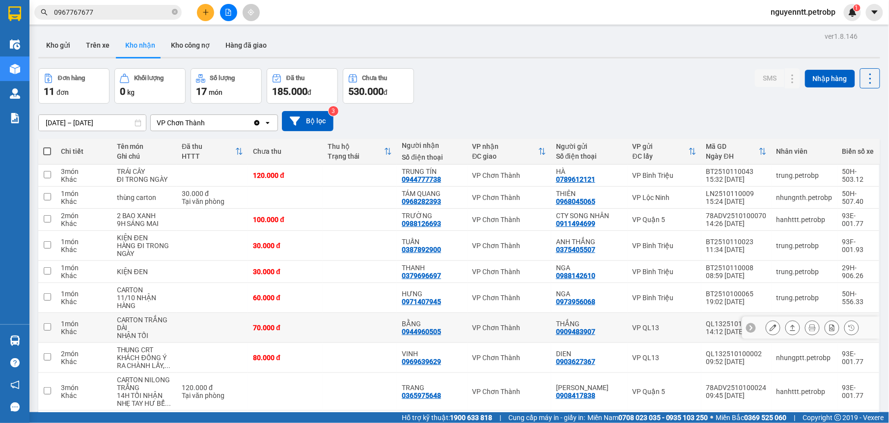
scroll to position [71, 0]
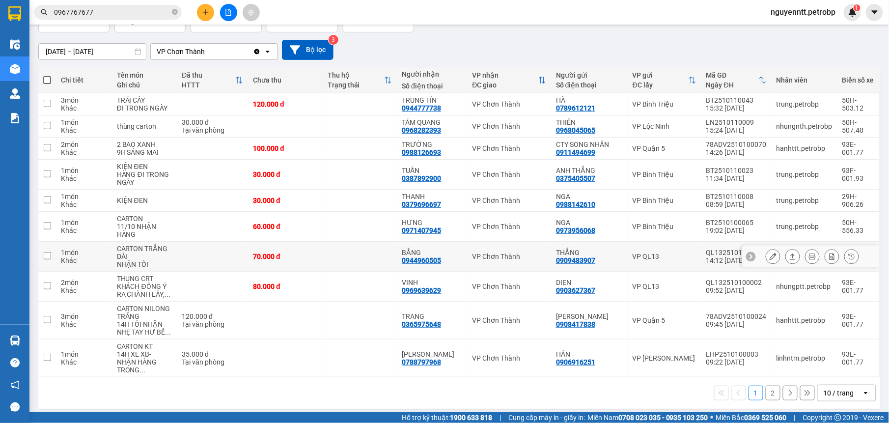
click at [366, 260] on td at bounding box center [360, 257] width 74 height 30
checkbox input "true"
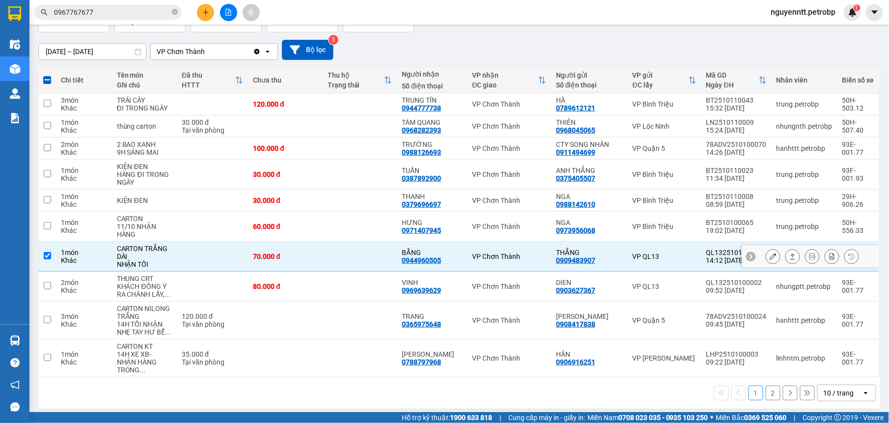
click at [789, 256] on icon at bounding box center [792, 256] width 7 height 7
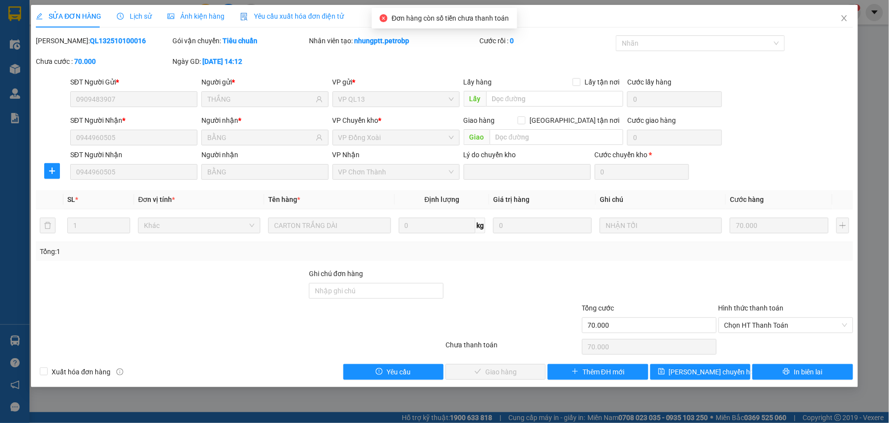
type input "0909483907"
type input "THẮNG"
type input "0944960505"
type input "BẰNG"
type input "70.000"
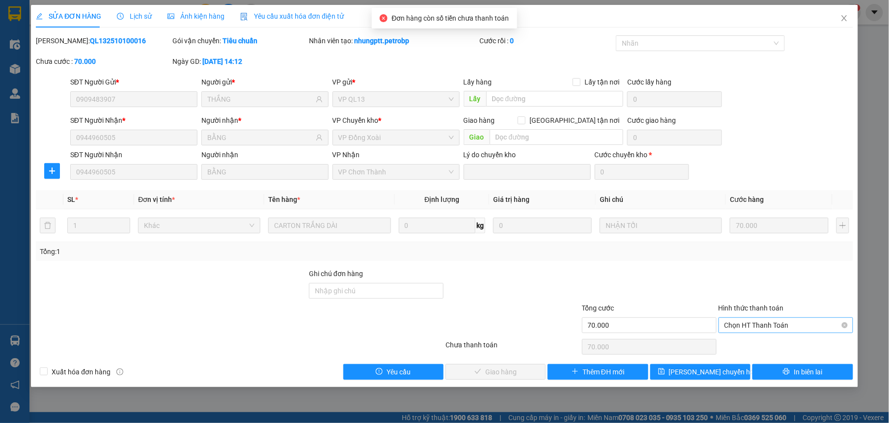
click at [736, 324] on span "Chọn HT Thanh Toán" at bounding box center [786, 325] width 123 height 15
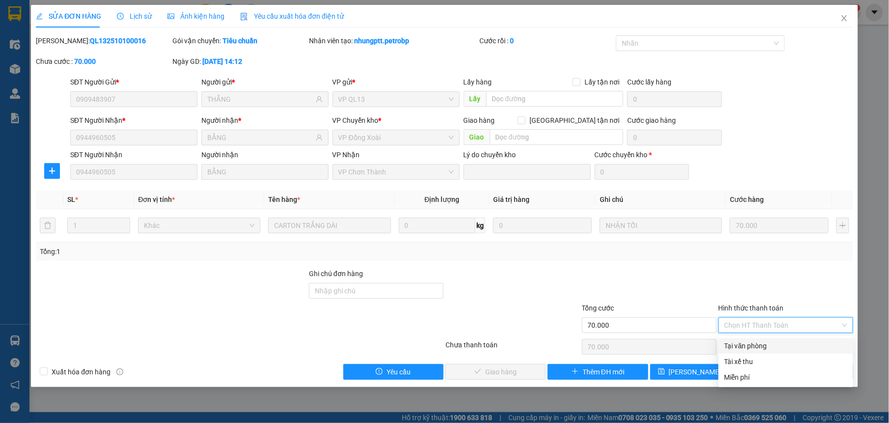
click at [739, 339] on div "Tại văn phòng" at bounding box center [786, 346] width 135 height 16
type input "0"
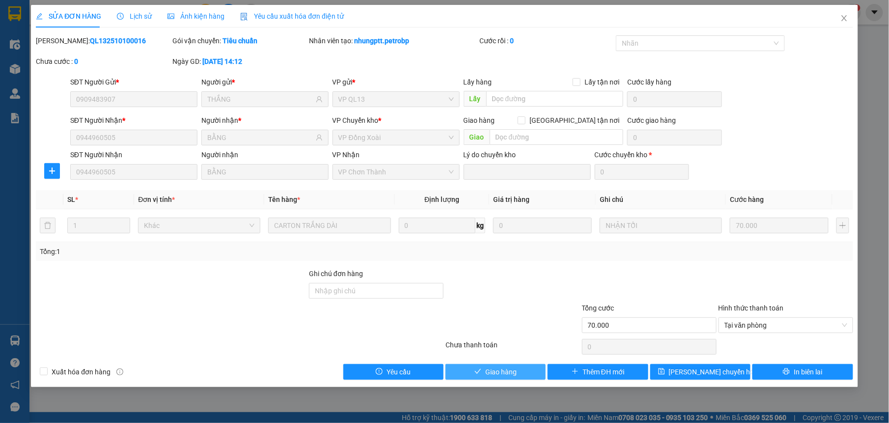
click at [509, 376] on span "Giao hàng" at bounding box center [500, 371] width 31 height 11
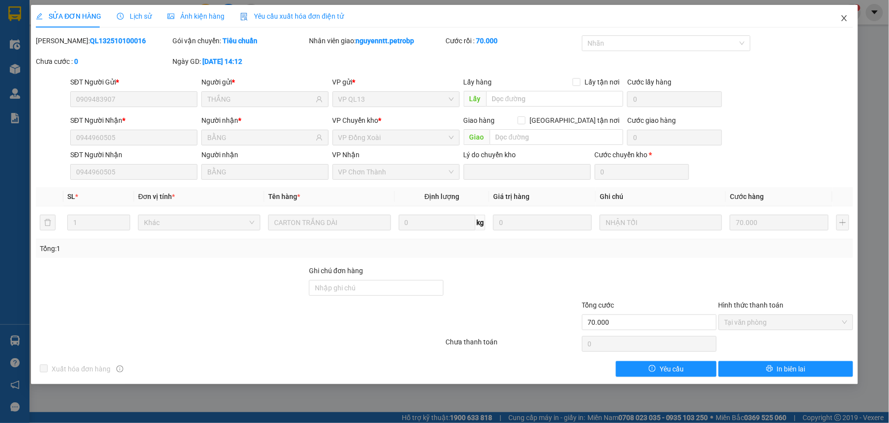
click at [841, 22] on icon "close" at bounding box center [845, 18] width 8 height 8
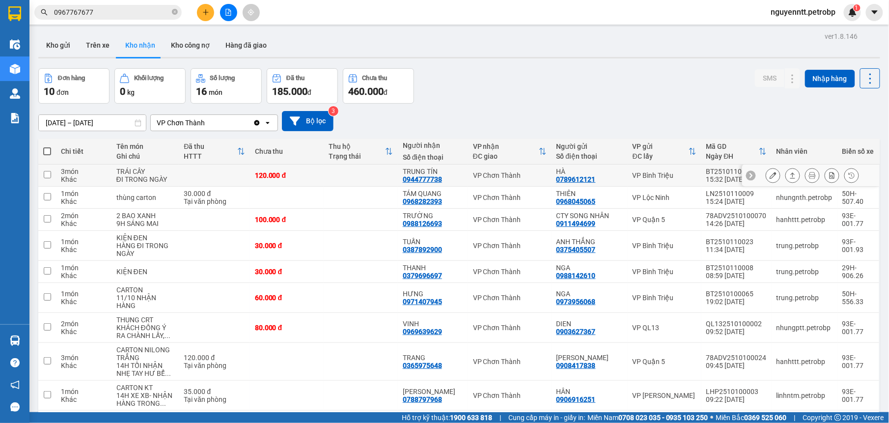
click at [384, 178] on td at bounding box center [361, 176] width 74 height 22
checkbox input "true"
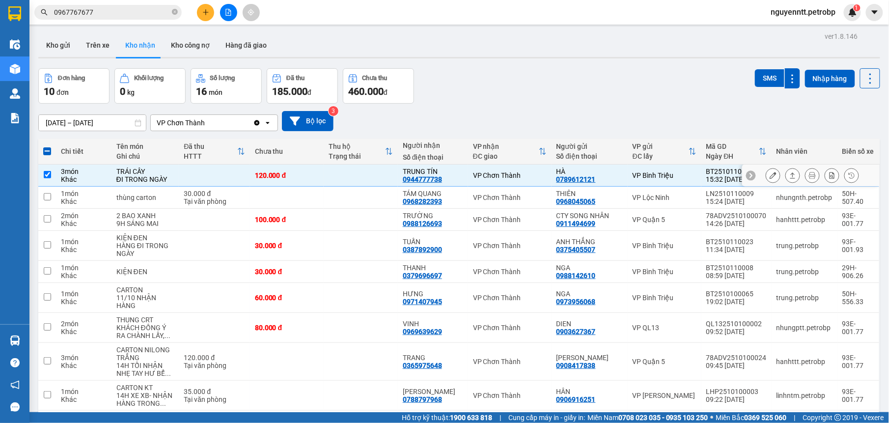
click at [789, 173] on icon at bounding box center [792, 175] width 7 height 7
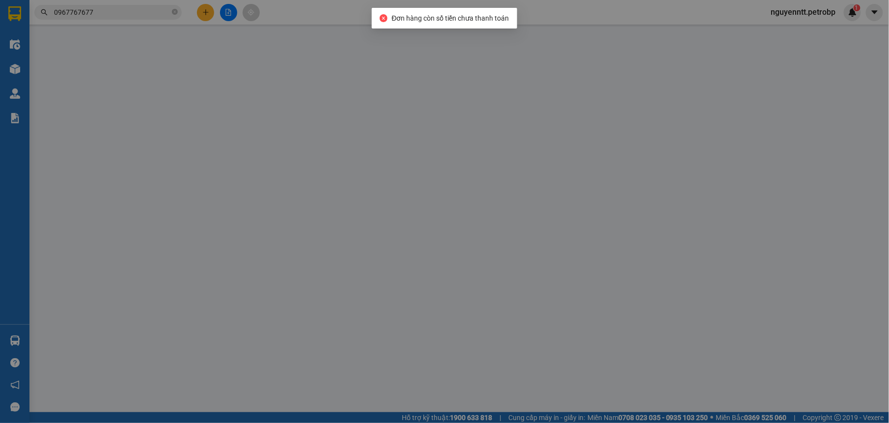
type input "0789612121"
type input "HÀ"
type input "0944777738"
type input "TRUNG TÍN"
type input "120.000"
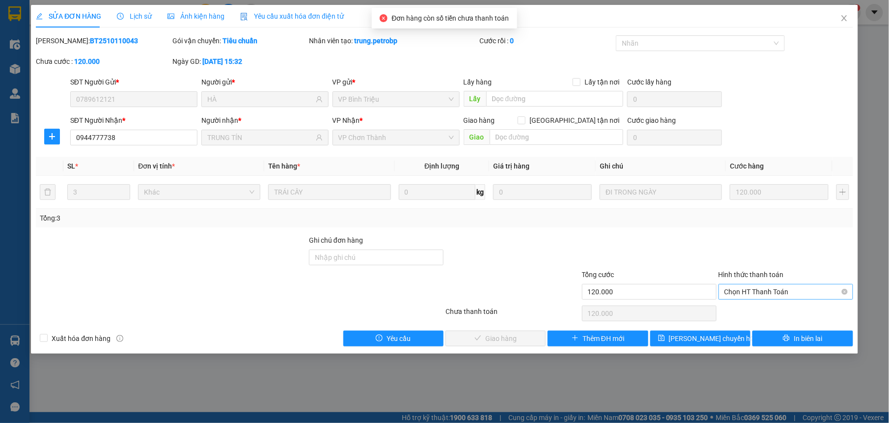
click at [785, 294] on span "Chọn HT Thanh Toán" at bounding box center [786, 291] width 123 height 15
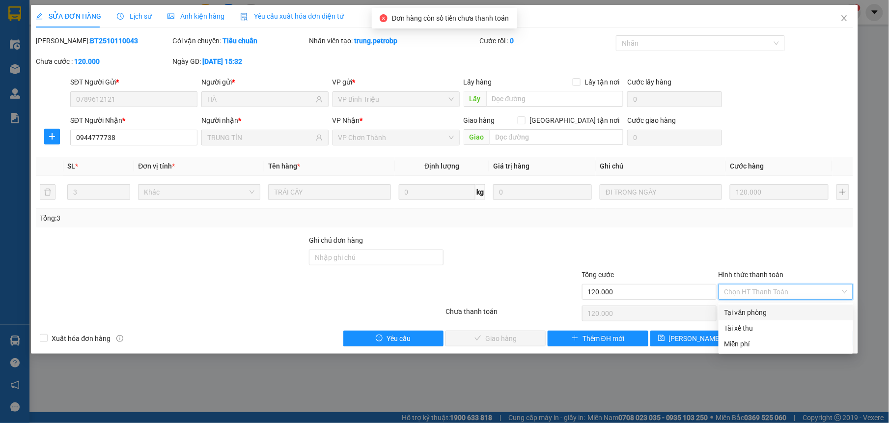
click at [759, 311] on div "Tại văn phòng" at bounding box center [786, 312] width 123 height 11
type input "0"
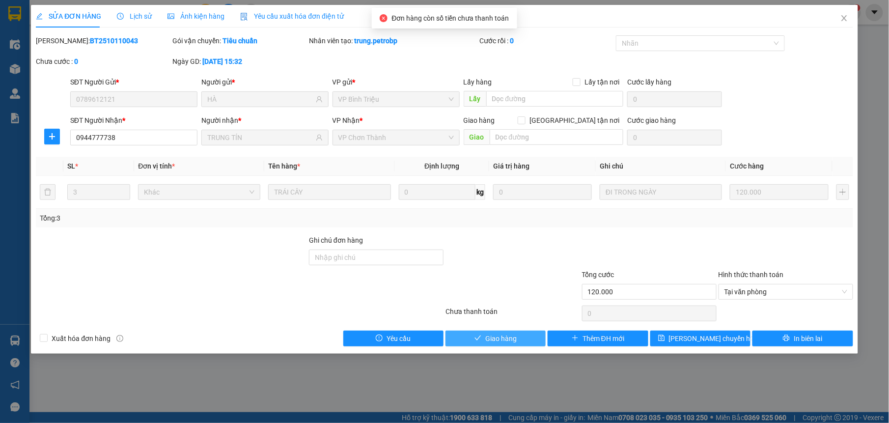
click at [519, 346] on button "Giao hàng" at bounding box center [496, 339] width 100 height 16
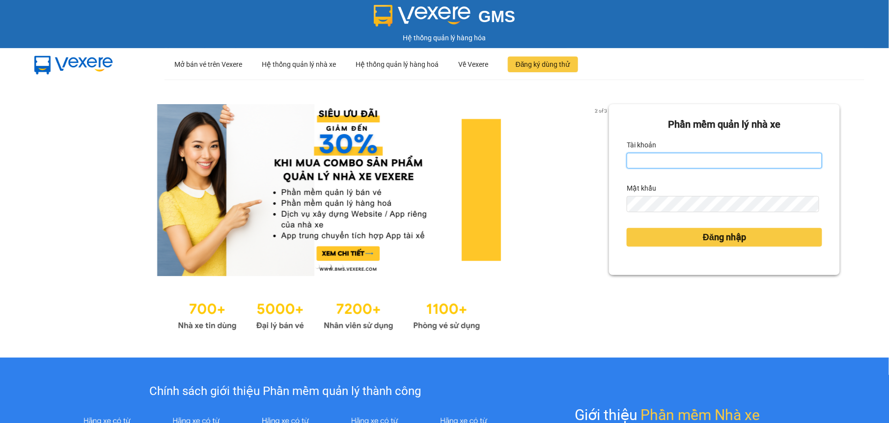
type input "nguyenntt.petrobp"
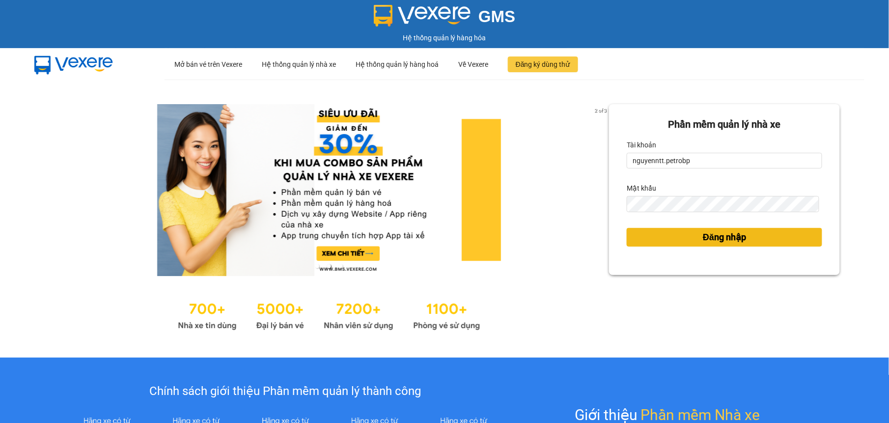
click at [703, 243] on span "Đăng nhập" at bounding box center [724, 237] width 43 height 14
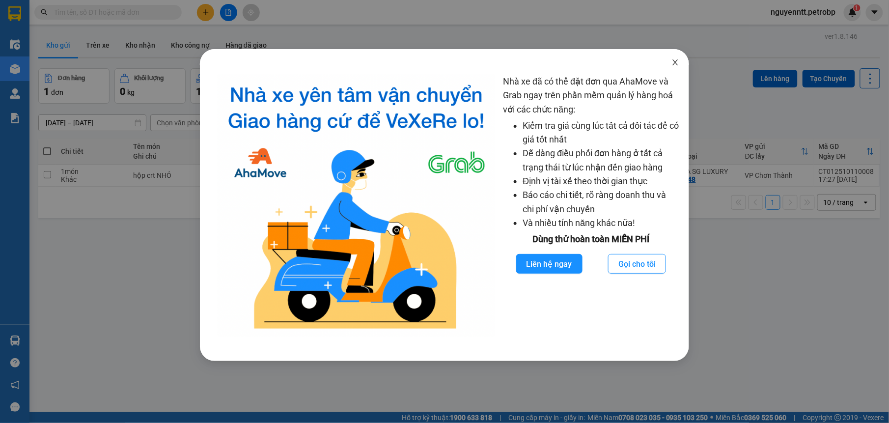
click at [674, 57] on span "Close" at bounding box center [676, 63] width 28 height 28
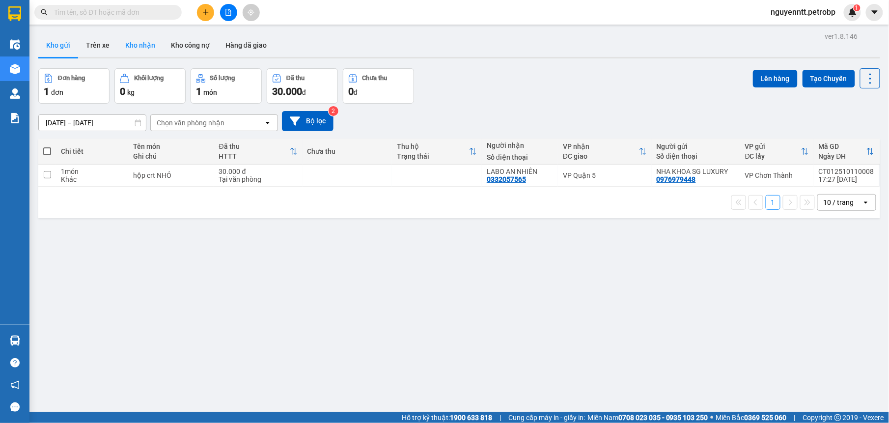
click at [119, 48] on button "Kho nhận" at bounding box center [140, 45] width 46 height 24
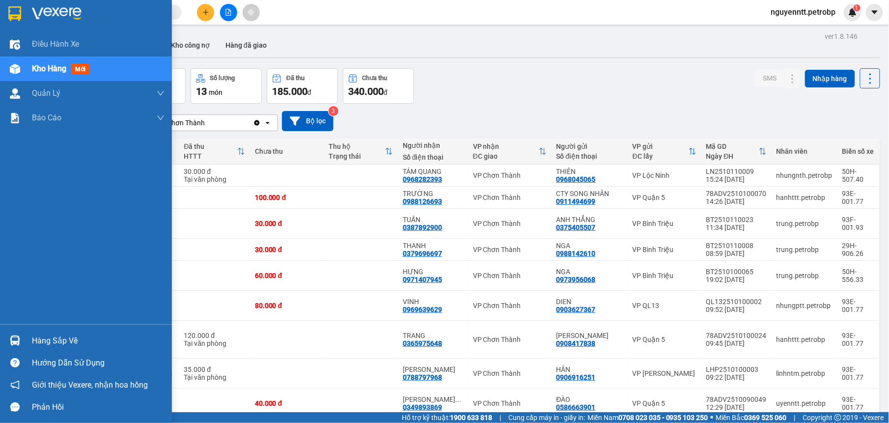
click at [23, 342] on div at bounding box center [14, 340] width 17 height 17
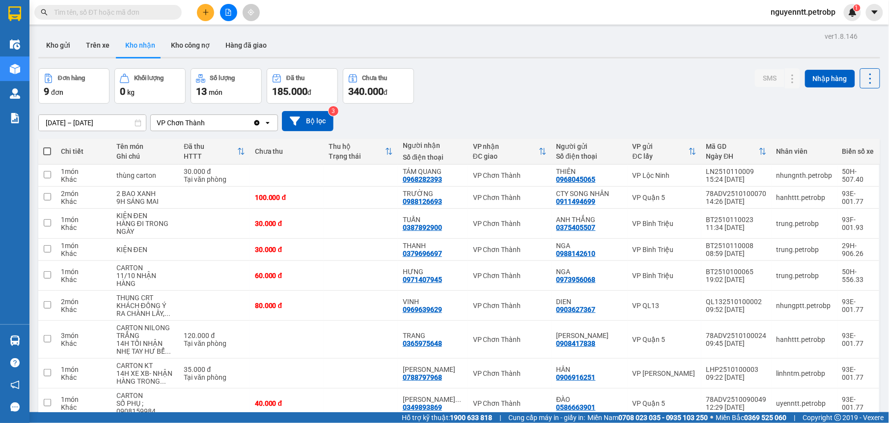
click at [435, 80] on section "Kết quả tìm kiếm ( 0 ) Bộ lọc No Data nguyenntt.petrobp 1 Điều hành xe Kho hàng…" at bounding box center [444, 211] width 889 height 423
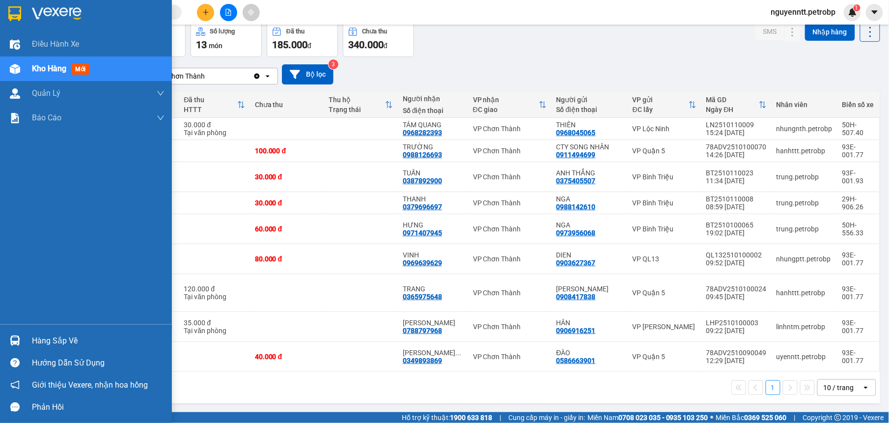
click at [16, 331] on div "Hàng sắp về" at bounding box center [86, 341] width 172 height 22
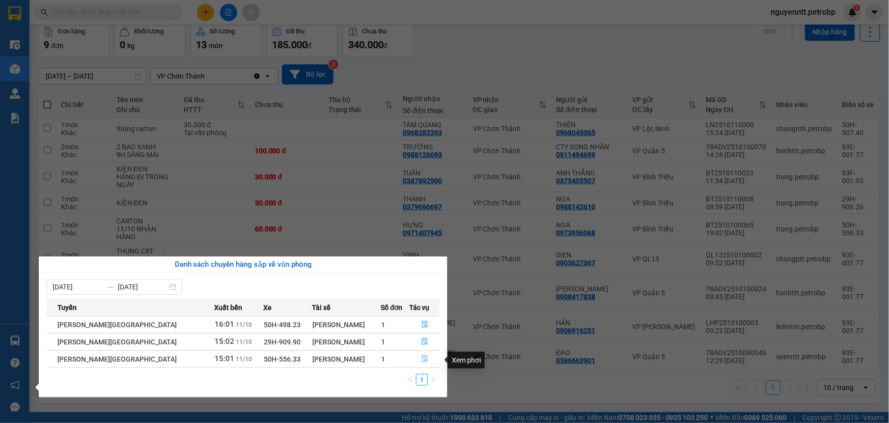
click at [417, 363] on button "button" at bounding box center [424, 359] width 29 height 16
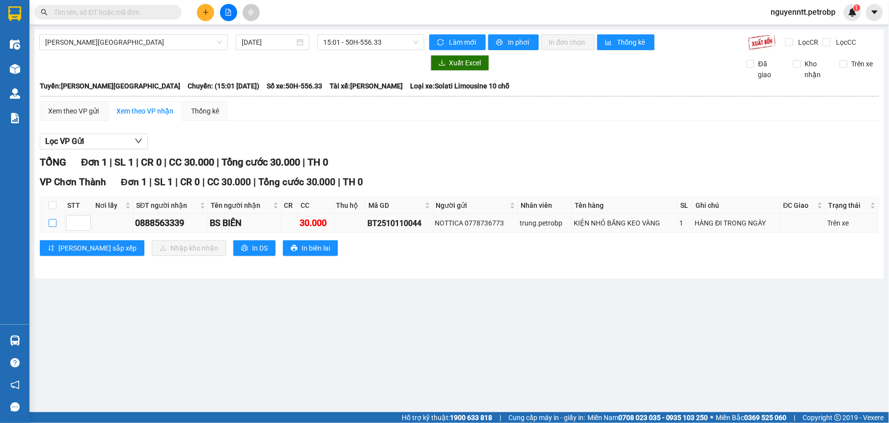
click at [55, 225] on input "checkbox" at bounding box center [53, 223] width 8 height 8
checkbox input "true"
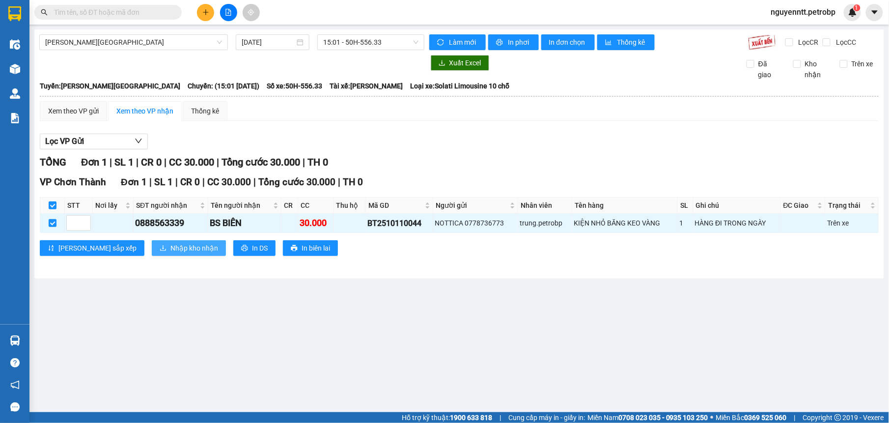
click at [170, 248] on span "Nhập kho nhận" at bounding box center [194, 248] width 48 height 11
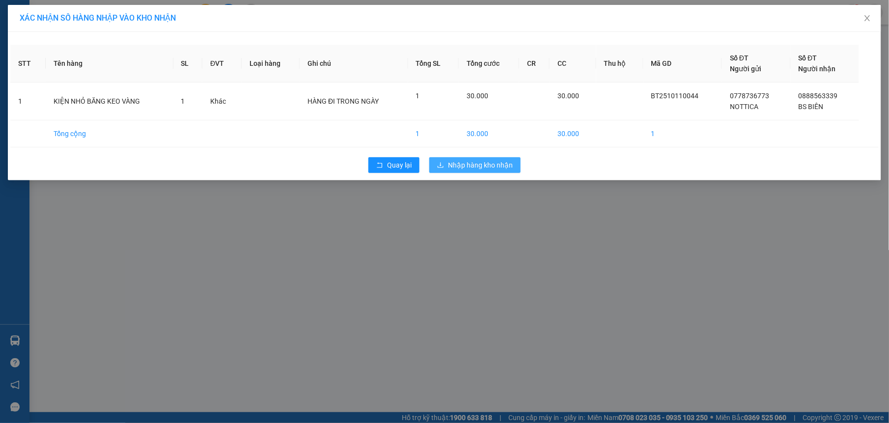
click at [467, 168] on span "Nhập hàng kho nhận" at bounding box center [480, 165] width 65 height 11
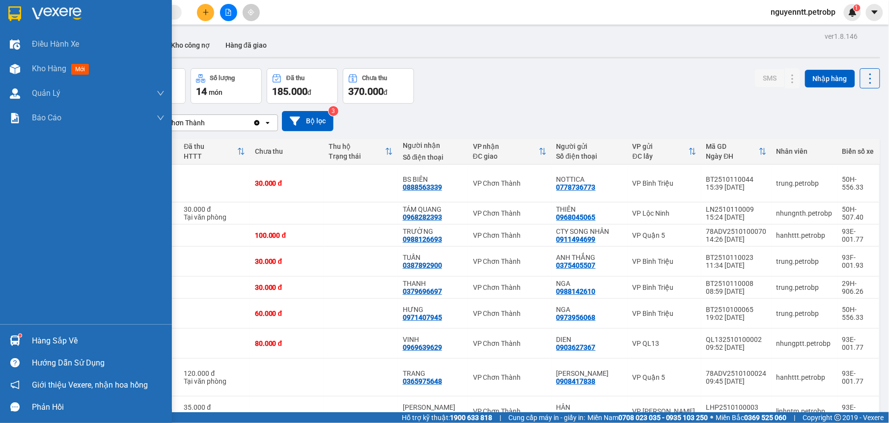
click at [28, 339] on div "Hàng sắp về" at bounding box center [86, 341] width 172 height 22
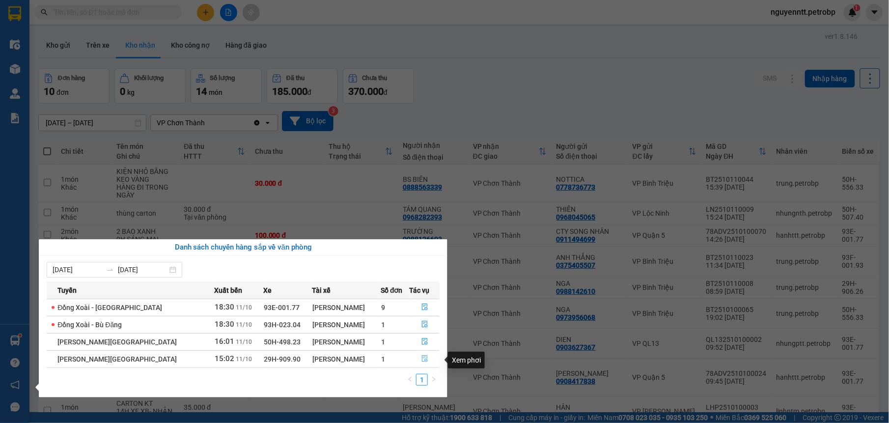
click at [426, 361] on button "button" at bounding box center [424, 359] width 29 height 16
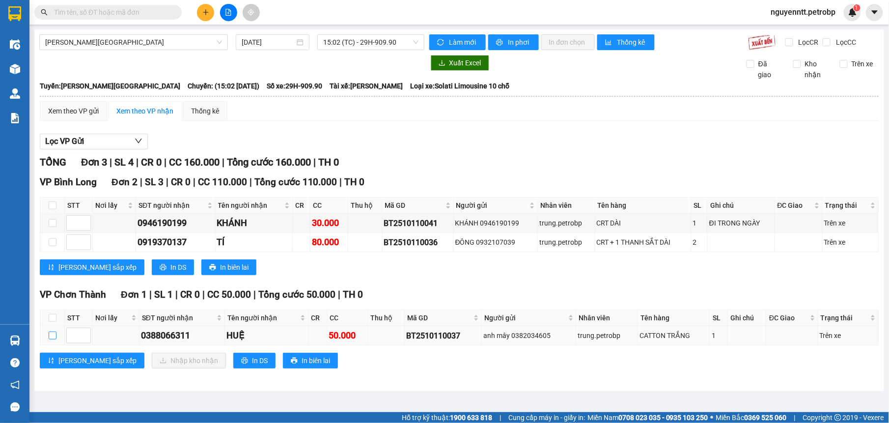
click at [53, 339] on input "checkbox" at bounding box center [53, 336] width 8 height 8
checkbox input "true"
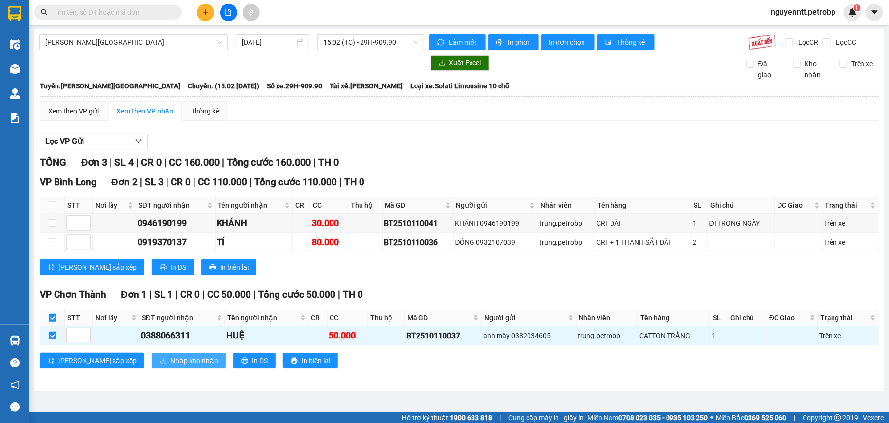
click at [170, 365] on span "Nhập kho nhận" at bounding box center [194, 360] width 48 height 11
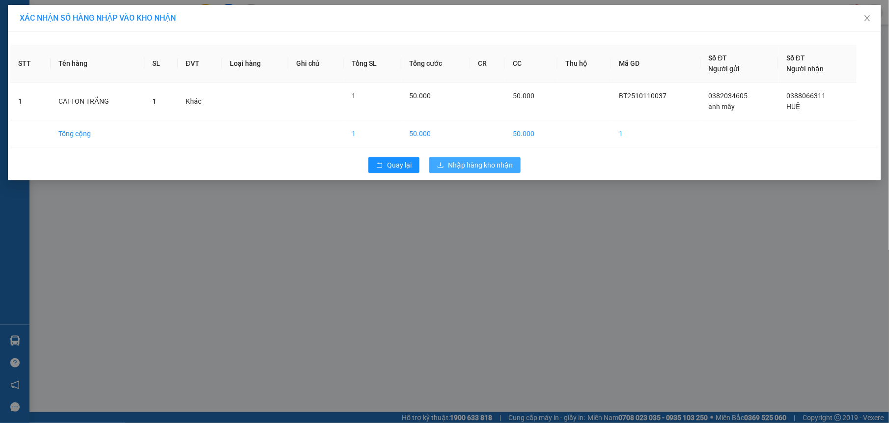
click at [468, 168] on span "Nhập hàng kho nhận" at bounding box center [480, 165] width 65 height 11
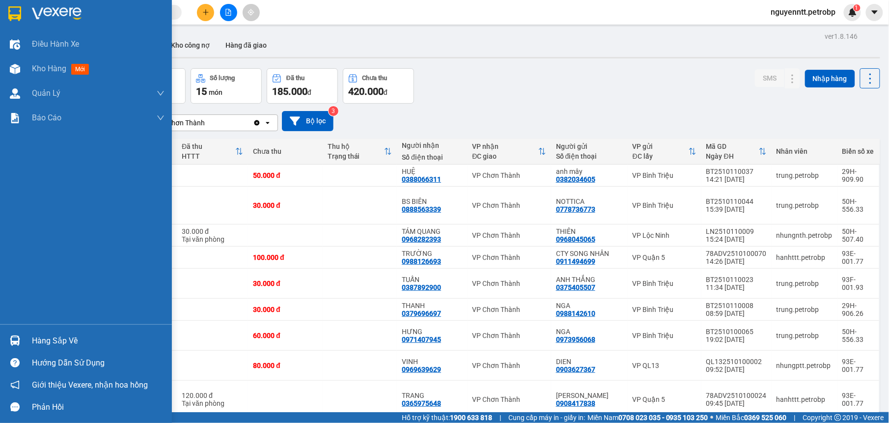
click at [13, 328] on div "Hàng sắp về Hướng dẫn sử dụng Giới thiệu Vexere, nhận hoa hồng Phản hồi" at bounding box center [86, 371] width 172 height 94
click at [14, 337] on img at bounding box center [15, 341] width 10 height 10
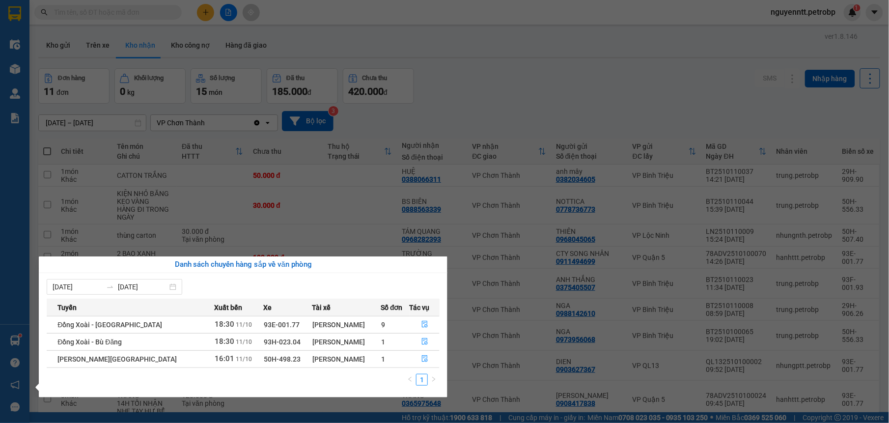
click at [566, 111] on section "Kết quả tìm kiếm ( 0 ) Bộ lọc No Data nguyenntt.petrobp 1 Điều hành xe Kho hàng…" at bounding box center [444, 211] width 889 height 423
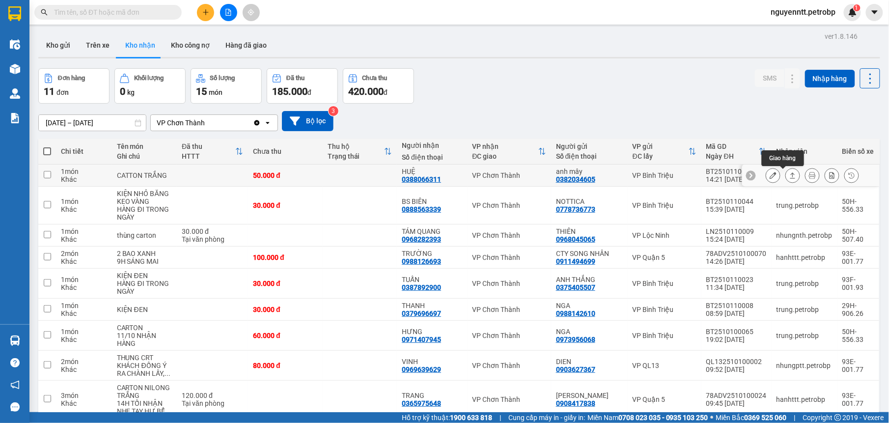
click at [789, 175] on icon at bounding box center [792, 175] width 7 height 7
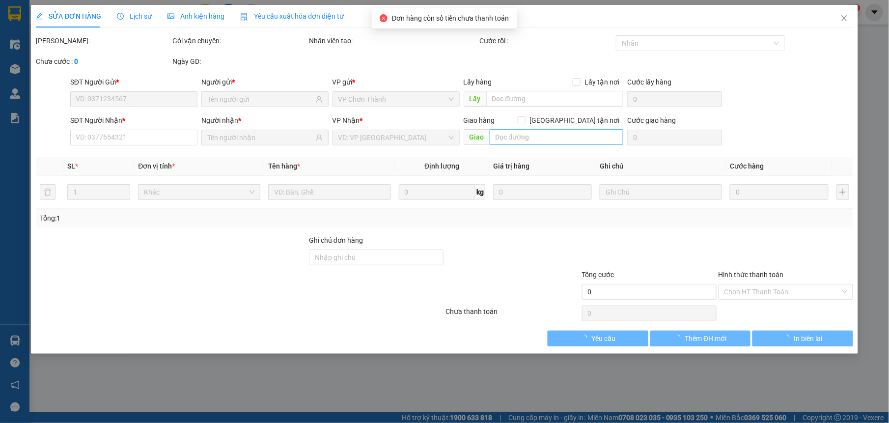
type input "0382034605"
type input "anh mây"
type input "0388066311"
type input "HUỆ"
type input "50.000"
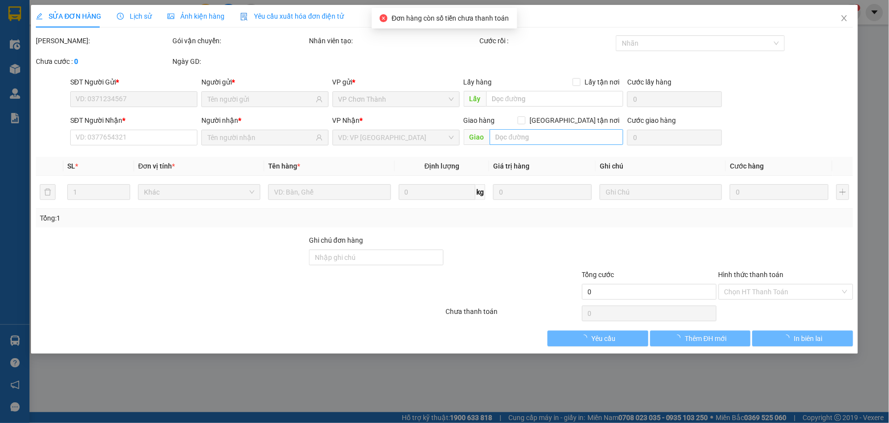
type input "50.000"
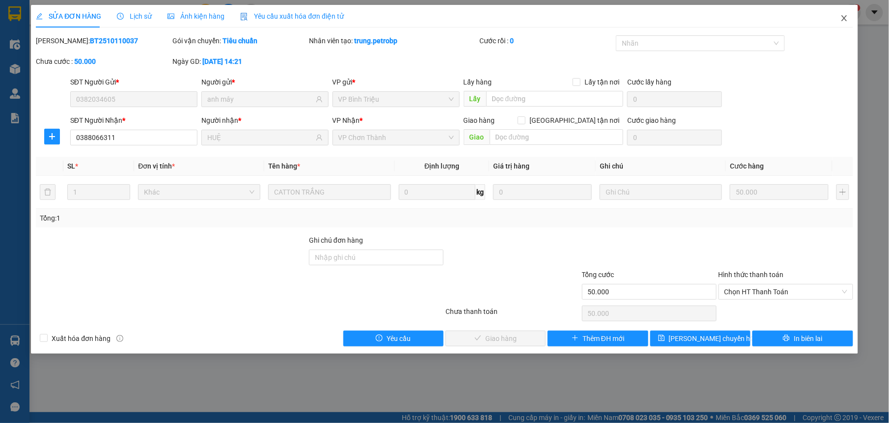
click at [842, 18] on icon "close" at bounding box center [845, 18] width 8 height 8
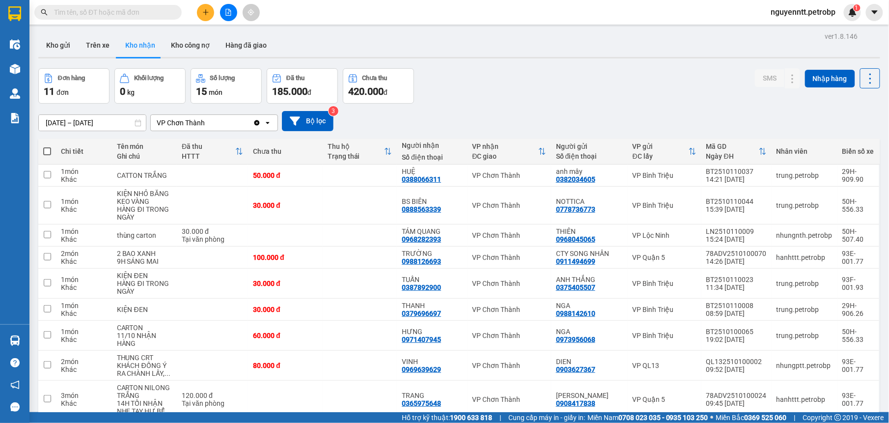
click at [127, 12] on input "text" at bounding box center [112, 12] width 116 height 11
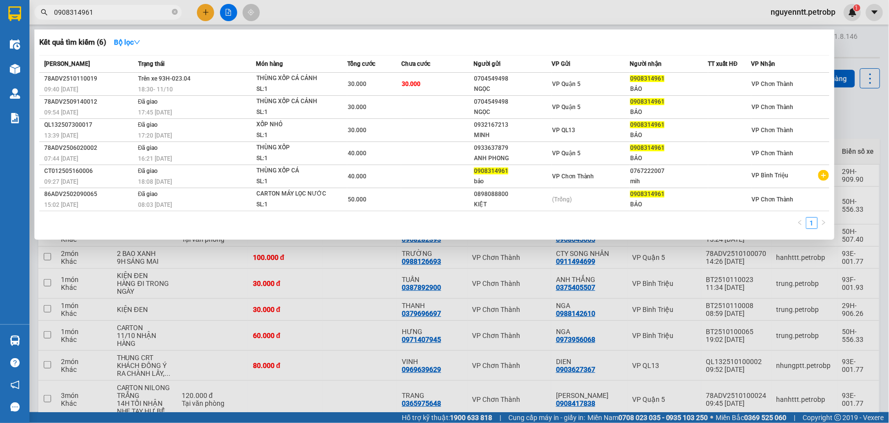
type input "0908314961"
click at [862, 109] on div at bounding box center [444, 211] width 889 height 423
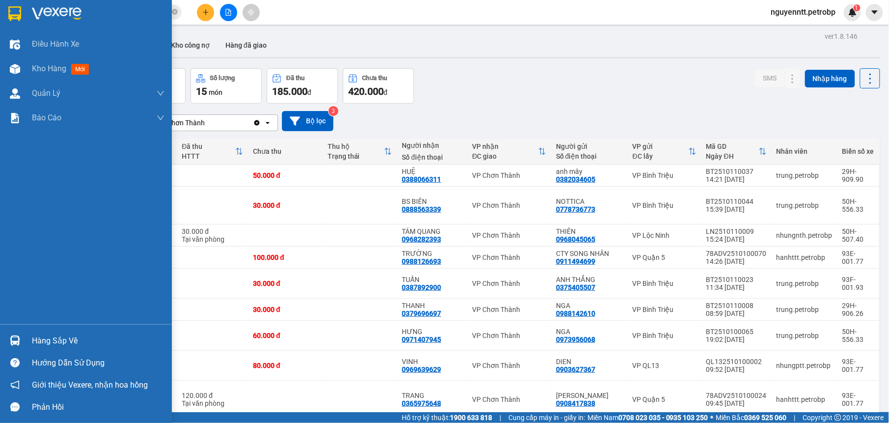
click at [20, 332] on div at bounding box center [14, 340] width 17 height 17
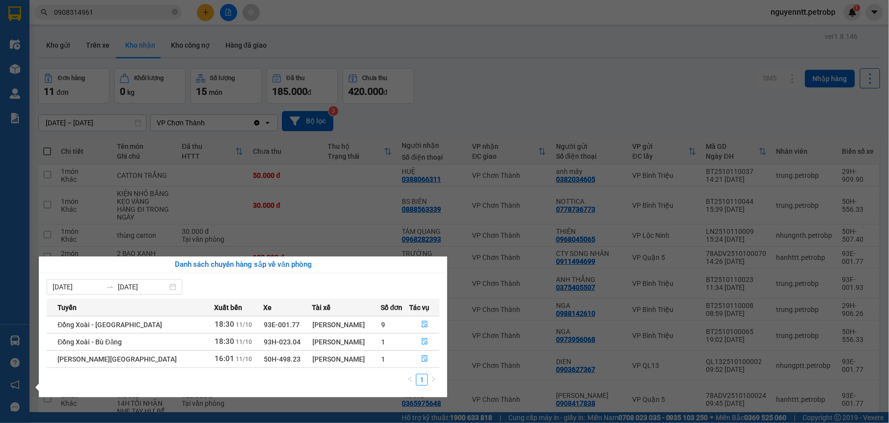
click at [612, 109] on section "Kết quả tìm kiếm ( 6 ) Bộ lọc Mã ĐH Trạng thái Món hàng Tổng cước Chưa cước Ngư…" at bounding box center [444, 211] width 889 height 423
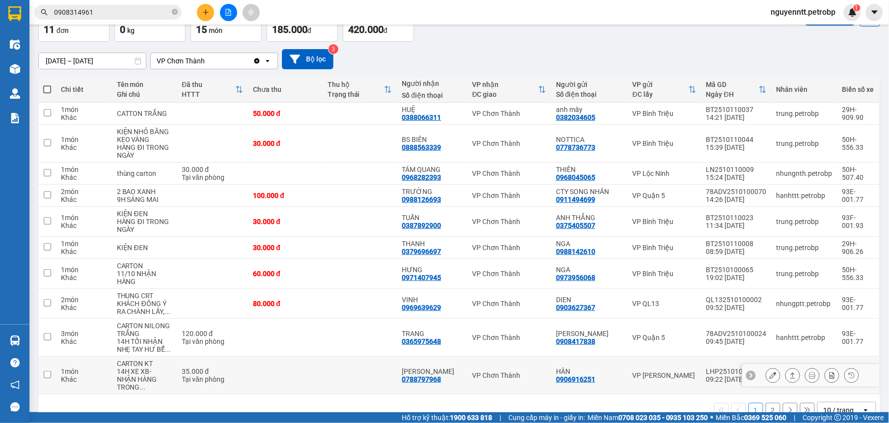
scroll to position [79, 0]
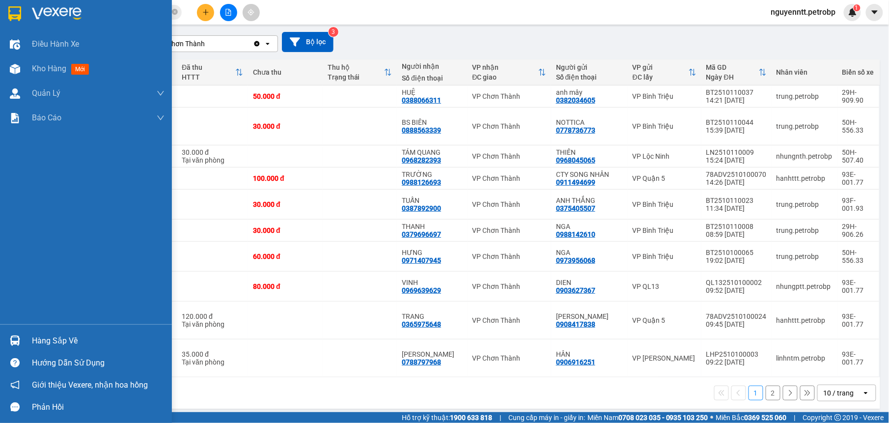
click at [25, 337] on div "Hàng sắp về" at bounding box center [86, 341] width 172 height 22
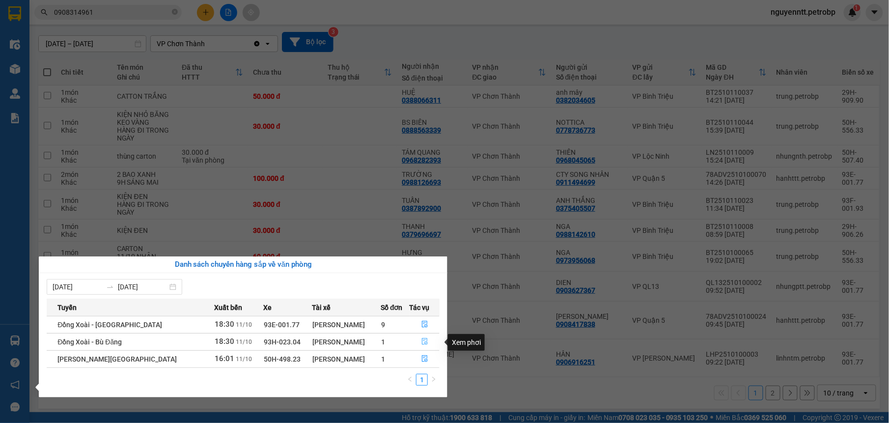
click at [431, 341] on button "button" at bounding box center [424, 342] width 29 height 16
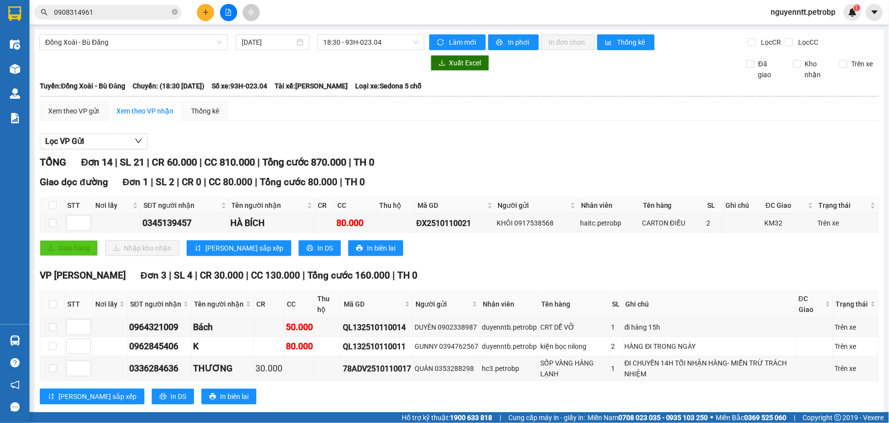
scroll to position [124, 0]
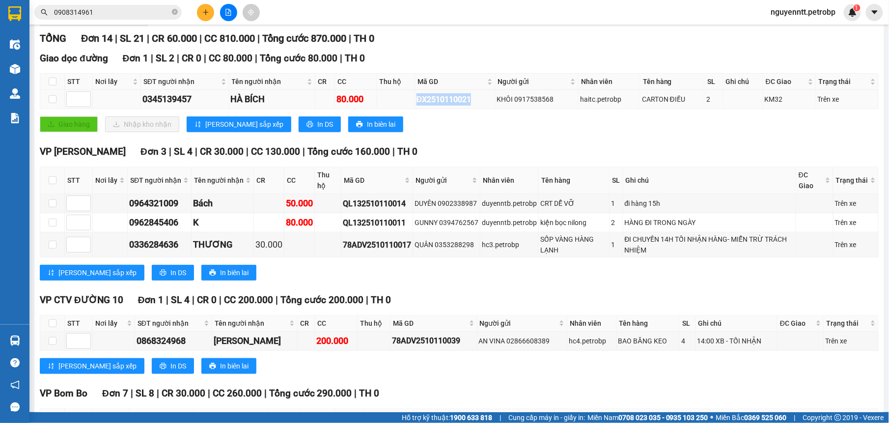
drag, startPoint x: 411, startPoint y: 98, endPoint x: 474, endPoint y: 95, distance: 62.9
click at [474, 95] on tr "0345139457 HÀ BÍCH 80.000 ĐX2510110021 KHÔI 0917538568 haitc.petrobp CARTON ĐIỀ…" at bounding box center [459, 99] width 839 height 19
drag, startPoint x: 474, startPoint y: 95, endPoint x: 464, endPoint y: 97, distance: 9.9
copy div "ĐX2510110021"
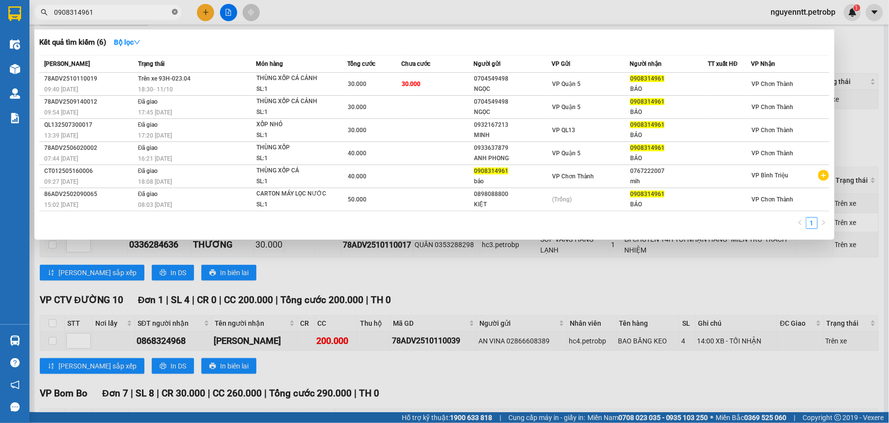
click at [177, 12] on icon "close-circle" at bounding box center [175, 12] width 6 height 6
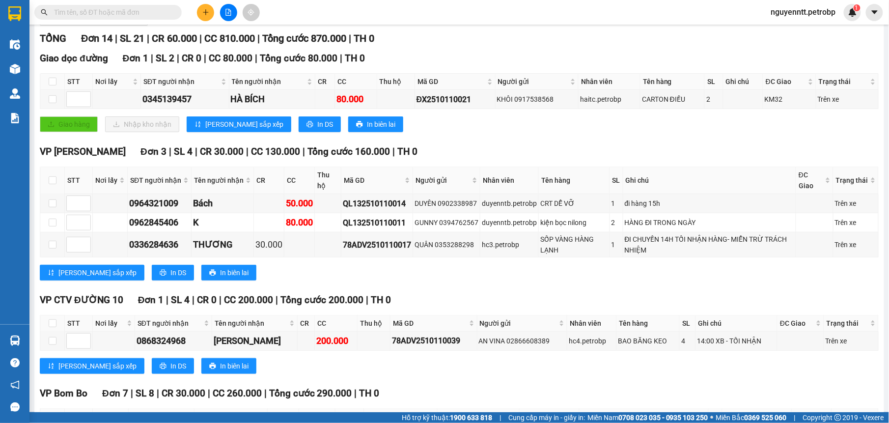
drag, startPoint x: 134, startPoint y: 19, endPoint x: 98, endPoint y: 11, distance: 36.2
paste input "ĐX2510110021"
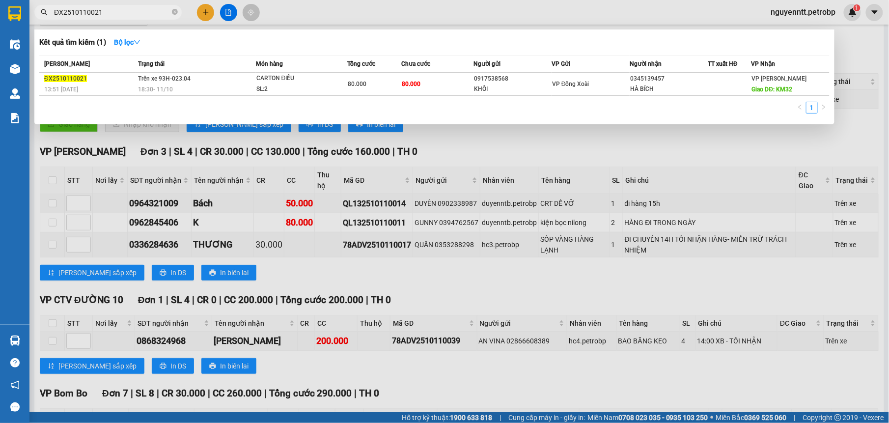
type input "ĐX2510110021"
click at [701, 273] on div at bounding box center [444, 211] width 889 height 423
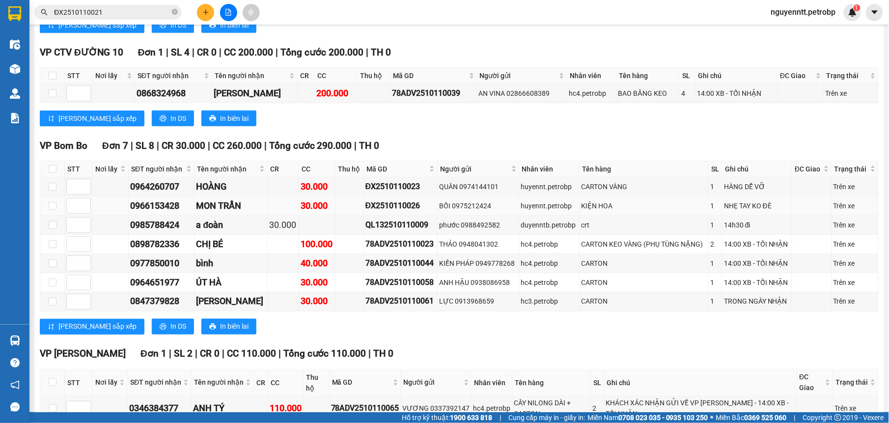
scroll to position [549, 0]
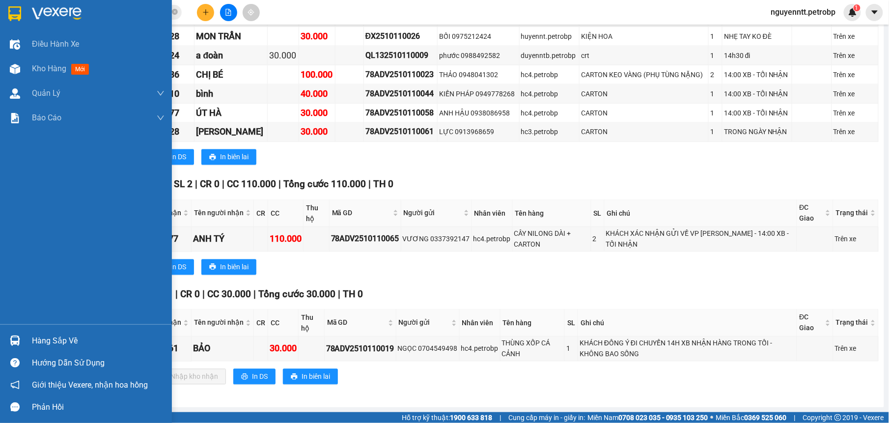
click at [18, 342] on img at bounding box center [15, 341] width 10 height 10
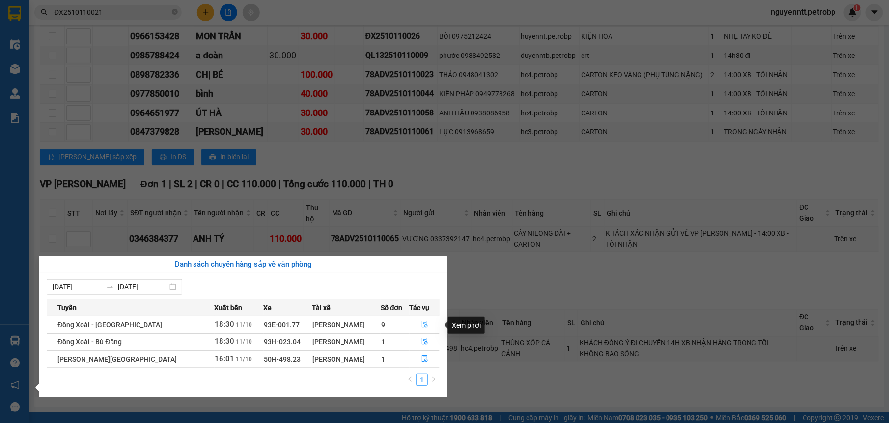
click at [417, 325] on button "button" at bounding box center [424, 325] width 29 height 16
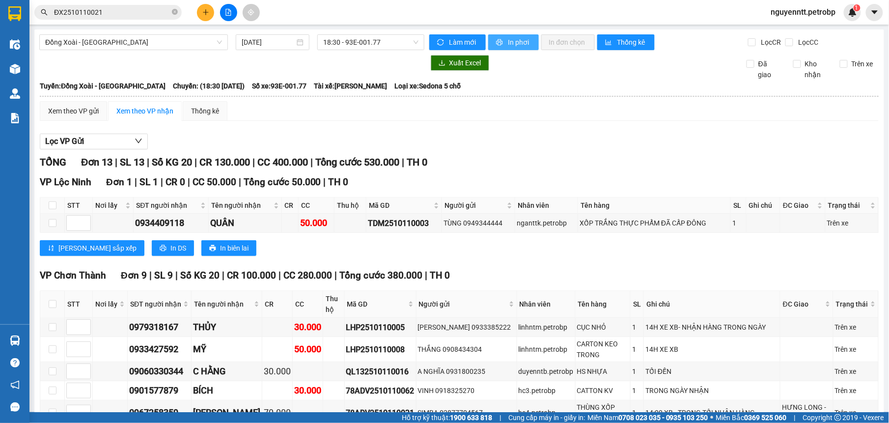
click at [508, 45] on span "In phơi" at bounding box center [519, 42] width 23 height 11
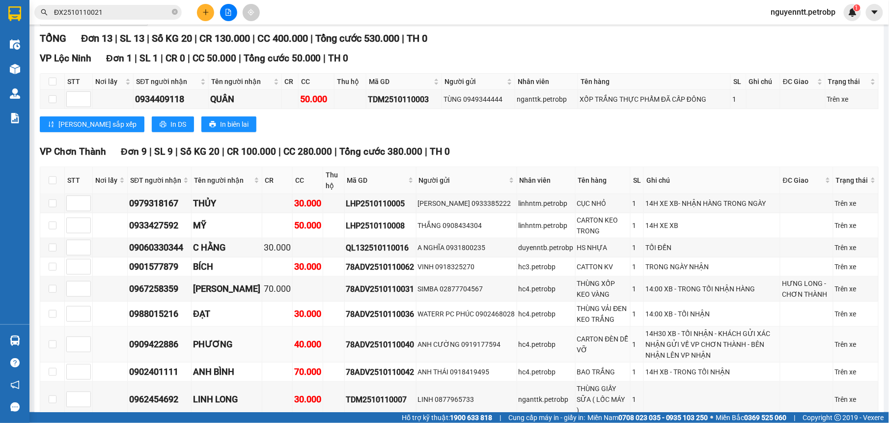
scroll to position [248, 0]
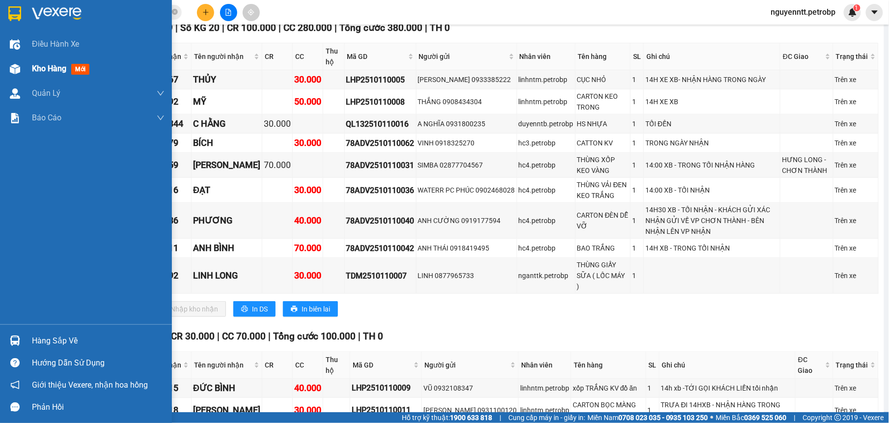
click at [18, 71] on img at bounding box center [15, 69] width 10 height 10
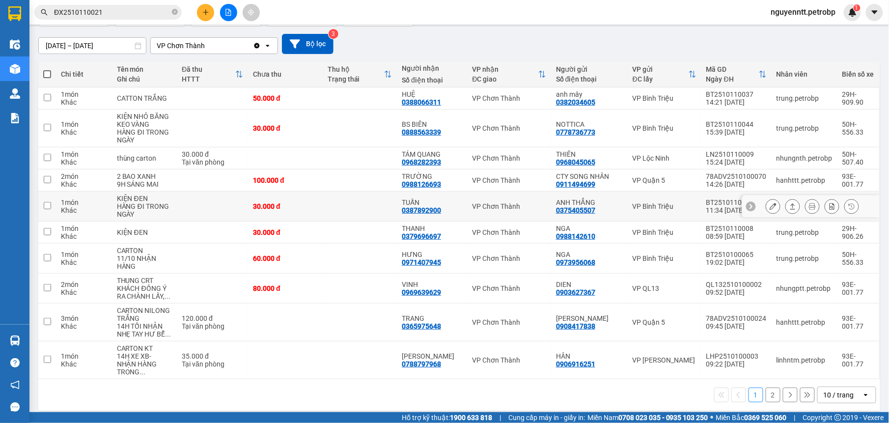
scroll to position [79, 0]
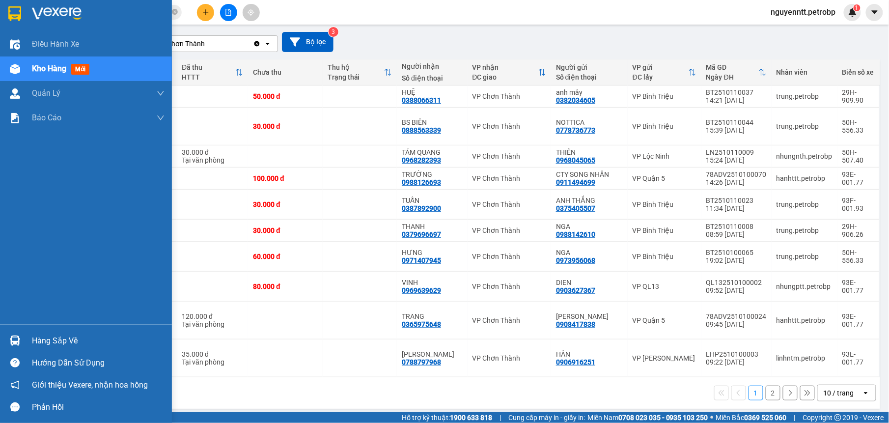
click at [12, 341] on img at bounding box center [15, 341] width 10 height 10
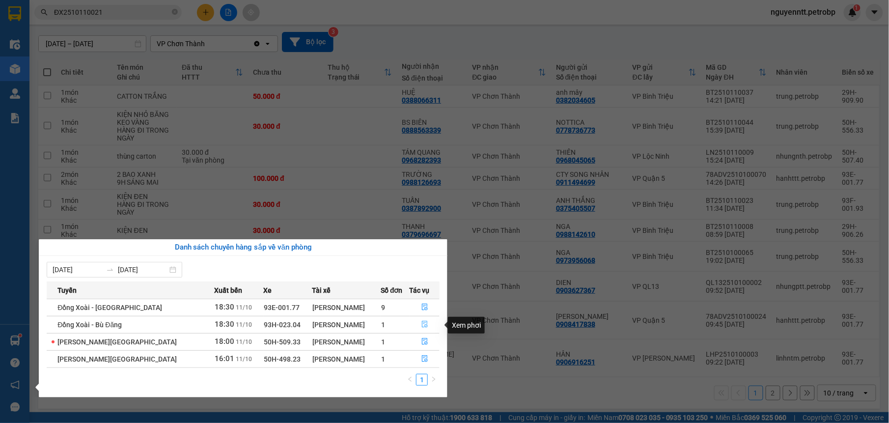
click at [419, 331] on button "button" at bounding box center [424, 325] width 29 height 16
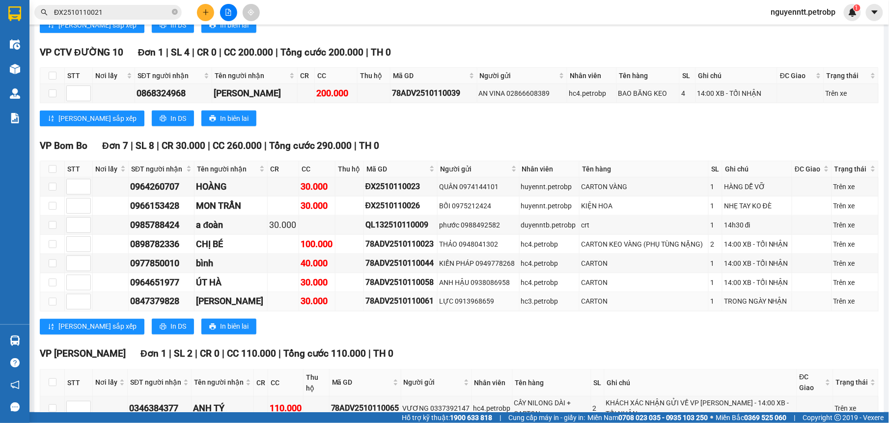
scroll to position [549, 0]
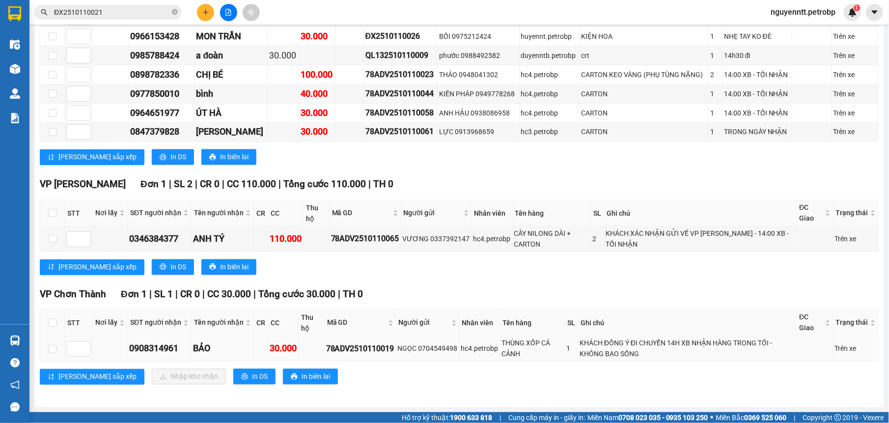
click at [57, 348] on td at bounding box center [52, 349] width 25 height 25
click at [47, 348] on td at bounding box center [52, 349] width 25 height 25
click at [50, 349] on input "checkbox" at bounding box center [53, 349] width 8 height 8
checkbox input "true"
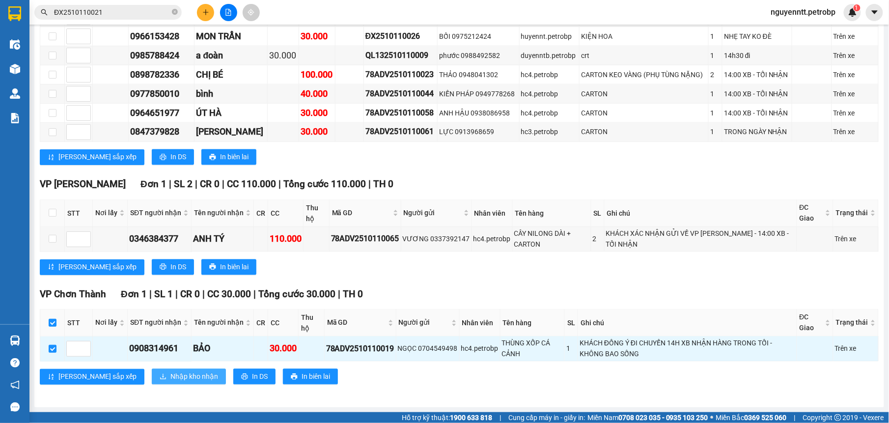
click at [170, 376] on span "Nhập kho nhận" at bounding box center [194, 376] width 48 height 11
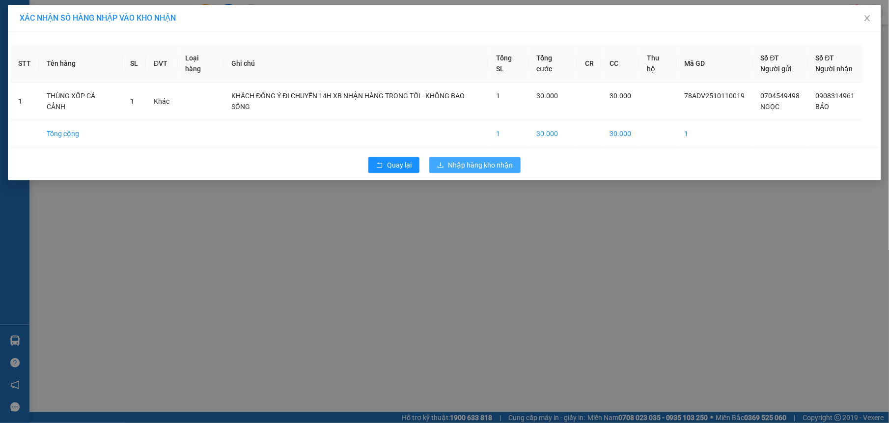
click at [480, 167] on span "Nhập hàng kho nhận" at bounding box center [480, 165] width 65 height 11
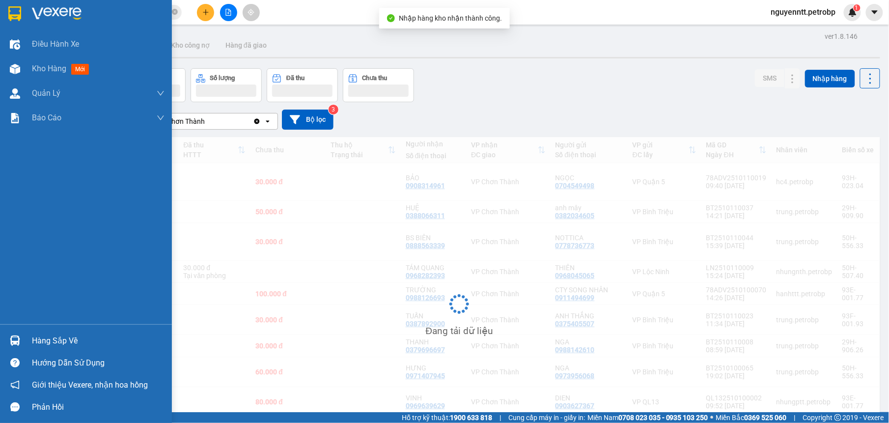
click at [14, 338] on img at bounding box center [15, 341] width 10 height 10
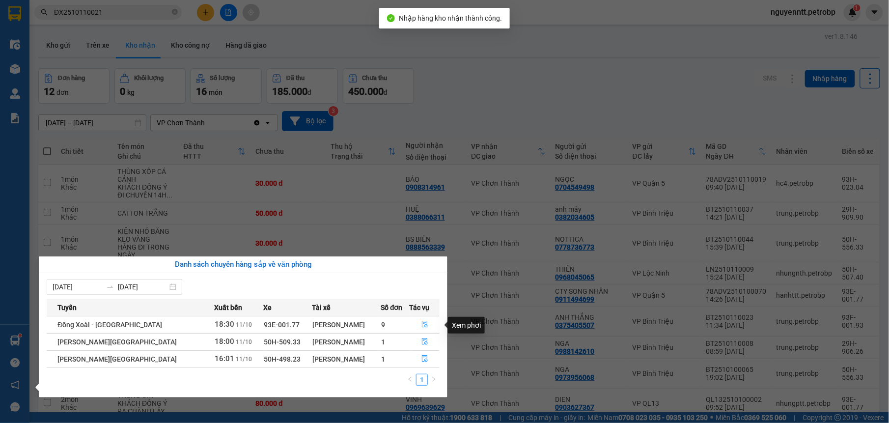
click at [417, 319] on button "button" at bounding box center [424, 325] width 29 height 16
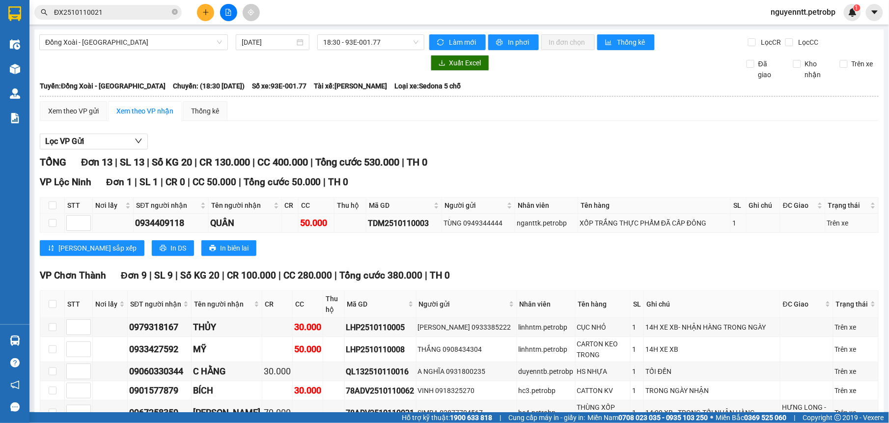
click at [364, 222] on tr "0934409118 QUÂN 50.000 TDM2510110003 TÙNG 0949344444 nganttk.petrobp XỐP TRẮNG …" at bounding box center [459, 223] width 839 height 19
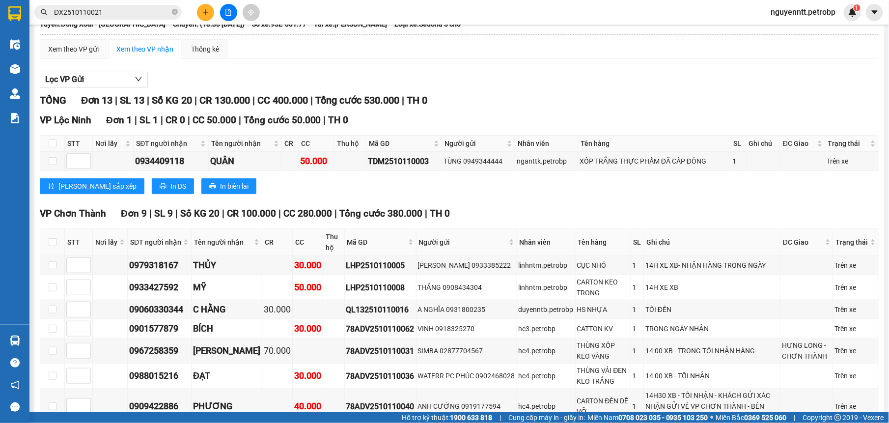
scroll to position [186, 0]
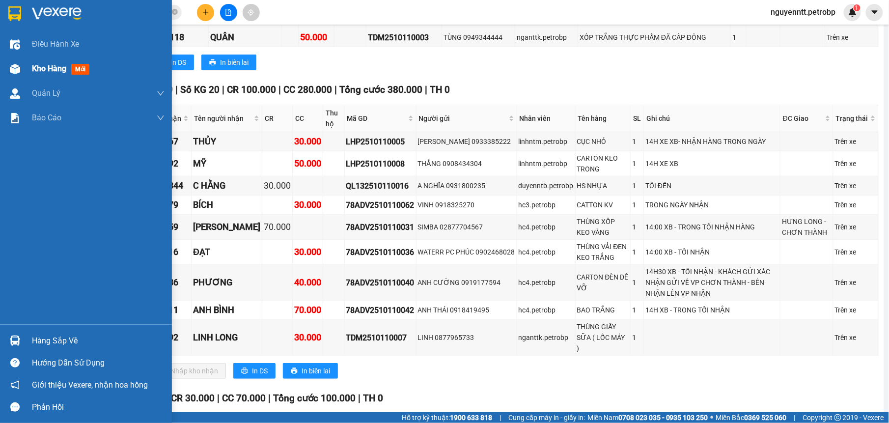
click at [10, 69] on img at bounding box center [15, 69] width 10 height 10
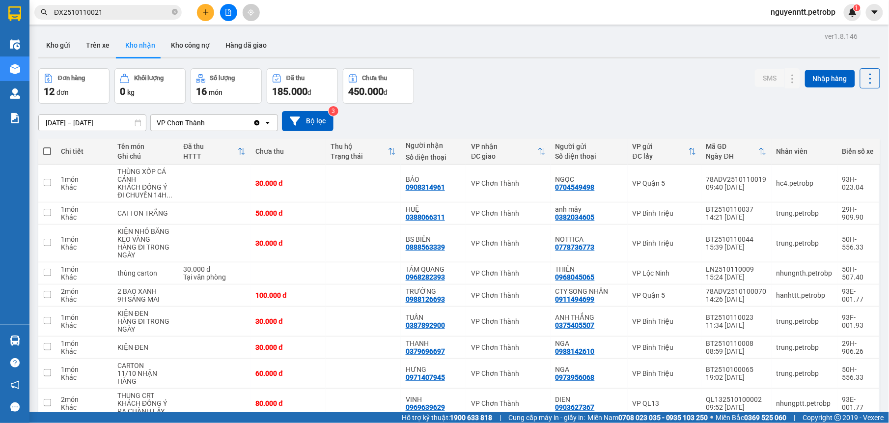
scroll to position [87, 0]
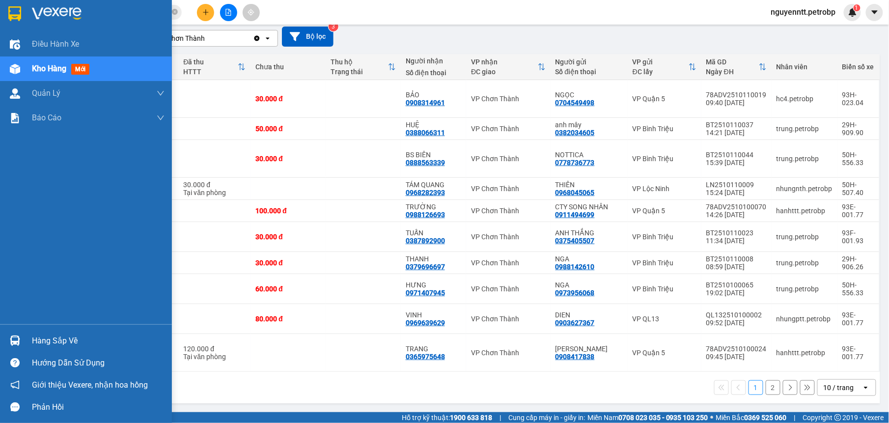
click at [13, 342] on img at bounding box center [15, 341] width 10 height 10
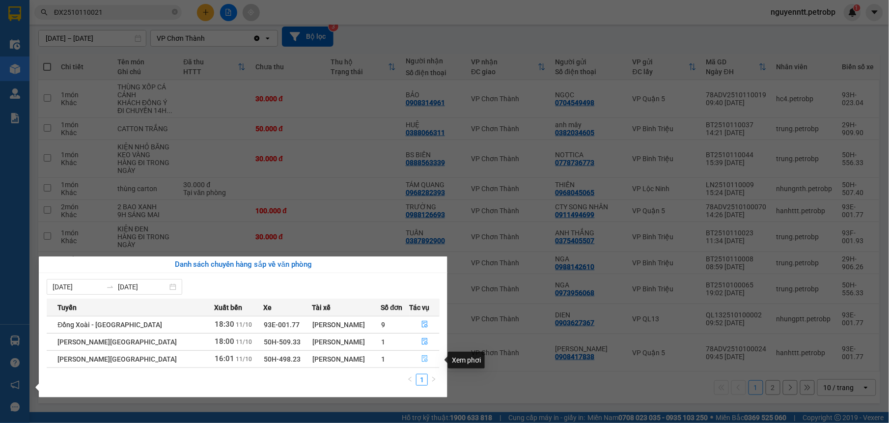
click at [421, 363] on span "file-done" at bounding box center [424, 359] width 7 height 8
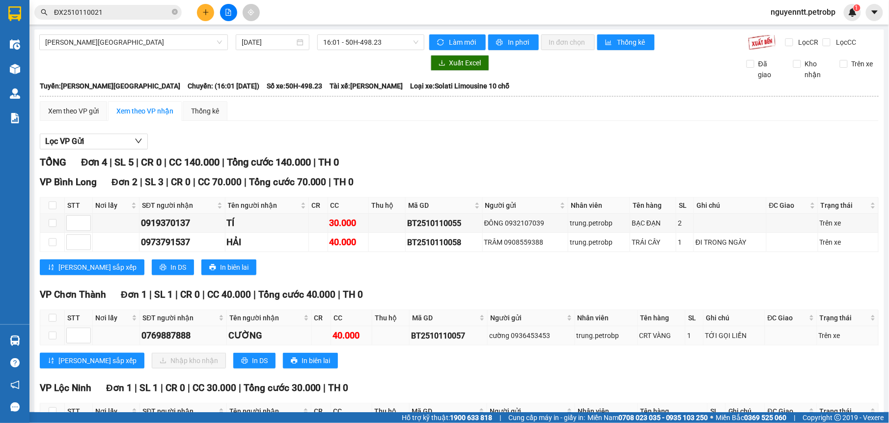
scroll to position [81, 0]
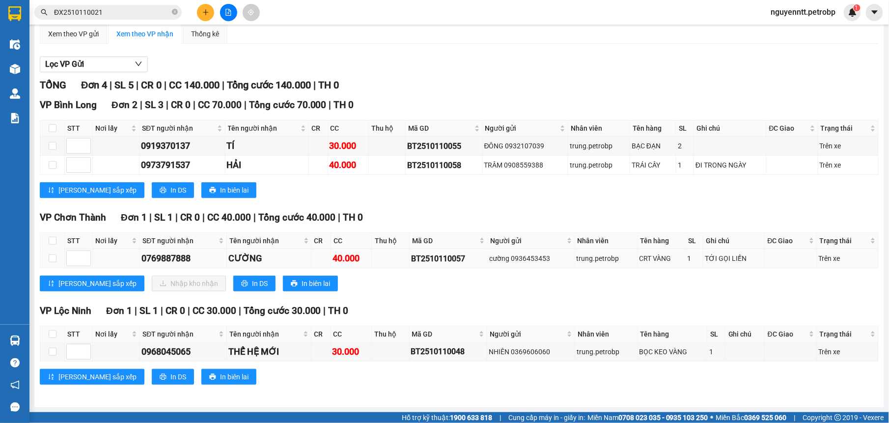
click at [47, 255] on td at bounding box center [52, 258] width 25 height 19
click at [50, 256] on input "checkbox" at bounding box center [53, 258] width 8 height 8
checkbox input "true"
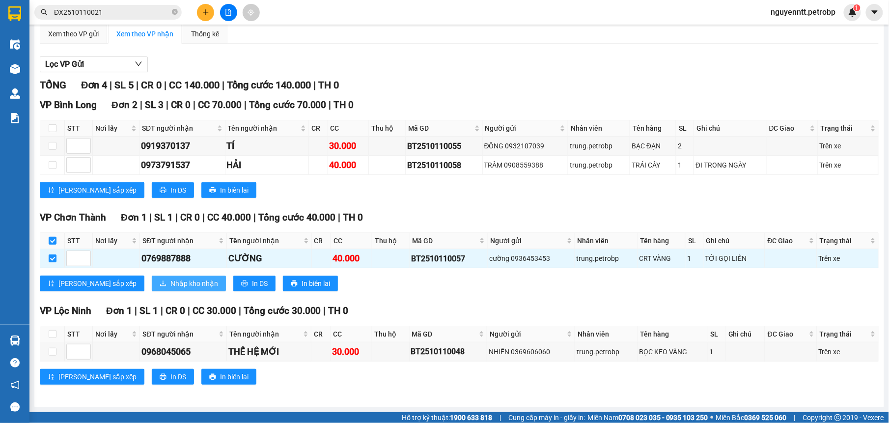
click at [170, 286] on span "Nhập kho nhận" at bounding box center [194, 283] width 48 height 11
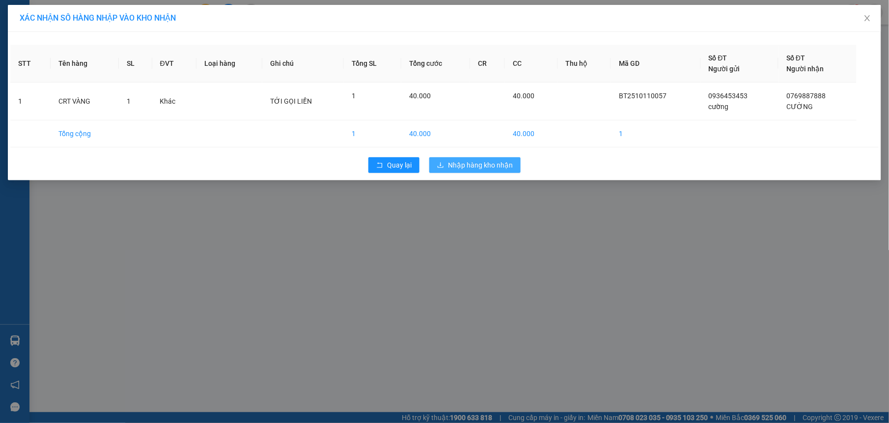
click at [502, 163] on span "Nhập hàng kho nhận" at bounding box center [480, 165] width 65 height 11
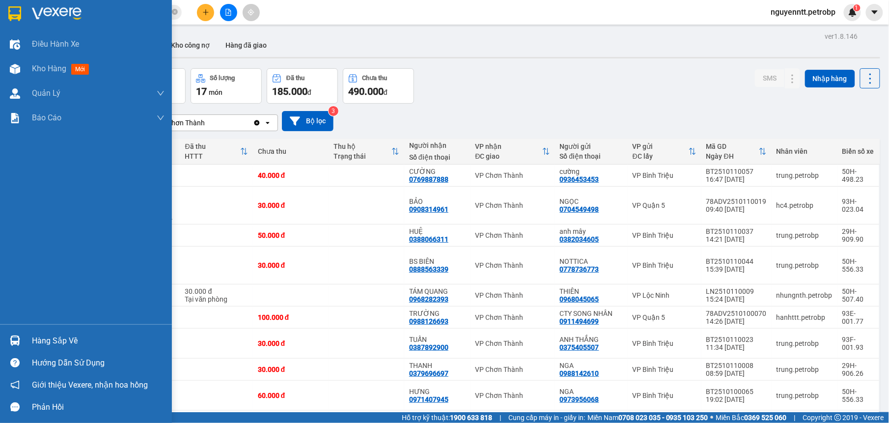
click at [18, 338] on img at bounding box center [15, 341] width 10 height 10
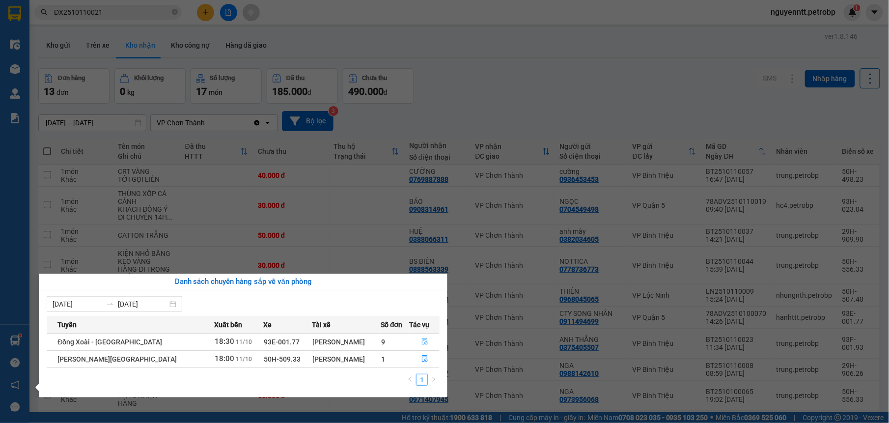
click at [424, 338] on icon "file-done" at bounding box center [424, 341] width 7 height 7
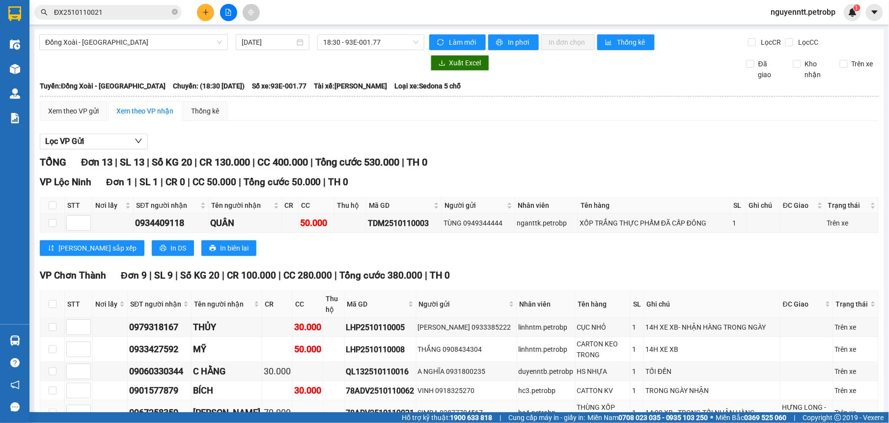
scroll to position [248, 0]
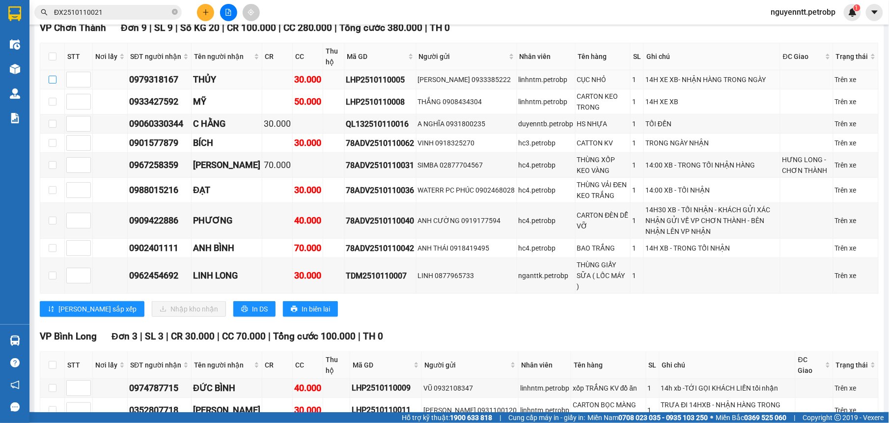
click at [56, 84] on input "checkbox" at bounding box center [53, 80] width 8 height 8
checkbox input "true"
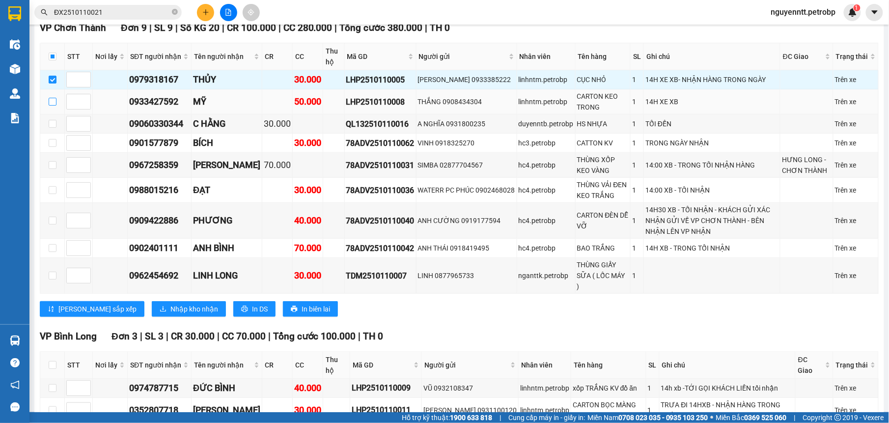
click at [54, 102] on input "checkbox" at bounding box center [53, 102] width 8 height 8
checkbox input "true"
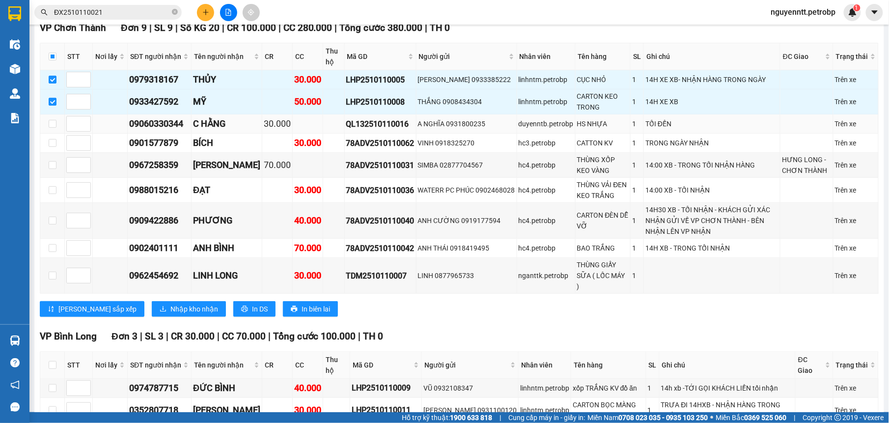
click at [56, 128] on td at bounding box center [52, 123] width 25 height 19
click at [54, 128] on input "checkbox" at bounding box center [53, 124] width 8 height 8
checkbox input "true"
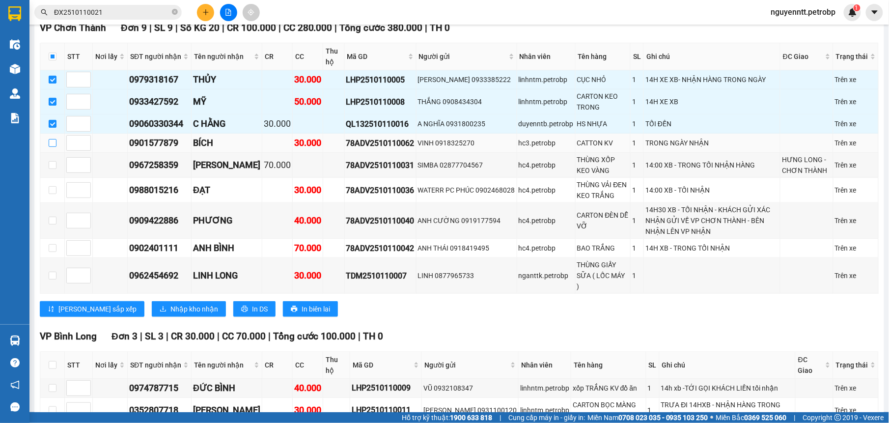
click at [54, 147] on input "checkbox" at bounding box center [53, 143] width 8 height 8
checkbox input "true"
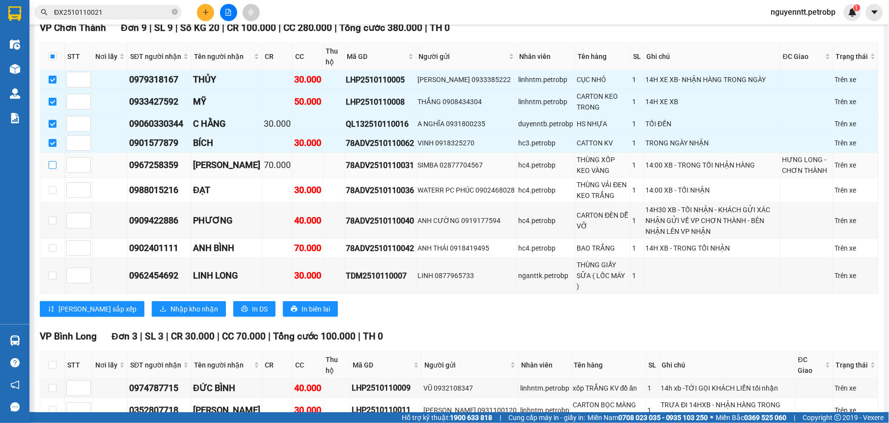
click at [56, 167] on input "checkbox" at bounding box center [53, 165] width 8 height 8
checkbox input "true"
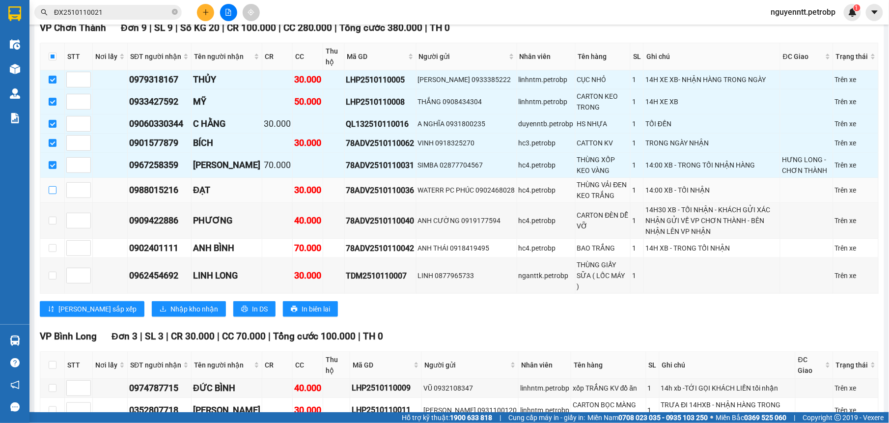
click at [52, 194] on input "checkbox" at bounding box center [53, 190] width 8 height 8
checkbox input "true"
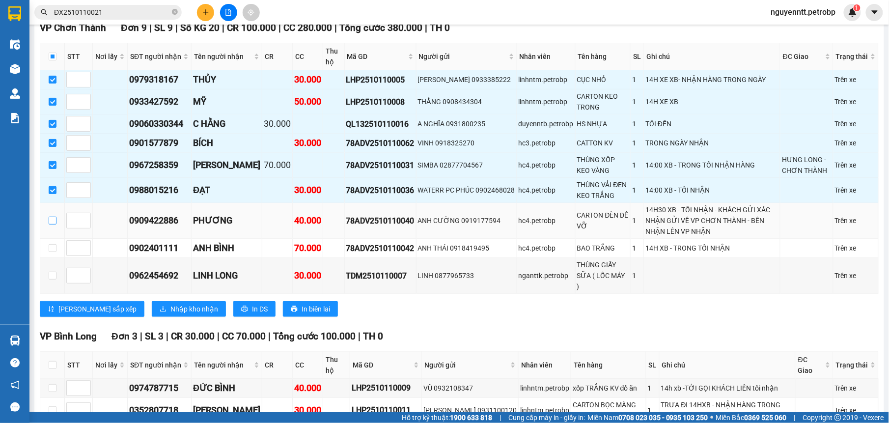
click at [50, 226] on label at bounding box center [53, 220] width 8 height 11
click at [50, 225] on input "checkbox" at bounding box center [53, 221] width 8 height 8
checkbox input "true"
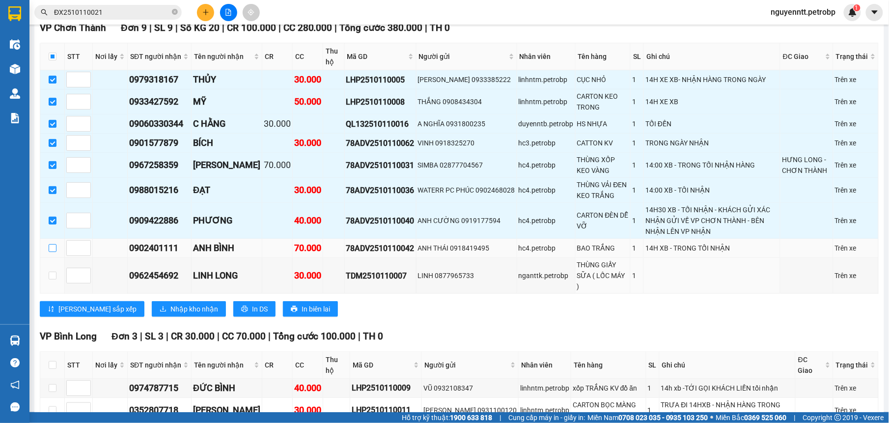
drag, startPoint x: 52, startPoint y: 262, endPoint x: 51, endPoint y: 252, distance: 10.4
click at [52, 263] on td at bounding box center [52, 276] width 25 height 36
click at [51, 252] on input "checkbox" at bounding box center [53, 248] width 8 height 8
checkbox input "true"
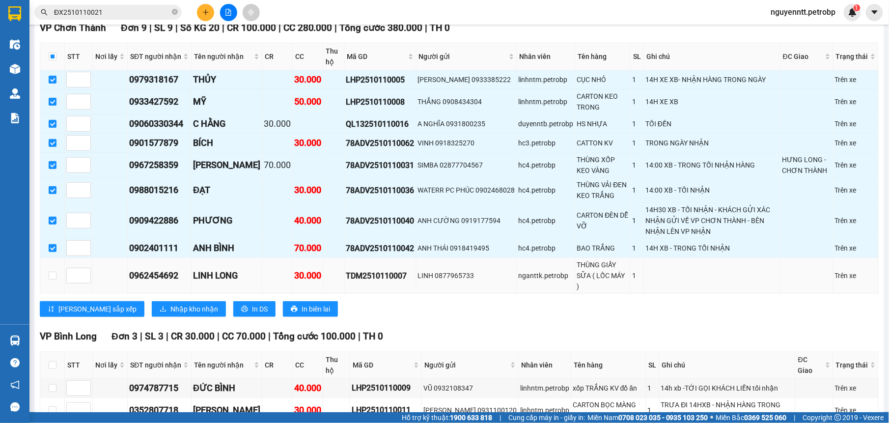
click at [53, 266] on td at bounding box center [52, 276] width 25 height 36
click at [53, 276] on input "checkbox" at bounding box center [53, 276] width 8 height 8
checkbox input "true"
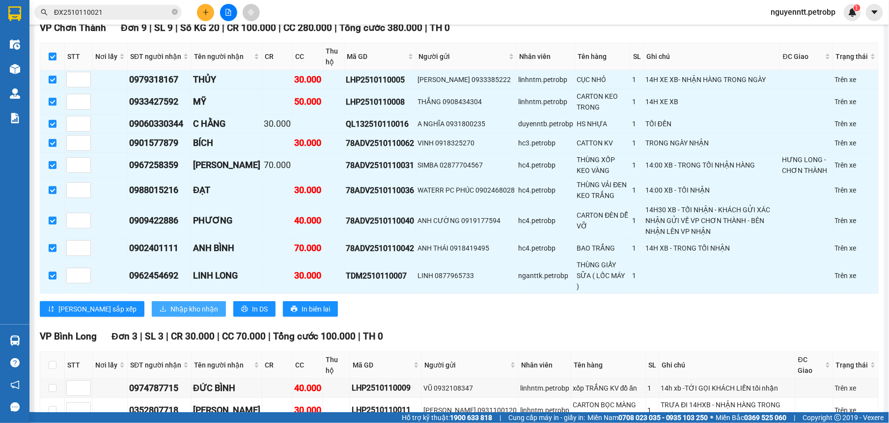
click at [170, 306] on span "Nhập kho nhận" at bounding box center [194, 309] width 48 height 11
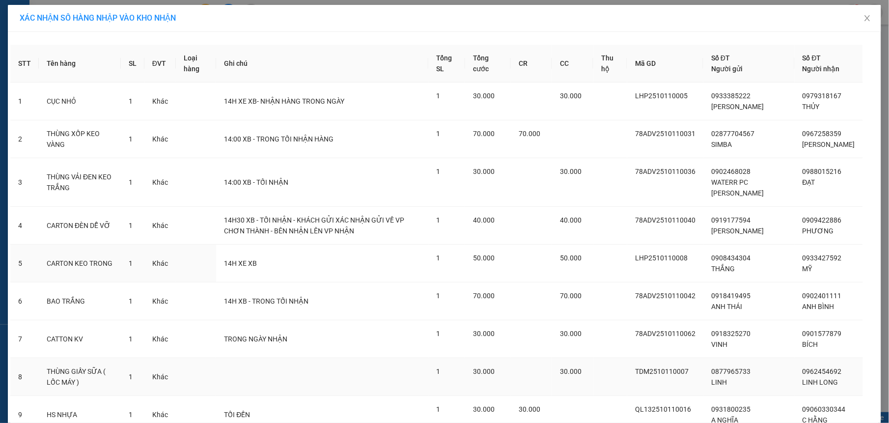
scroll to position [95, 0]
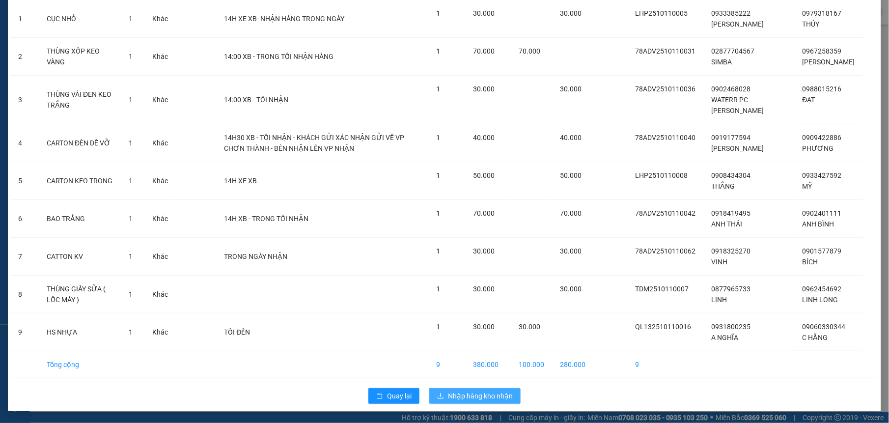
click at [480, 394] on span "Nhập hàng kho nhận" at bounding box center [480, 396] width 65 height 11
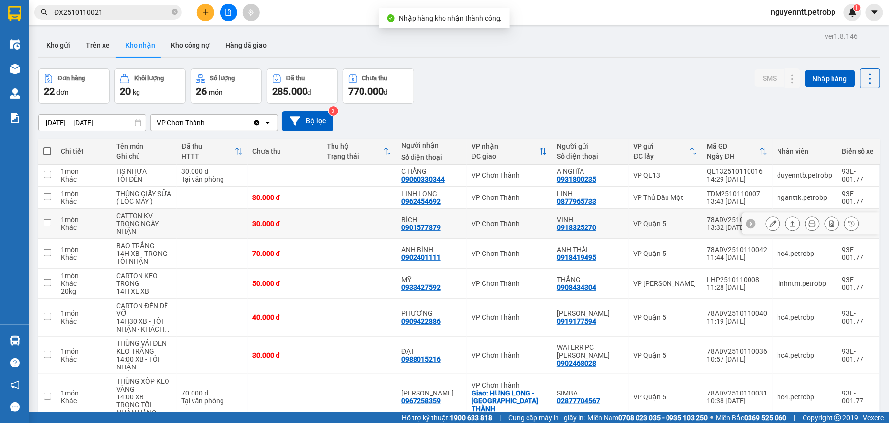
scroll to position [62, 0]
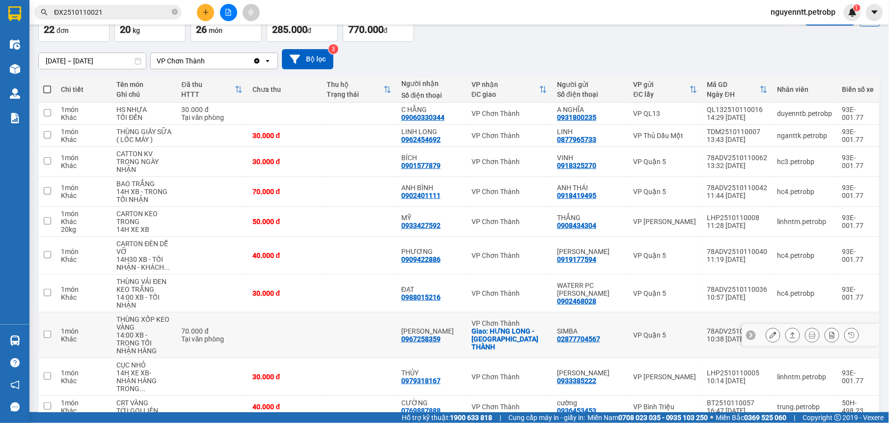
click at [344, 332] on td at bounding box center [359, 335] width 74 height 46
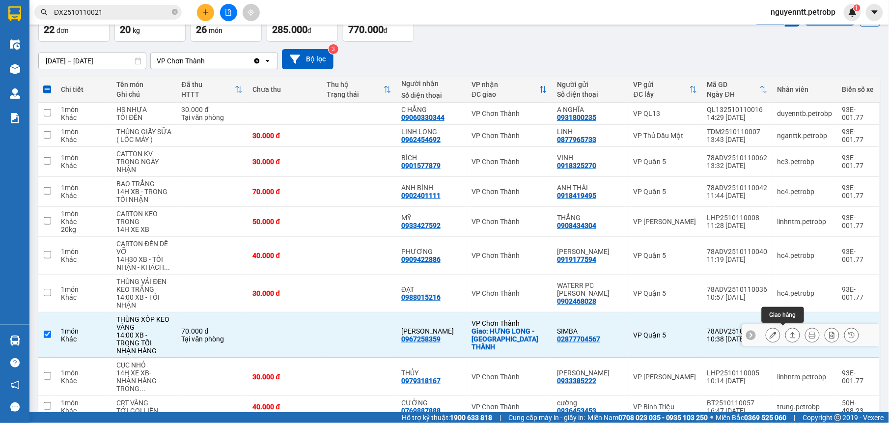
click at [789, 335] on icon at bounding box center [792, 335] width 7 height 7
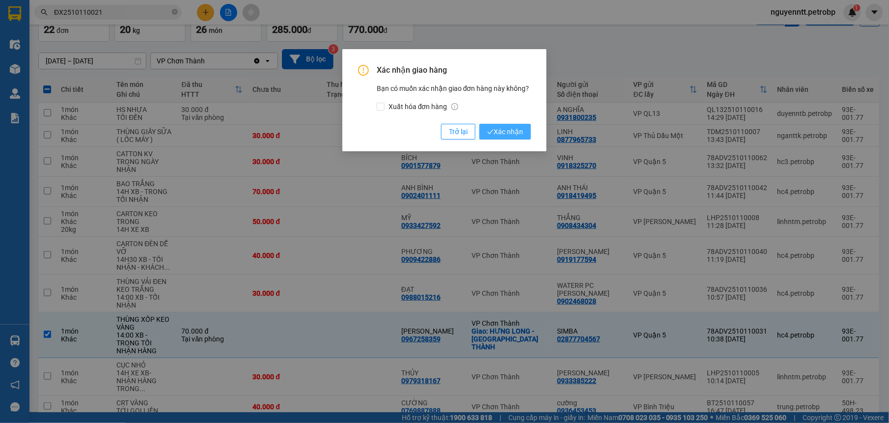
click at [495, 136] on span "Xác nhận" at bounding box center [505, 131] width 36 height 11
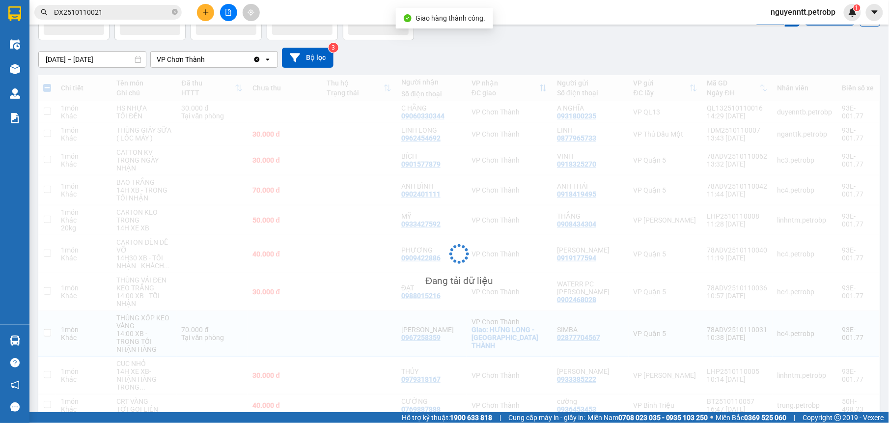
checkbox input "false"
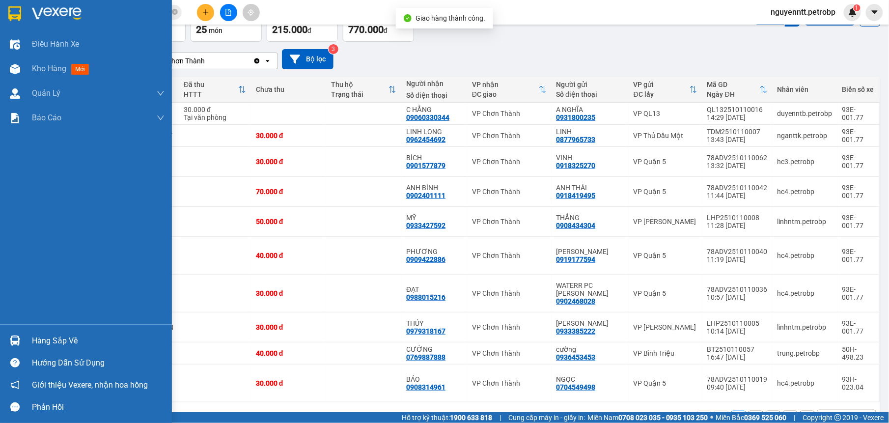
drag, startPoint x: 15, startPoint y: 338, endPoint x: 34, endPoint y: 338, distance: 19.7
click at [15, 338] on img at bounding box center [15, 341] width 10 height 10
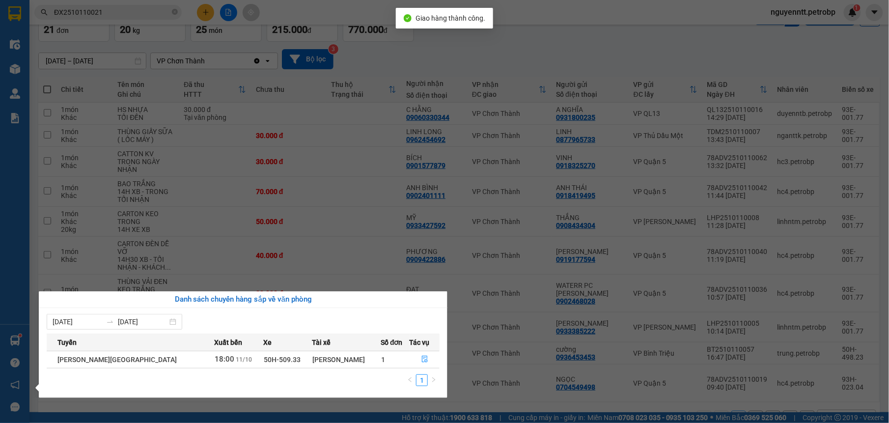
click at [502, 56] on section "Kết quả tìm kiếm ( 1 ) Bộ lọc Mã ĐH Trạng thái Món hàng Tổng cước Chưa cước Ngư…" at bounding box center [444, 211] width 889 height 423
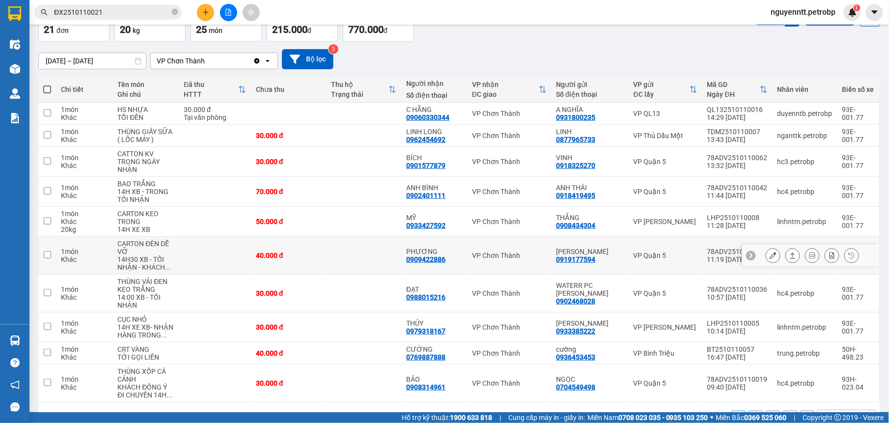
scroll to position [95, 0]
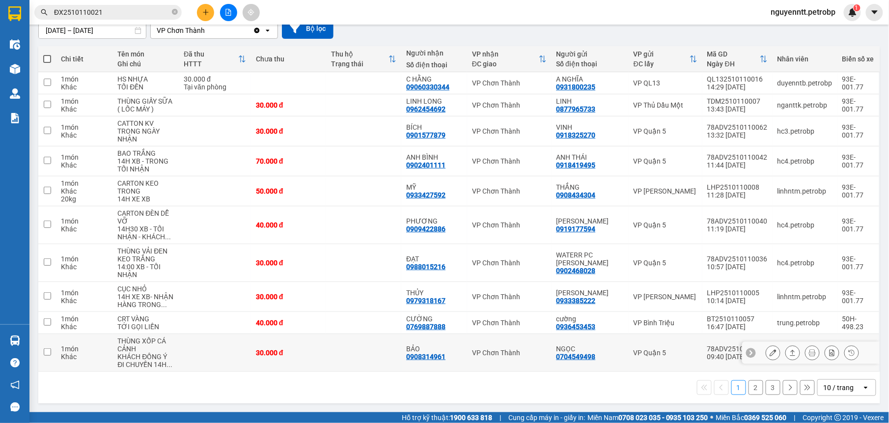
click at [362, 355] on td at bounding box center [363, 353] width 75 height 38
checkbox input "true"
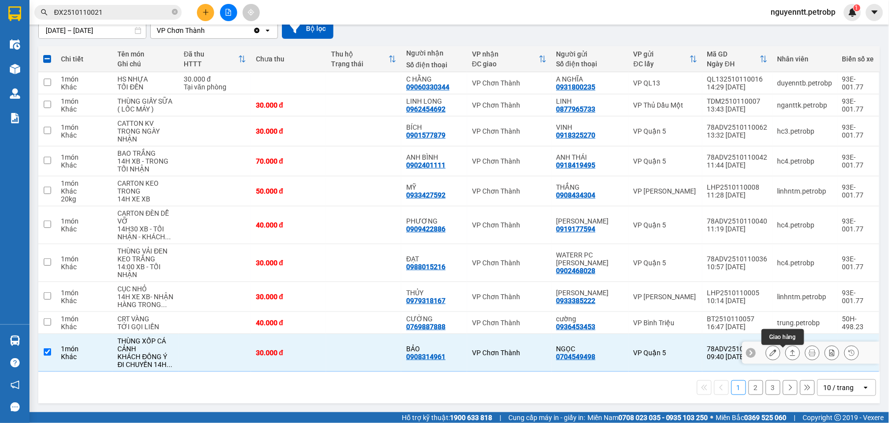
click at [789, 354] on icon at bounding box center [792, 352] width 7 height 7
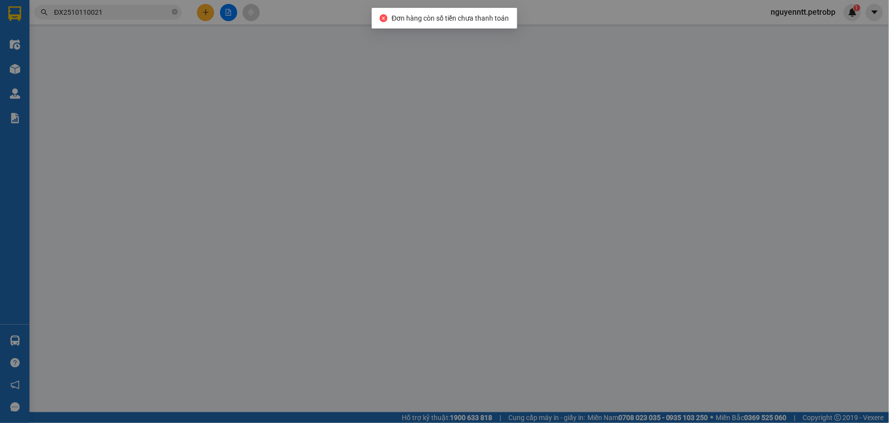
type input "0704549498"
type input "NGỌC"
type input "0908314961"
type input "BẢO"
type input "30.000"
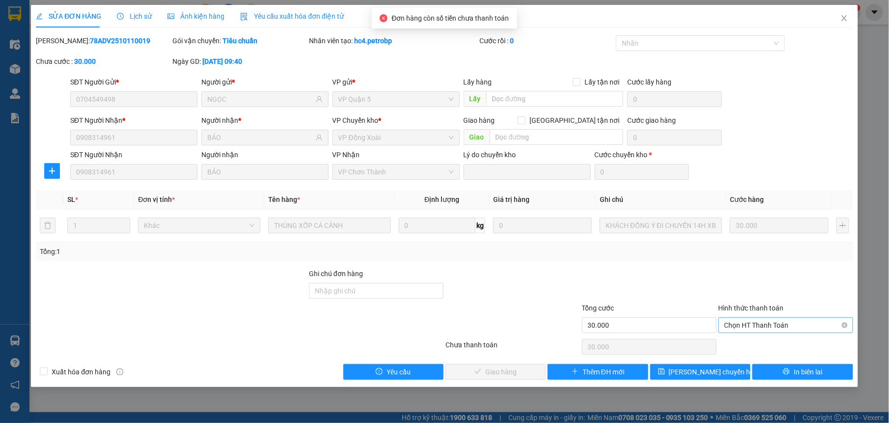
click at [754, 325] on span "Chọn HT Thanh Toán" at bounding box center [786, 325] width 123 height 15
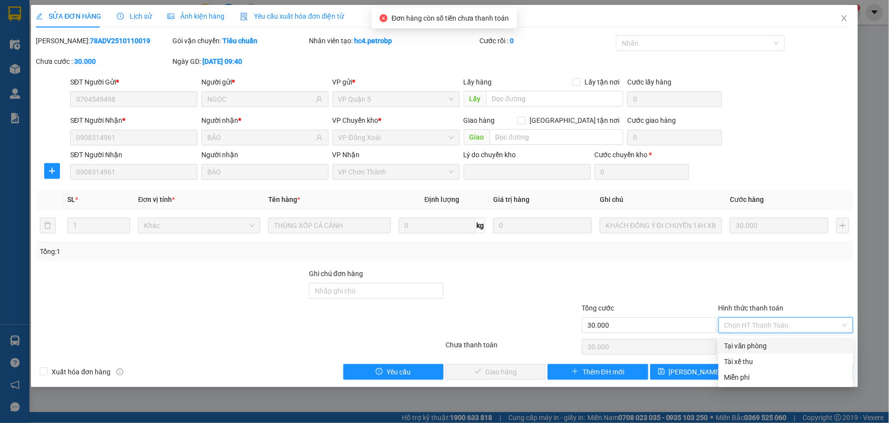
click at [734, 348] on div "Tại văn phòng" at bounding box center [786, 345] width 123 height 11
type input "0"
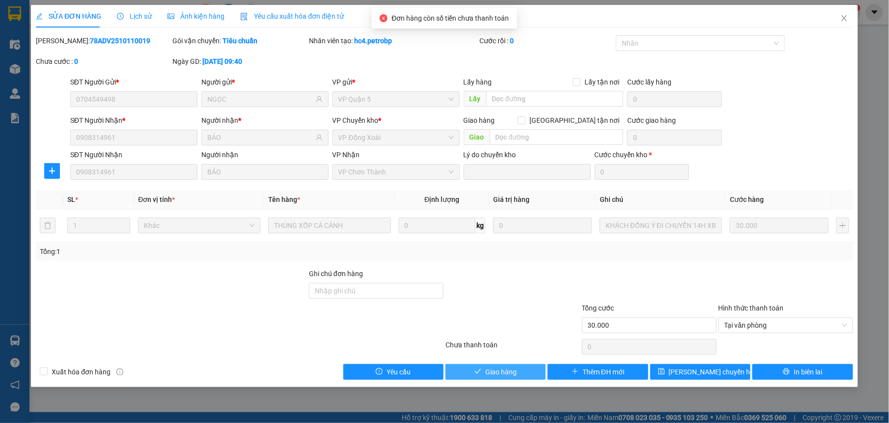
click at [502, 377] on span "Giao hàng" at bounding box center [500, 371] width 31 height 11
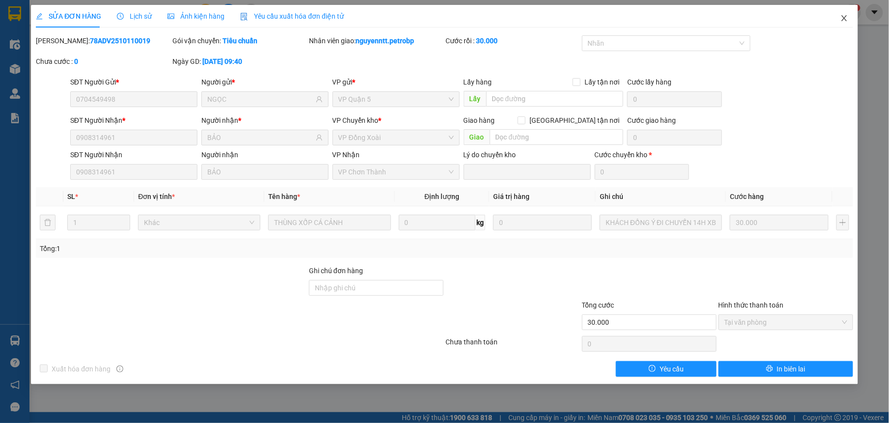
click at [845, 17] on icon "close" at bounding box center [845, 18] width 8 height 8
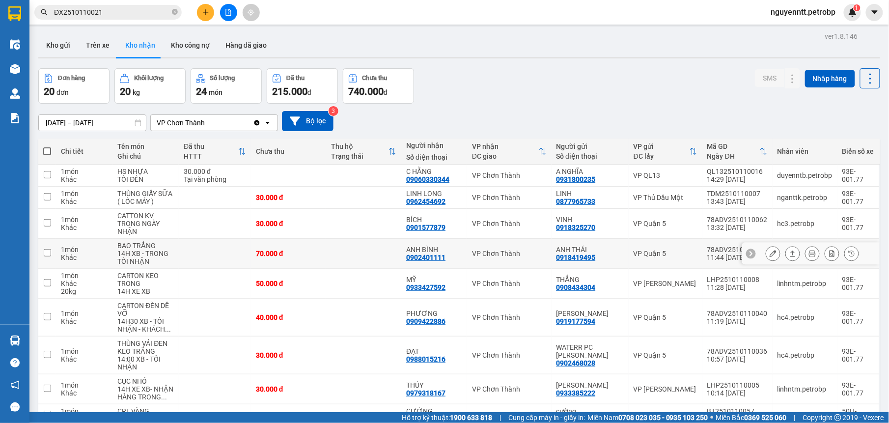
scroll to position [79, 0]
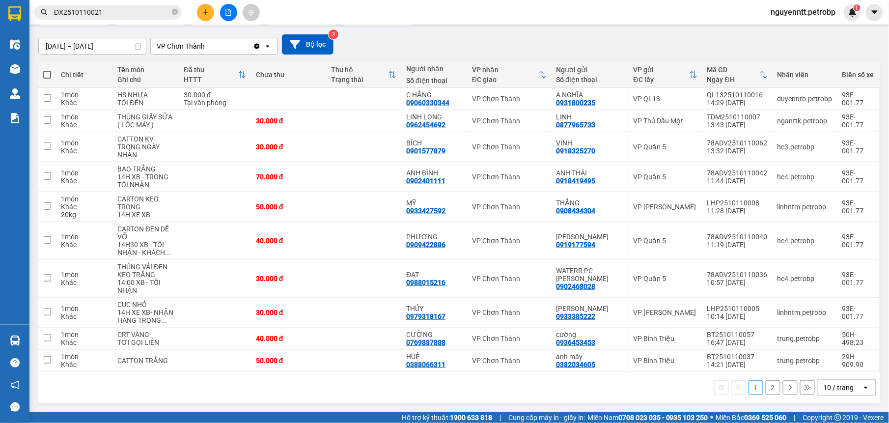
click at [766, 388] on button "2" at bounding box center [773, 387] width 15 height 15
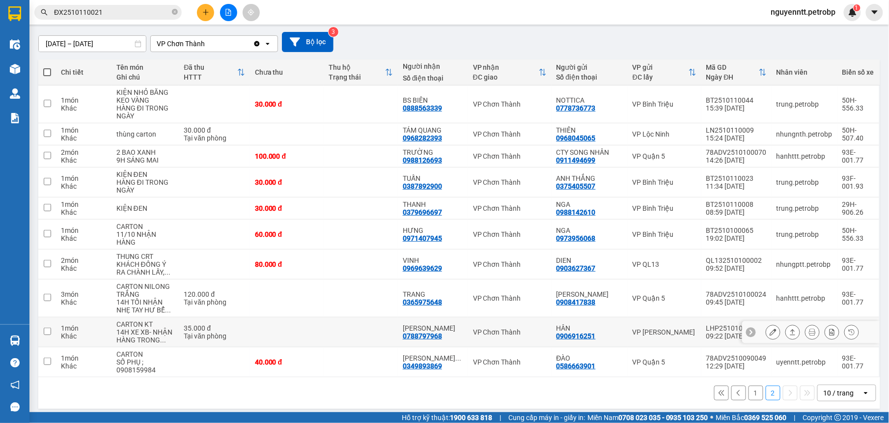
scroll to position [87, 0]
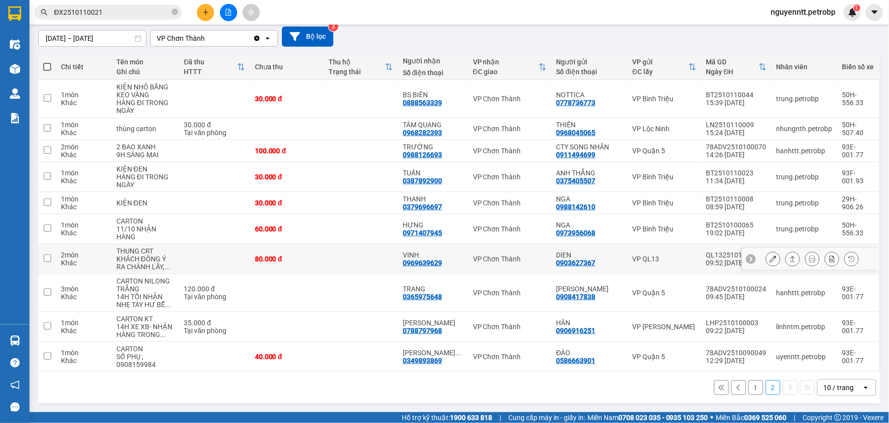
click at [368, 257] on td at bounding box center [361, 259] width 74 height 30
checkbox input "true"
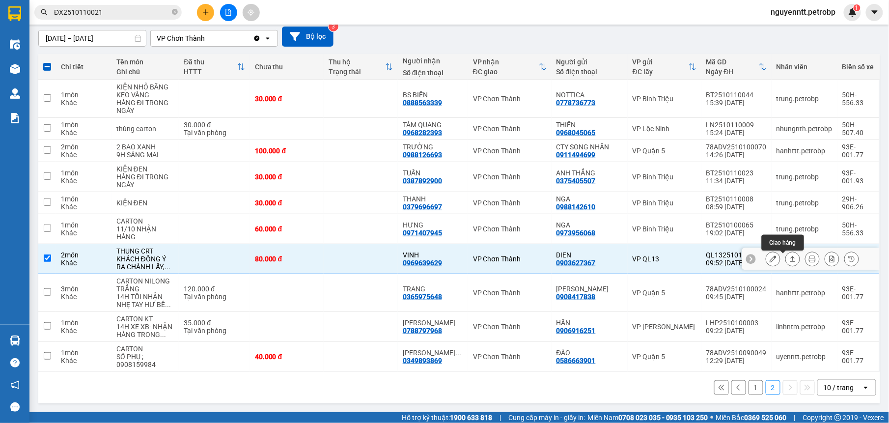
click at [787, 255] on button at bounding box center [793, 259] width 14 height 17
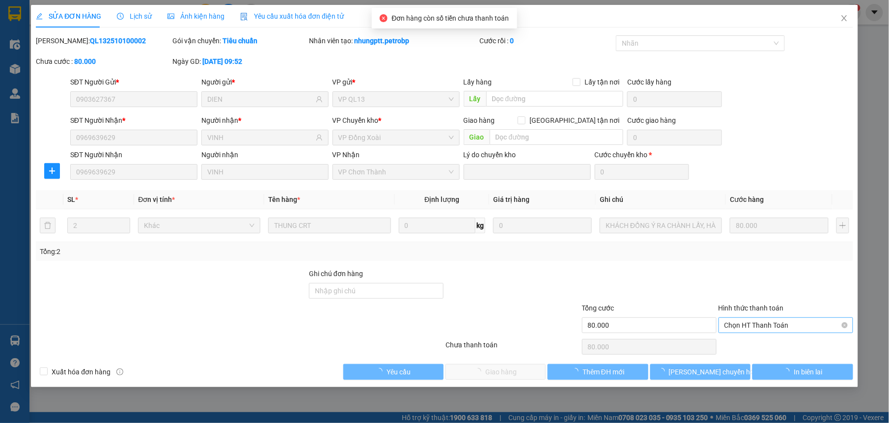
type input "0903627367"
type input "DIEN"
type input "0969639629"
type input "VINH"
type input "80.000"
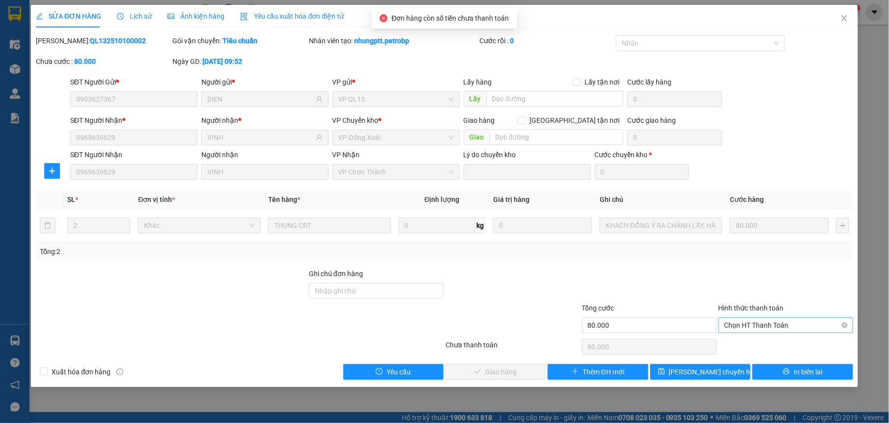
click at [745, 323] on span "Chọn HT Thanh Toán" at bounding box center [786, 325] width 123 height 15
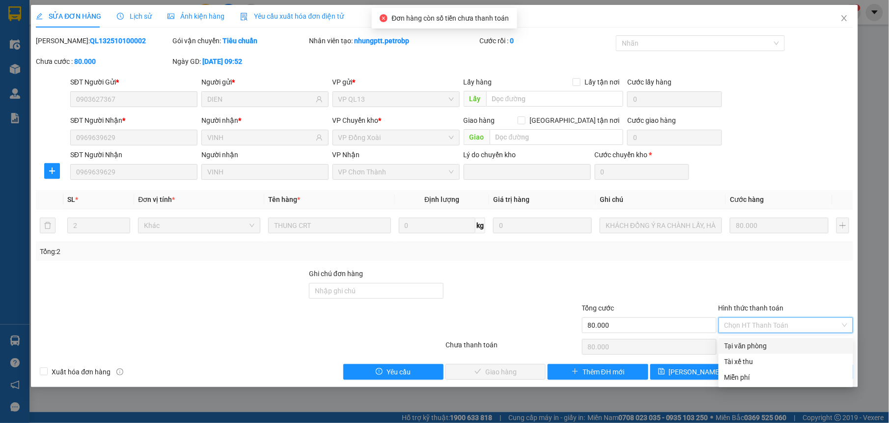
click at [743, 340] on div "Tại văn phòng" at bounding box center [786, 345] width 123 height 11
type input "0"
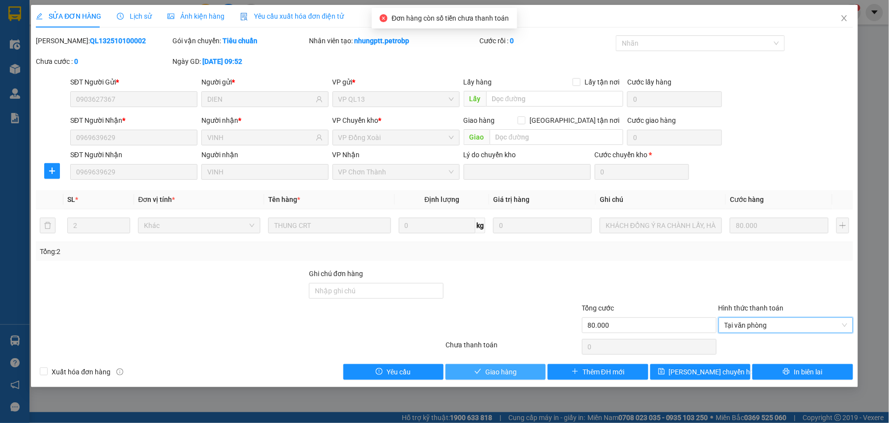
click at [517, 368] on span "Giao hàng" at bounding box center [500, 371] width 31 height 11
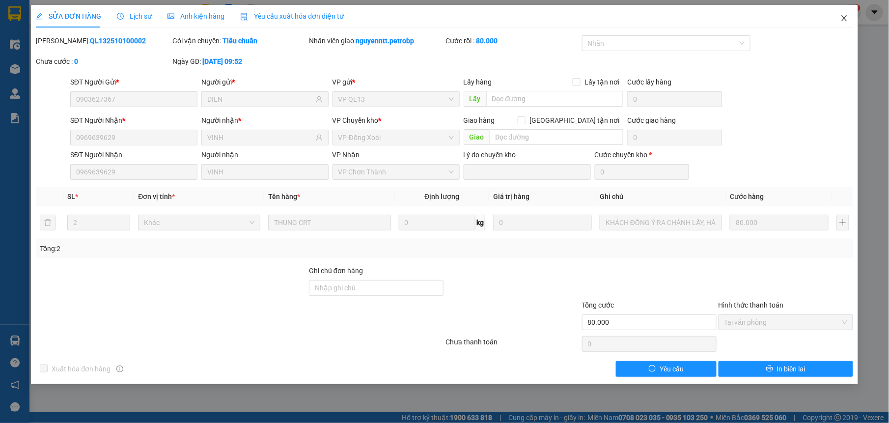
click at [845, 20] on icon "close" at bounding box center [844, 18] width 5 height 6
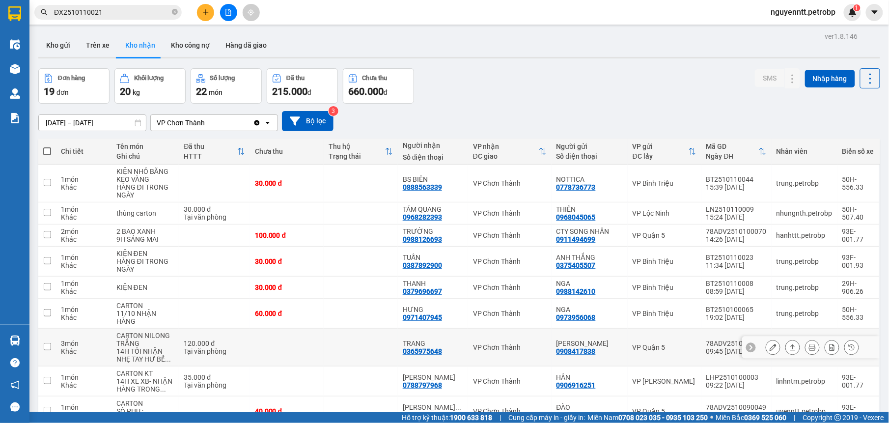
scroll to position [57, 0]
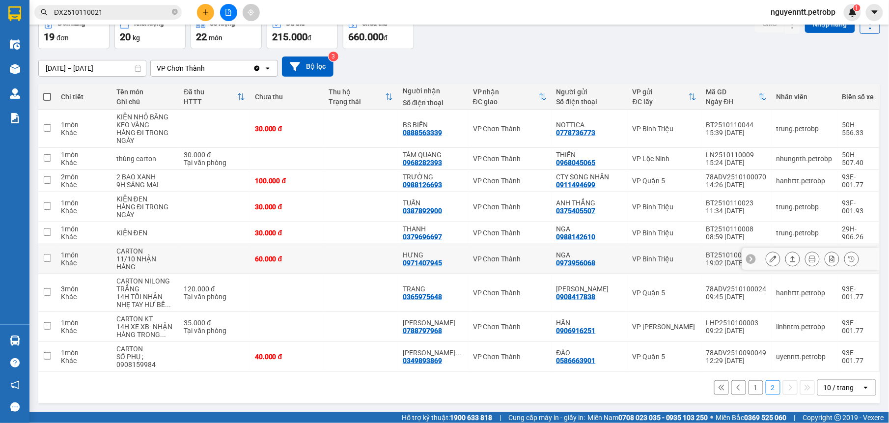
click at [387, 253] on td at bounding box center [361, 259] width 74 height 30
checkbox input "true"
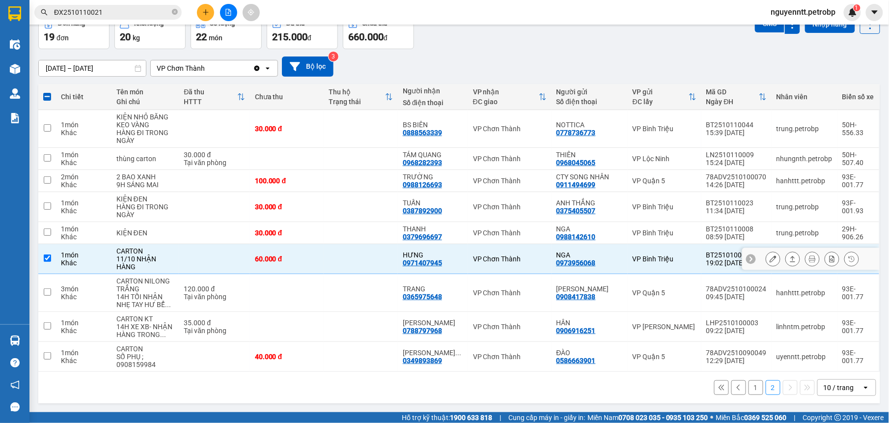
click at [786, 262] on button at bounding box center [793, 259] width 14 height 17
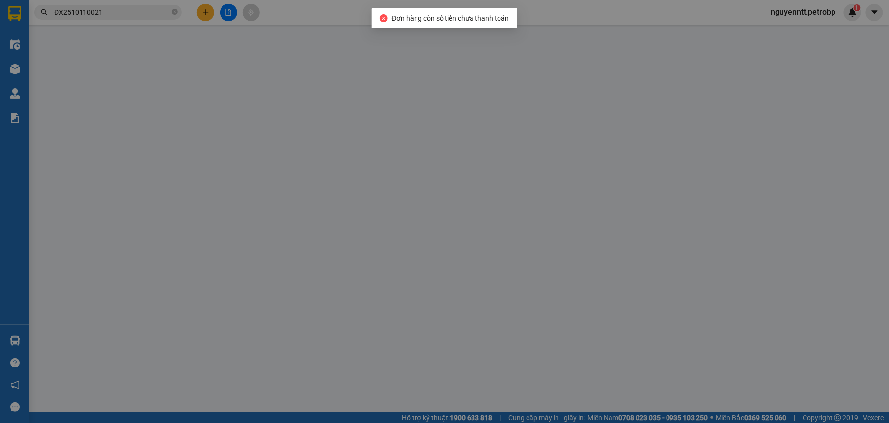
type input "0973956068"
type input "NGA"
type input "0971407945"
type input "HƯNG"
type input "60.000"
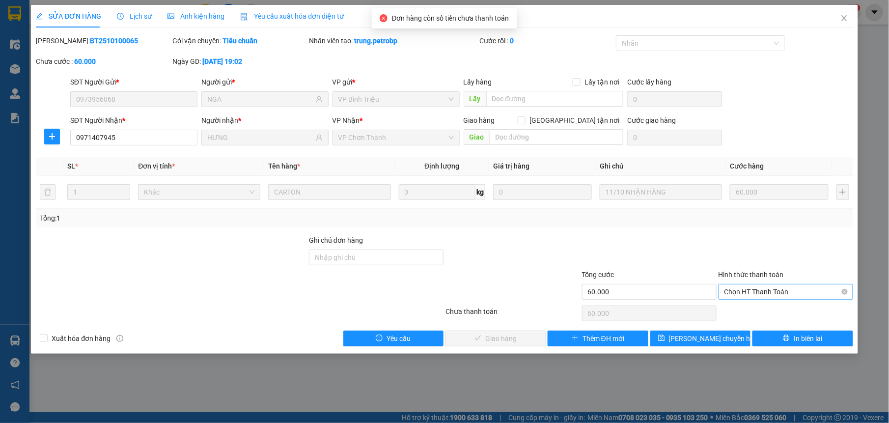
click at [775, 293] on span "Chọn HT Thanh Toán" at bounding box center [786, 291] width 123 height 15
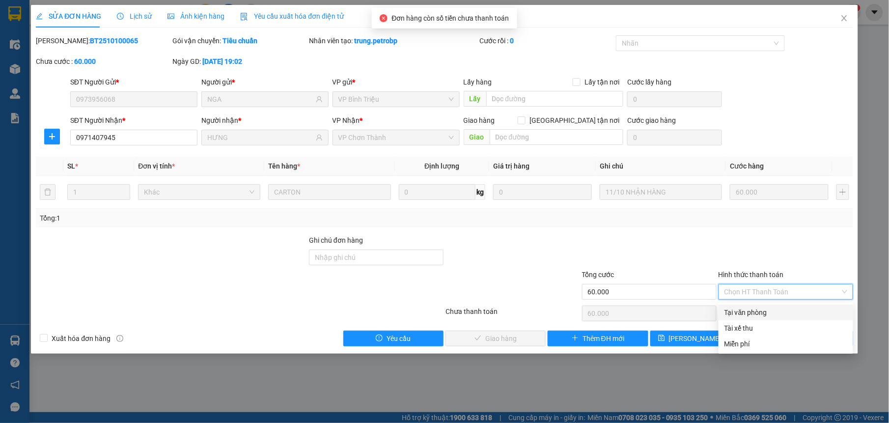
drag, startPoint x: 740, startPoint y: 310, endPoint x: 589, endPoint y: 323, distance: 151.8
click at [739, 310] on div "Tại văn phòng" at bounding box center [786, 312] width 123 height 11
type input "0"
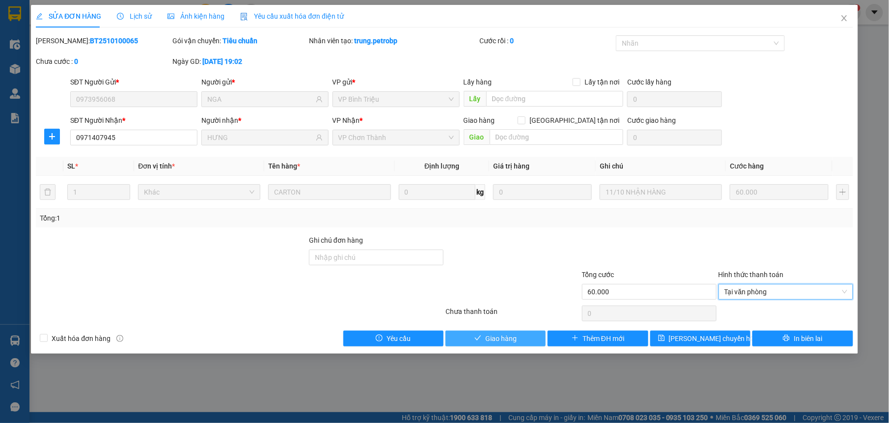
click at [464, 335] on button "Giao hàng" at bounding box center [496, 339] width 100 height 16
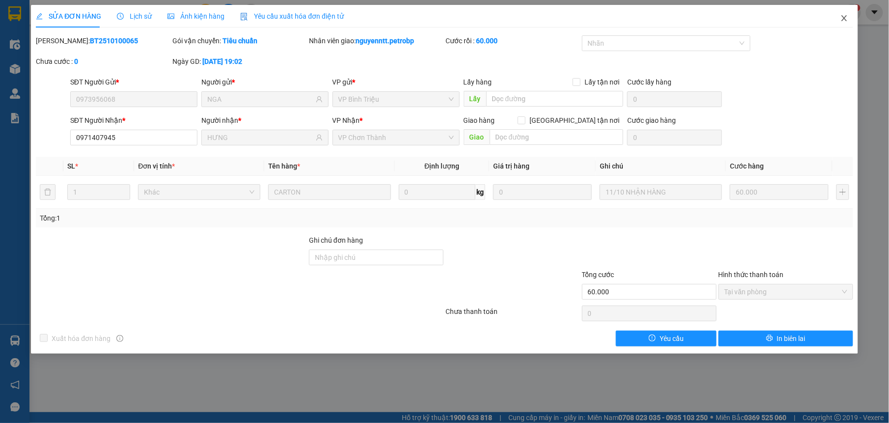
click at [843, 19] on icon "close" at bounding box center [845, 18] width 8 height 8
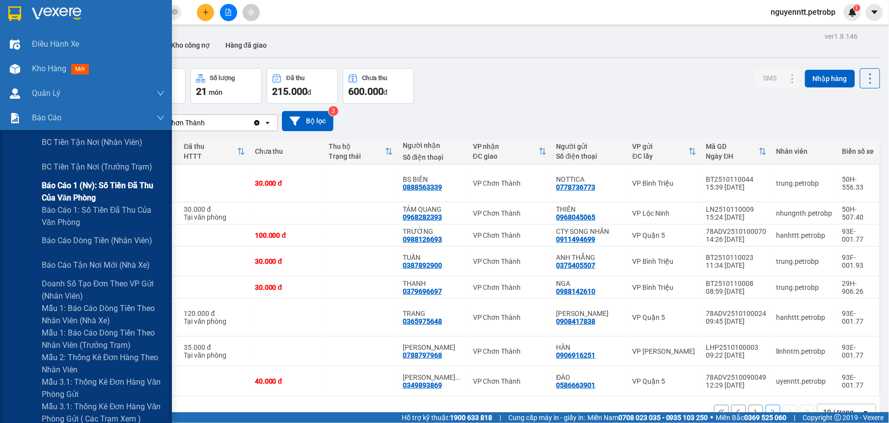
click at [64, 185] on span "Báo cáo 1 (nv): Số tiền đã thu của văn phòng" at bounding box center [103, 191] width 123 height 25
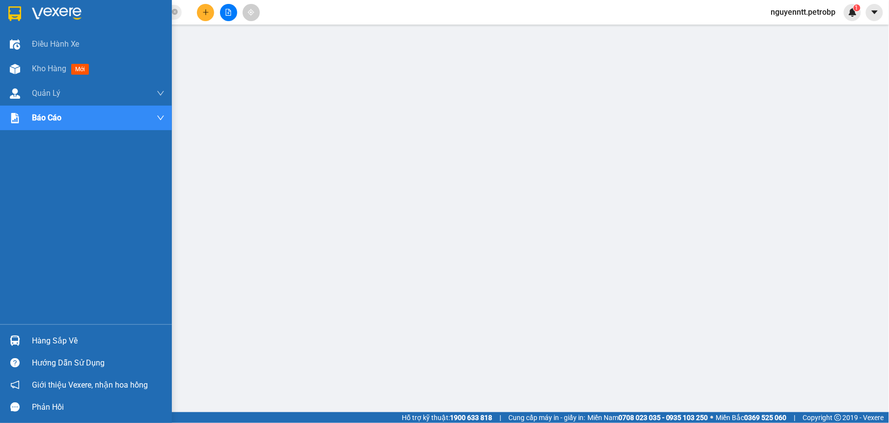
click at [22, 335] on div at bounding box center [14, 340] width 17 height 17
click at [56, 71] on span "Kho hàng" at bounding box center [49, 68] width 34 height 9
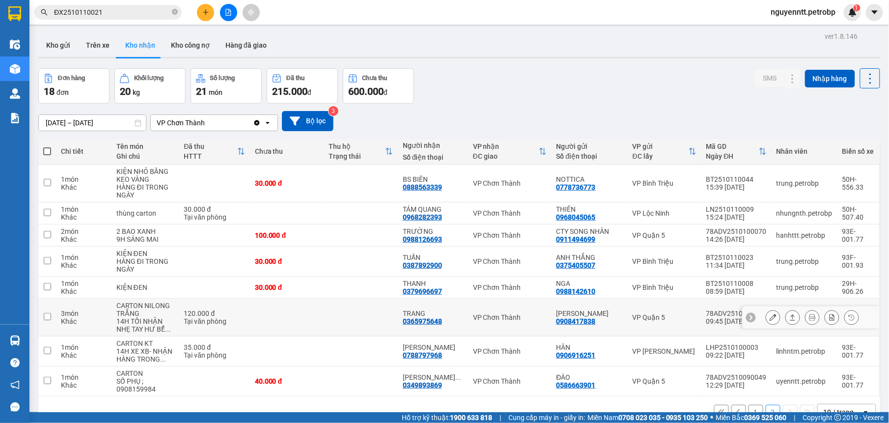
scroll to position [45, 0]
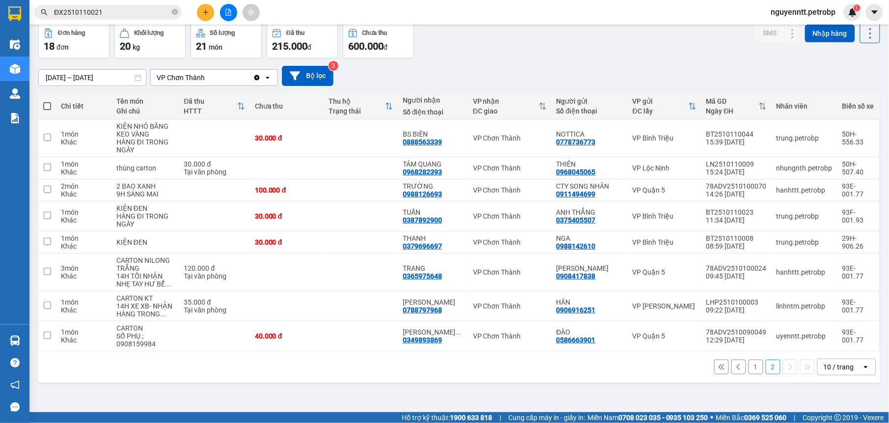
click at [749, 369] on button "1" at bounding box center [756, 367] width 15 height 15
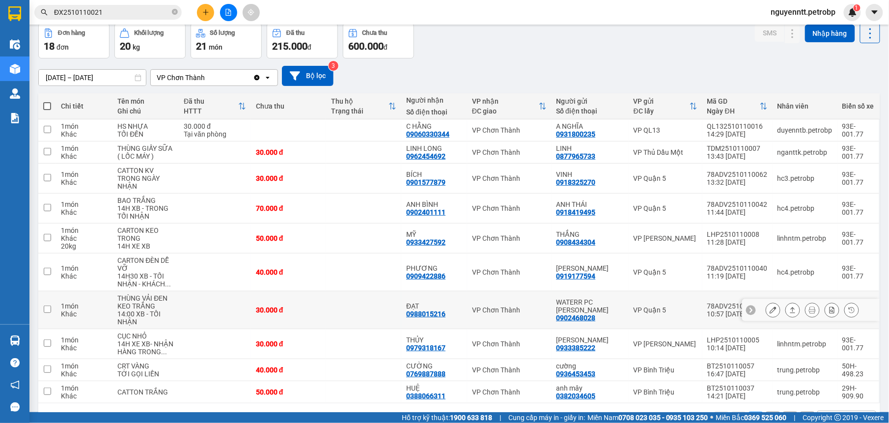
scroll to position [79, 0]
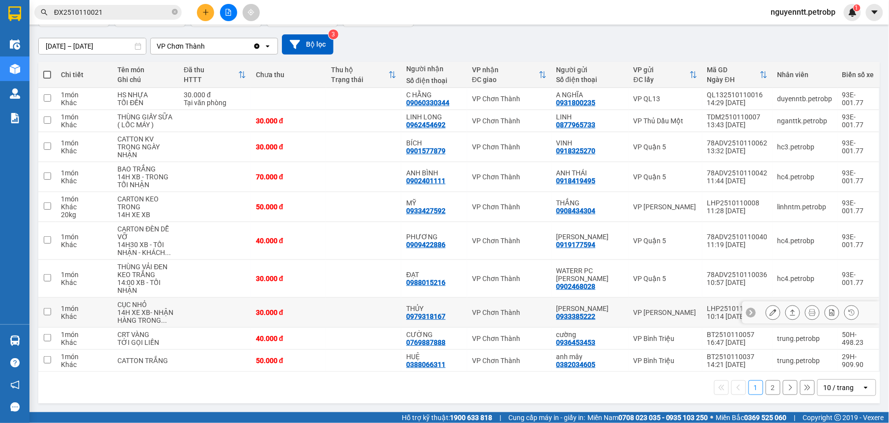
click at [352, 311] on td at bounding box center [363, 313] width 75 height 30
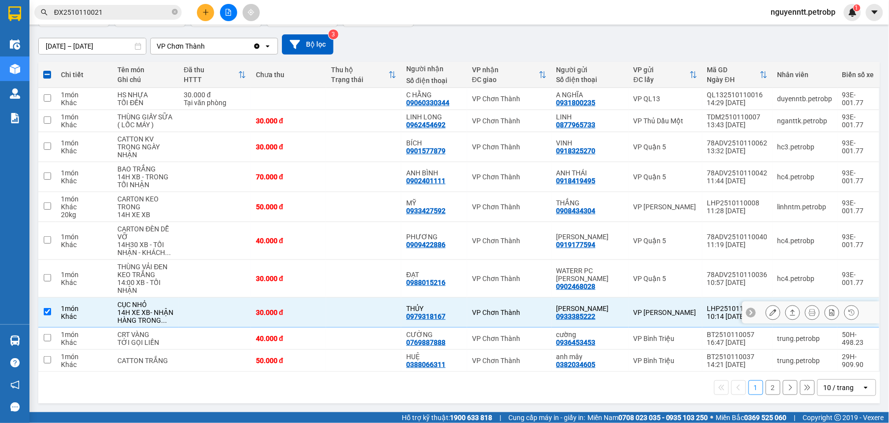
click at [360, 312] on td at bounding box center [363, 313] width 75 height 30
checkbox input "false"
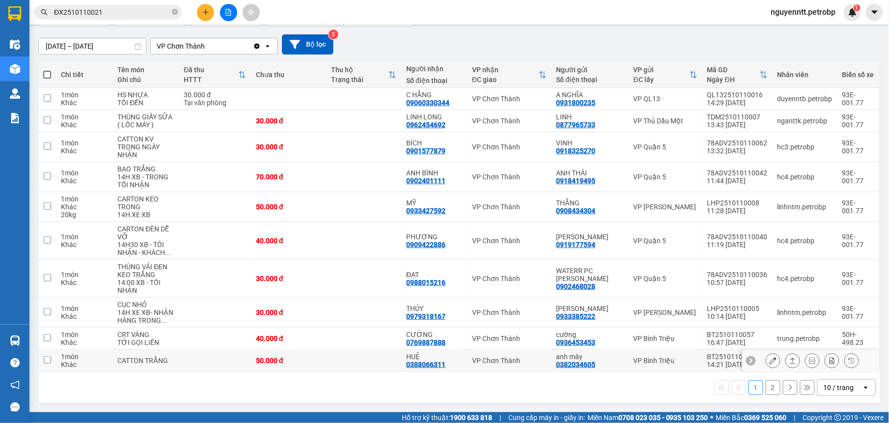
click at [372, 360] on td at bounding box center [363, 361] width 75 height 22
checkbox input "true"
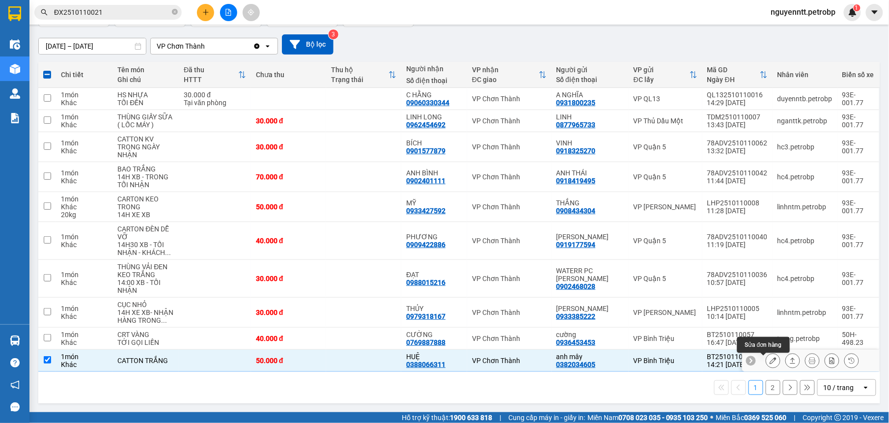
click at [789, 360] on icon at bounding box center [792, 360] width 7 height 7
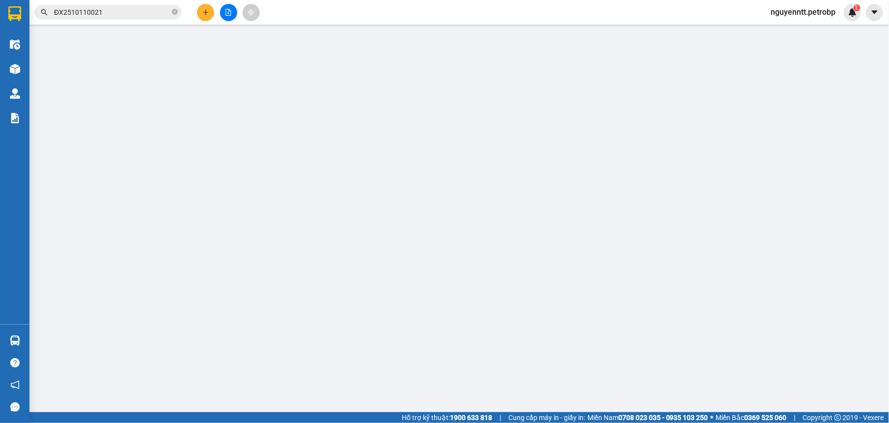
type input "0382034605"
type input "anh mây"
type input "0388066311"
type input "HUỆ"
type input "50.000"
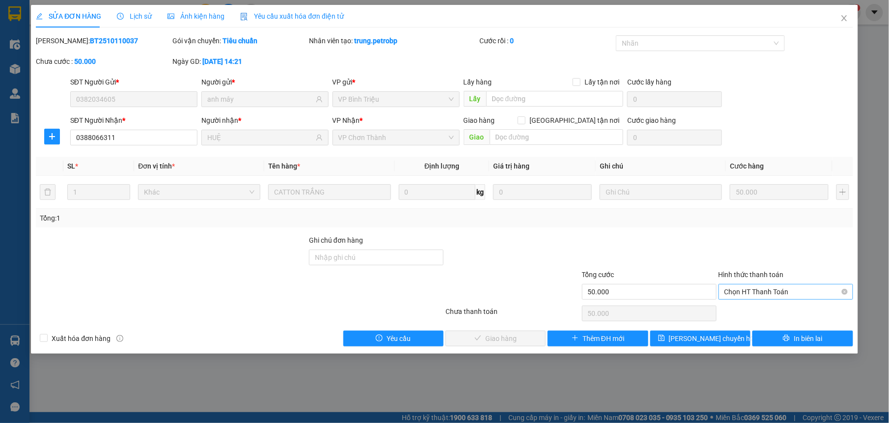
click at [750, 300] on div "Chọn HT Thanh Toán" at bounding box center [786, 292] width 135 height 16
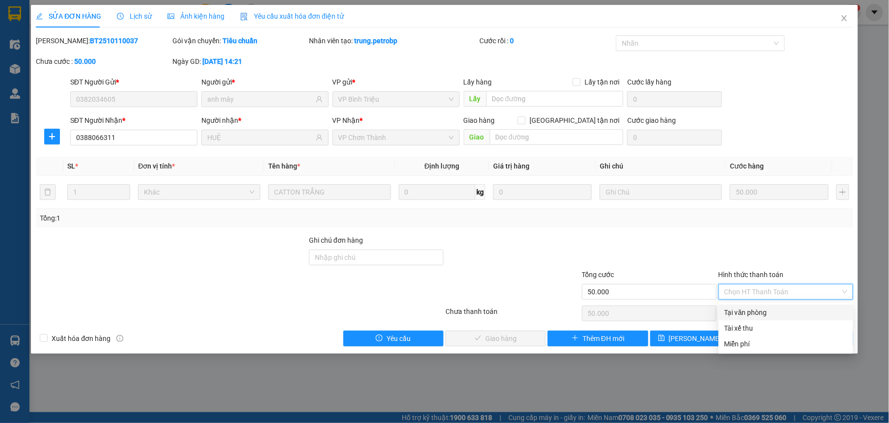
click at [728, 309] on div "Tại văn phòng" at bounding box center [786, 312] width 123 height 11
type input "0"
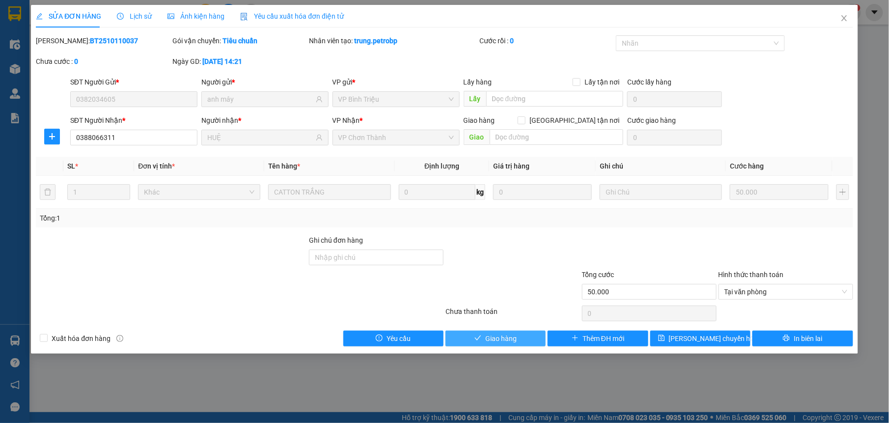
click at [504, 333] on button "Giao hàng" at bounding box center [496, 339] width 100 height 16
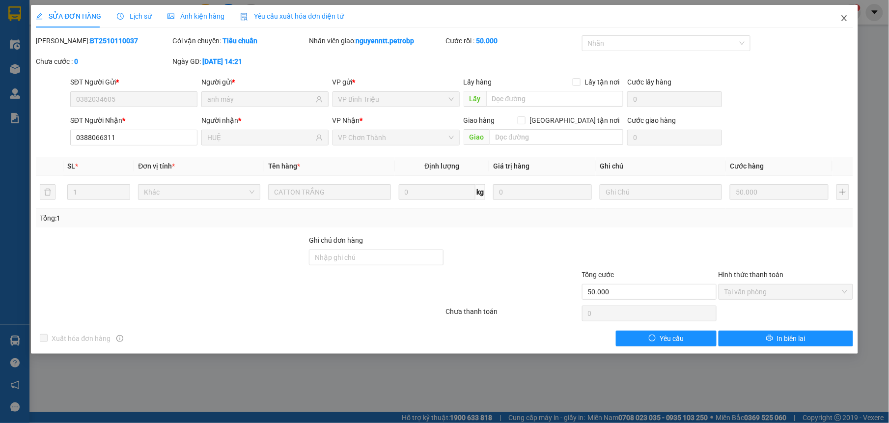
click at [840, 20] on span "Close" at bounding box center [845, 19] width 28 height 28
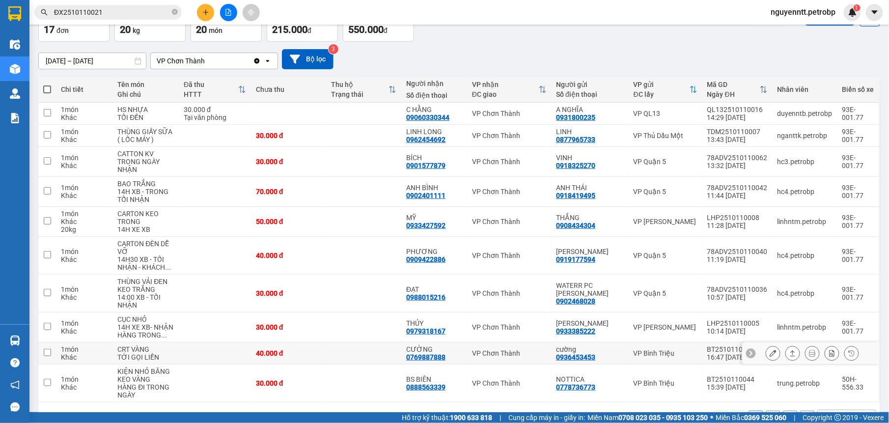
scroll to position [95, 0]
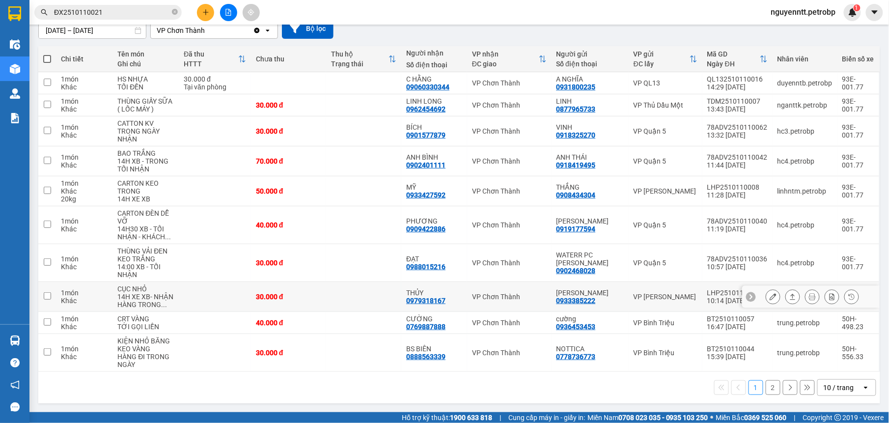
click at [329, 291] on td at bounding box center [363, 297] width 75 height 30
checkbox input "true"
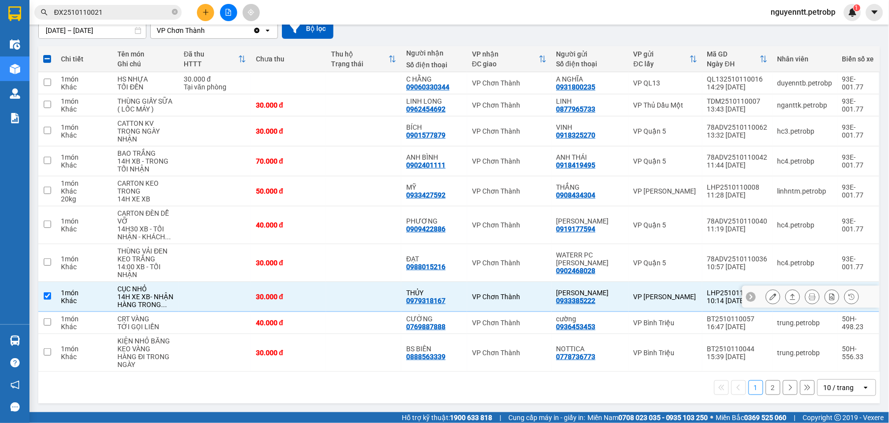
click at [790, 294] on icon at bounding box center [792, 297] width 5 height 6
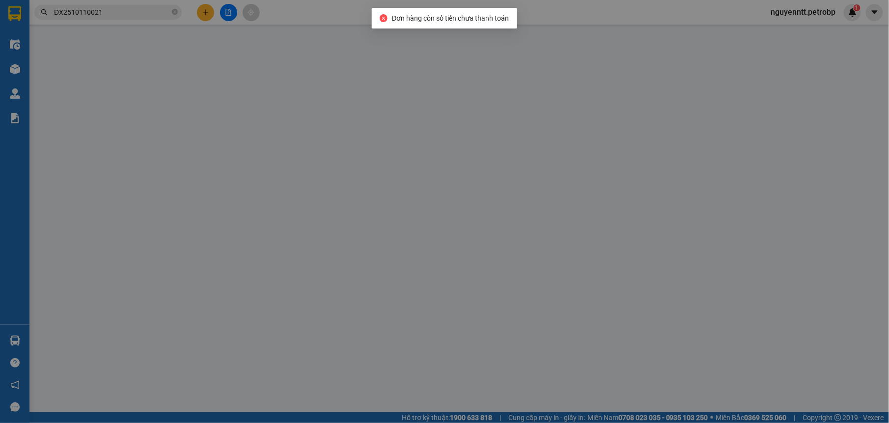
type input "0933385222"
type input "[PERSON_NAME]"
type input "0979318167"
type input "THỦY"
type input "30.000"
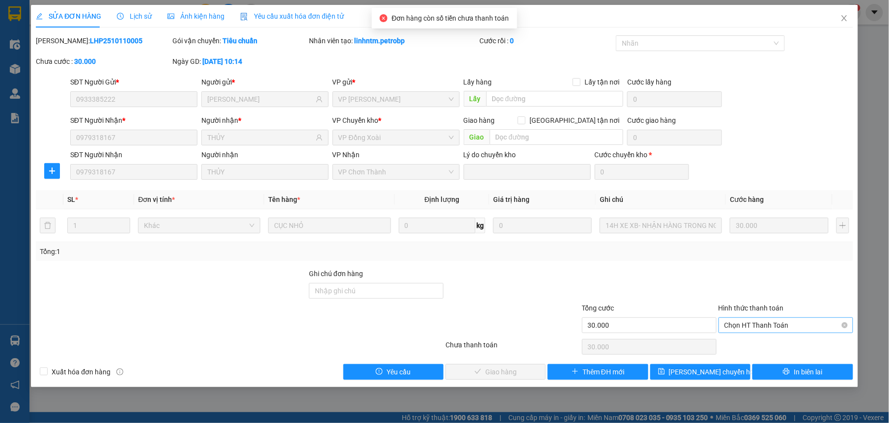
click at [744, 333] on span "Chọn HT Thanh Toán" at bounding box center [786, 325] width 123 height 15
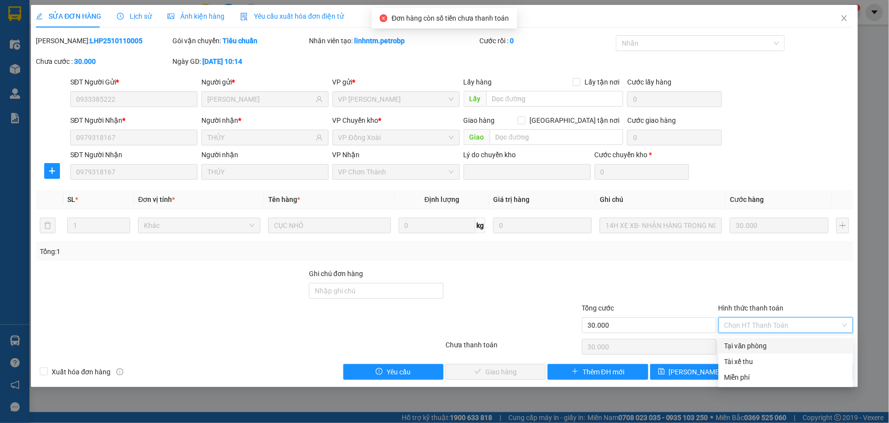
click at [738, 343] on div "Tại văn phòng" at bounding box center [786, 345] width 123 height 11
type input "0"
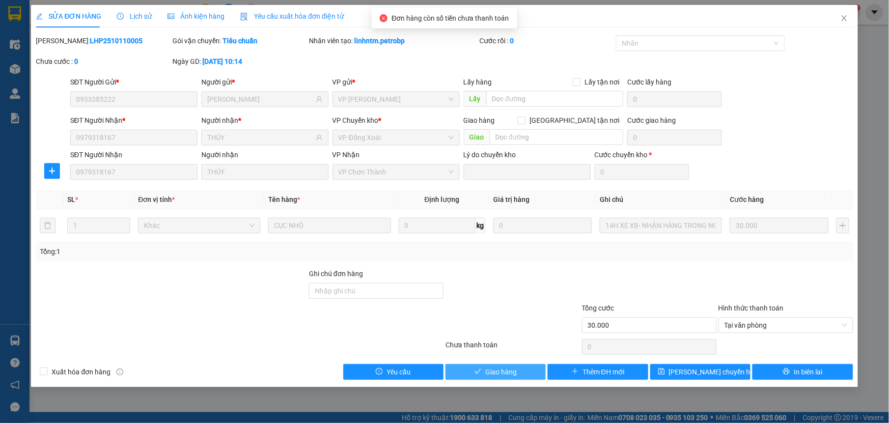
click at [502, 366] on button "Giao hàng" at bounding box center [496, 372] width 100 height 16
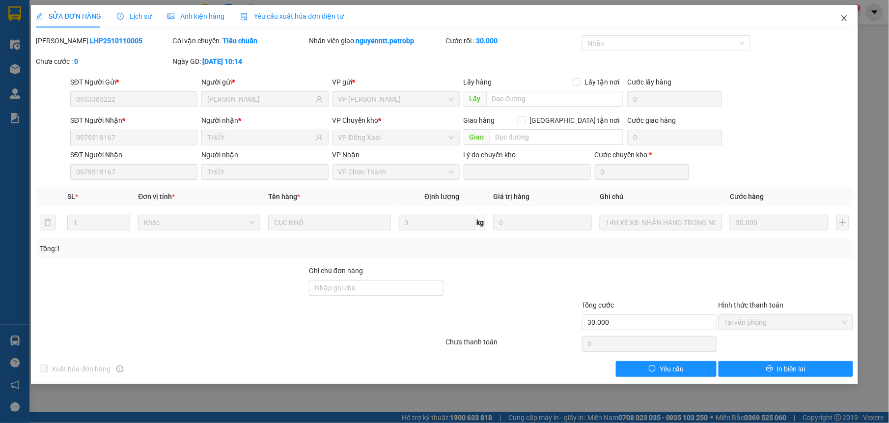
click at [850, 17] on span "Close" at bounding box center [845, 19] width 28 height 28
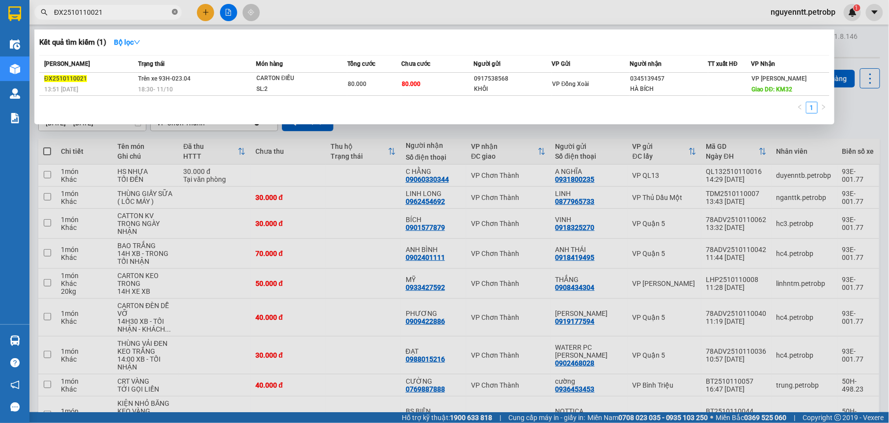
click at [173, 12] on icon "close-circle" at bounding box center [175, 12] width 6 height 6
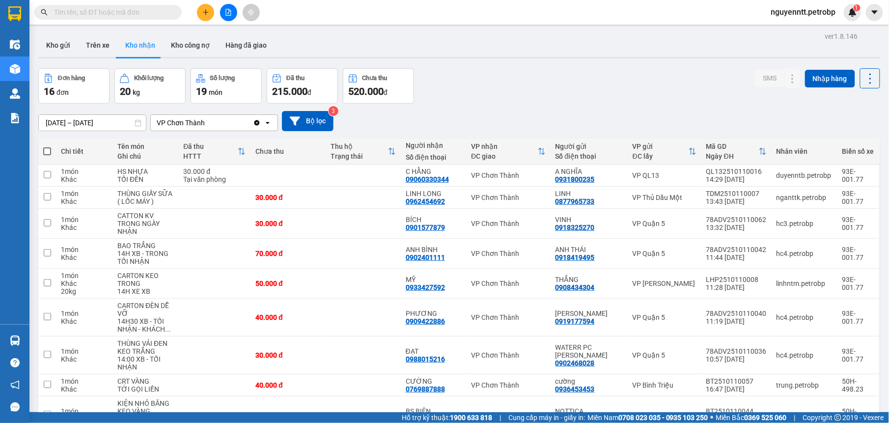
paste input "0909422886"
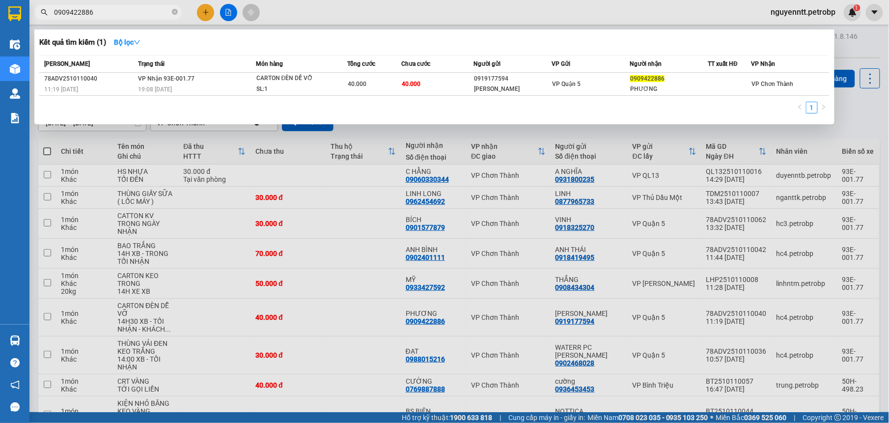
type input "0909422886"
click at [836, 115] on div at bounding box center [444, 211] width 889 height 423
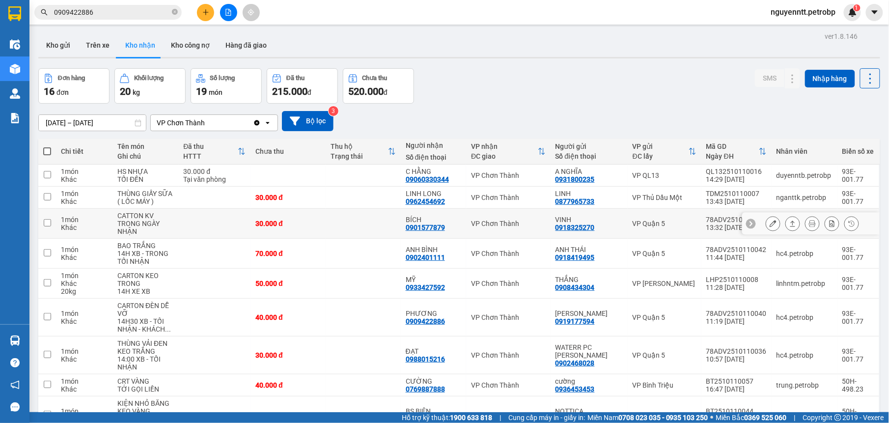
scroll to position [87, 0]
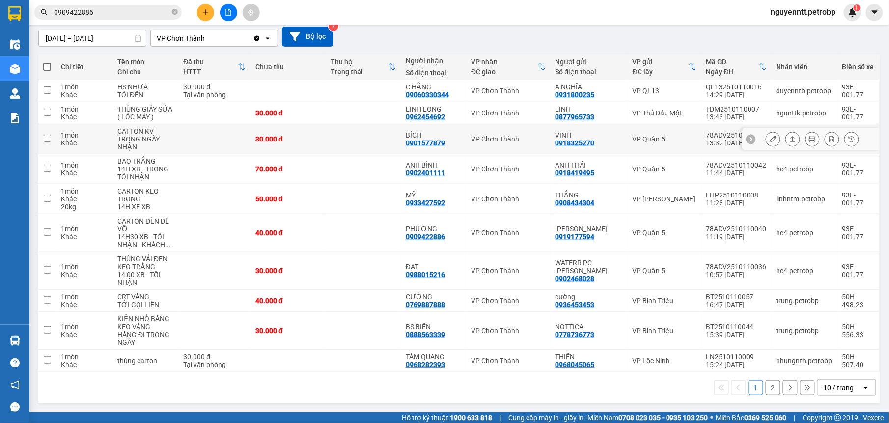
click at [370, 138] on td at bounding box center [363, 139] width 75 height 30
checkbox input "true"
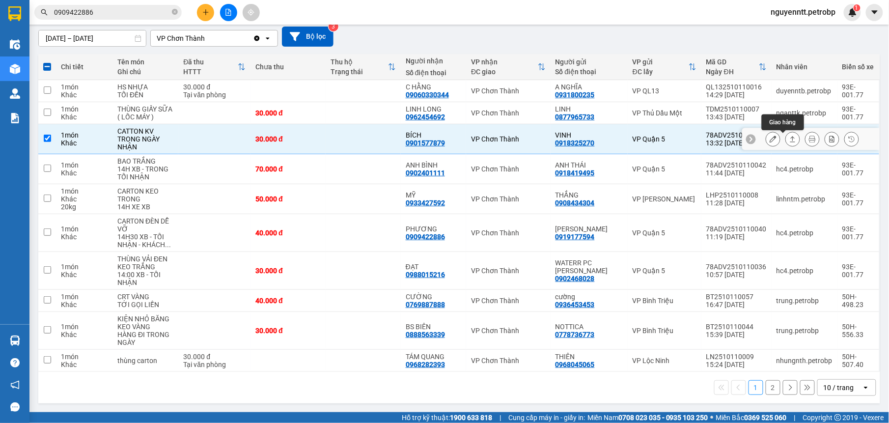
click at [786, 134] on button at bounding box center [793, 139] width 14 height 17
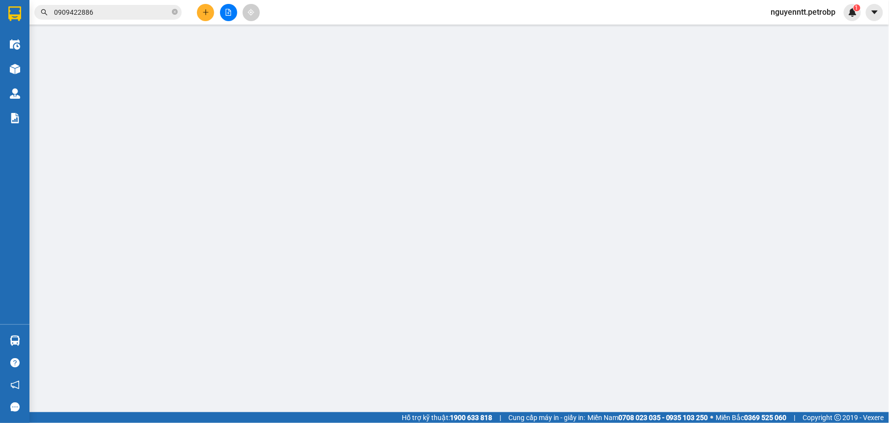
type input "0918325270"
type input "VINH"
type input "0901577879"
type input "BÍCH"
type input "30.000"
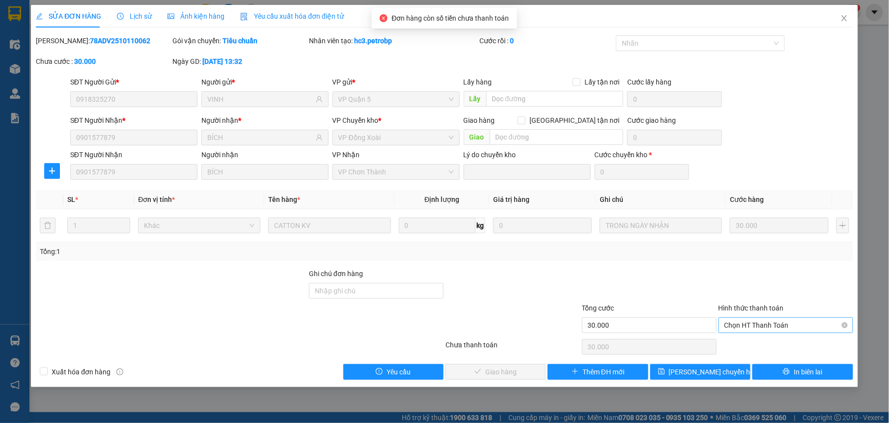
click at [747, 333] on div "Chọn HT Thanh Toán" at bounding box center [786, 325] width 135 height 16
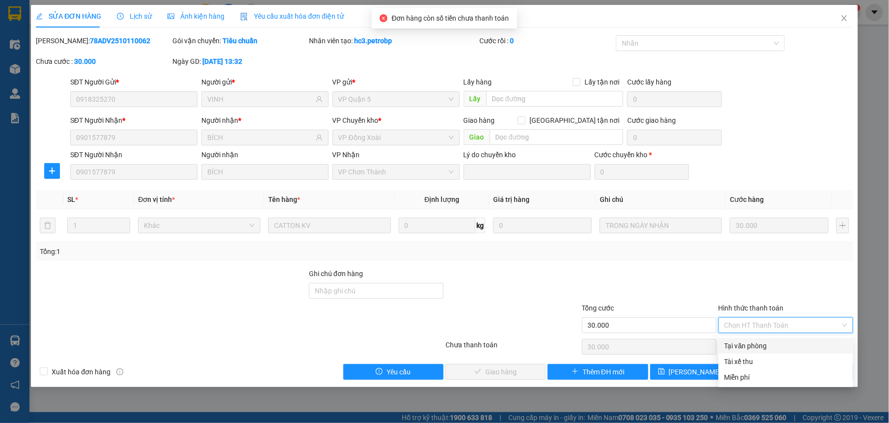
click at [744, 344] on div "Tại văn phòng" at bounding box center [786, 345] width 123 height 11
type input "0"
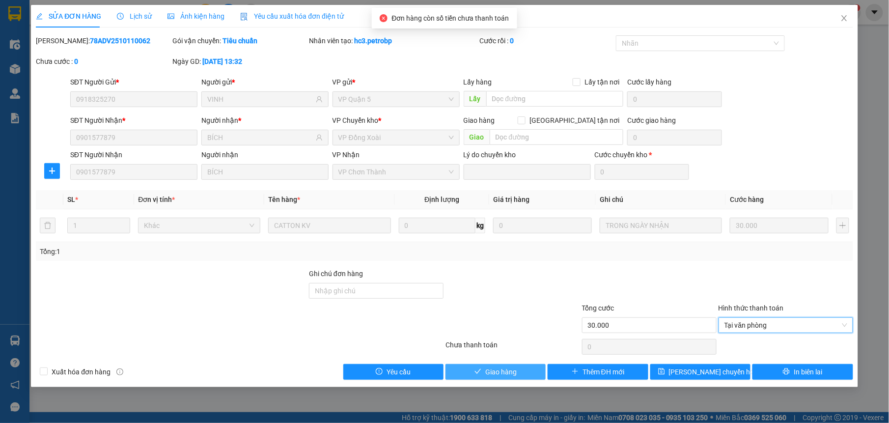
click at [525, 370] on button "Giao hàng" at bounding box center [496, 372] width 100 height 16
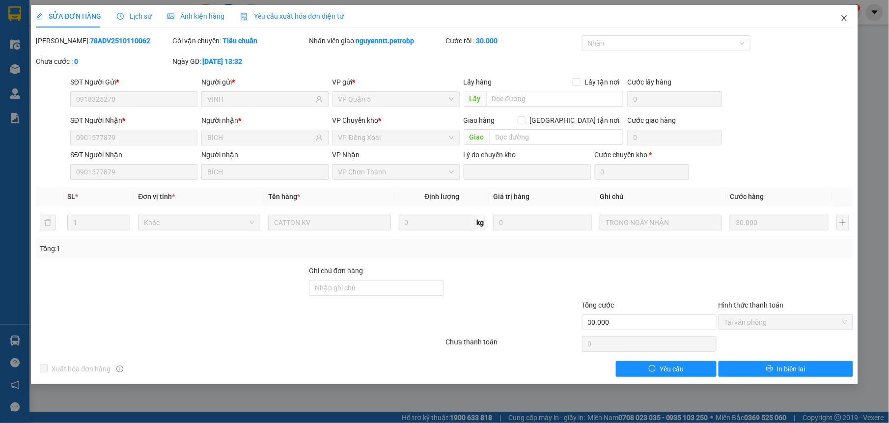
click at [847, 18] on icon "close" at bounding box center [845, 18] width 8 height 8
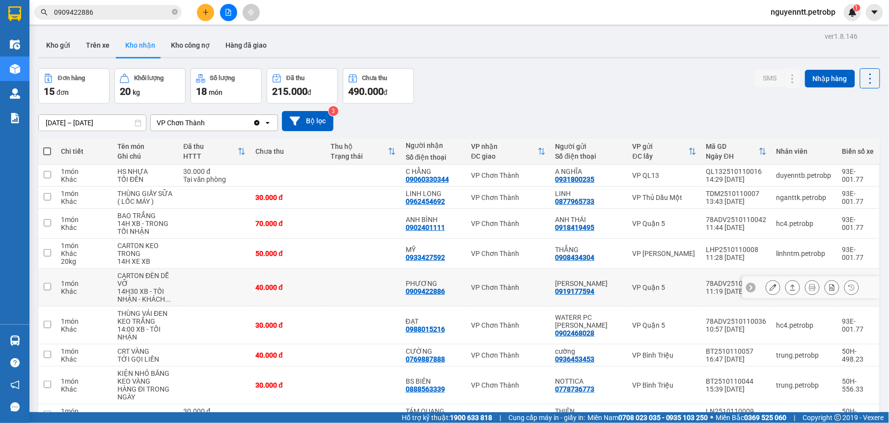
scroll to position [62, 0]
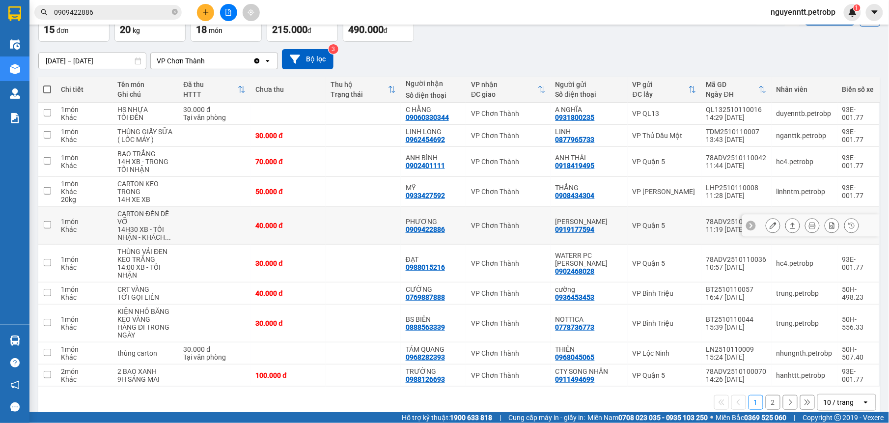
click at [380, 224] on td at bounding box center [363, 226] width 75 height 38
checkbox input "true"
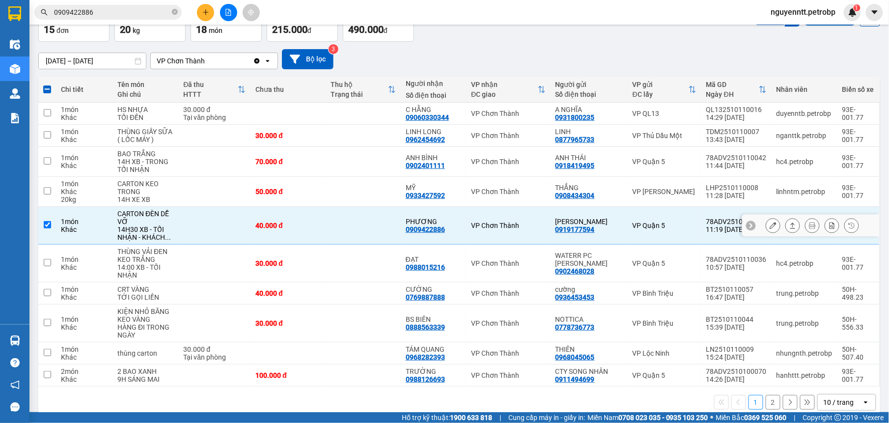
click at [789, 226] on icon at bounding box center [792, 225] width 7 height 7
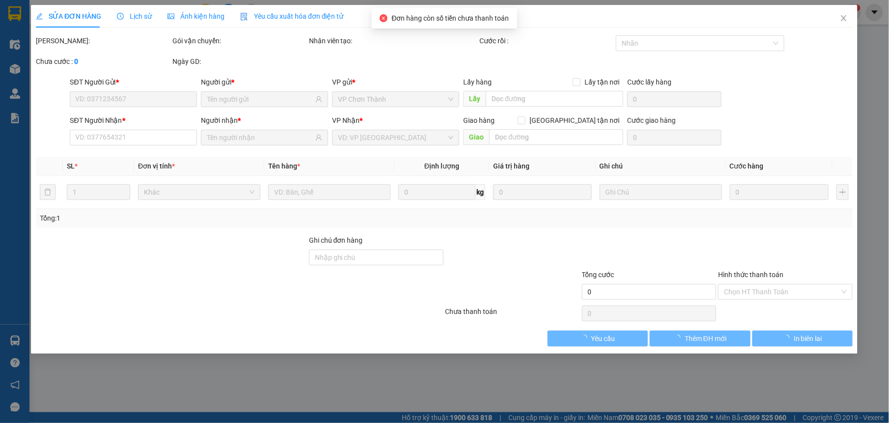
type input "0919177594"
type input "ANH CƯỜNG"
type input "0909422886"
type input "PHƯƠNG"
type input "40.000"
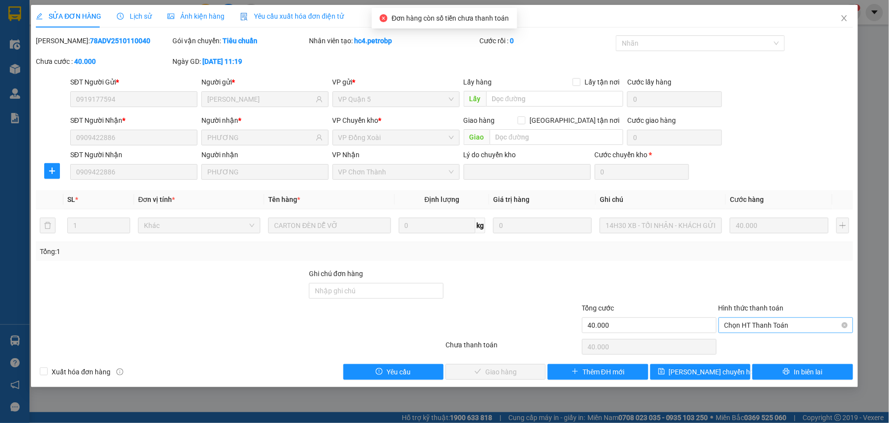
click at [777, 324] on span "Chọn HT Thanh Toán" at bounding box center [786, 325] width 123 height 15
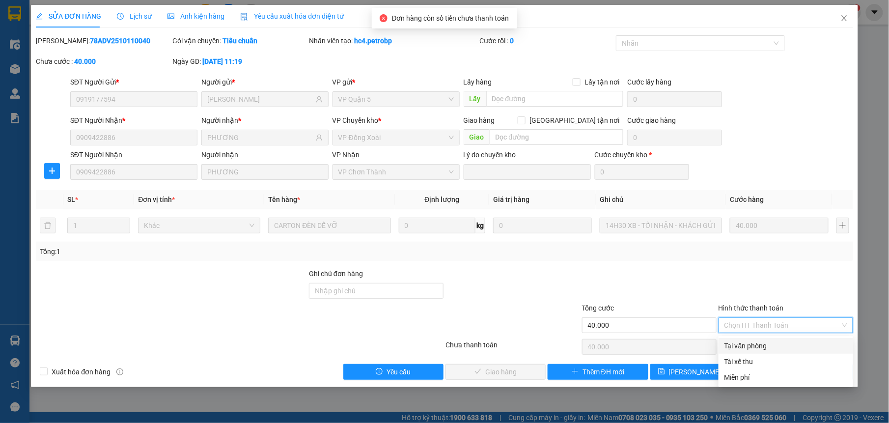
click at [754, 344] on div "Tại văn phòng" at bounding box center [786, 345] width 123 height 11
type input "0"
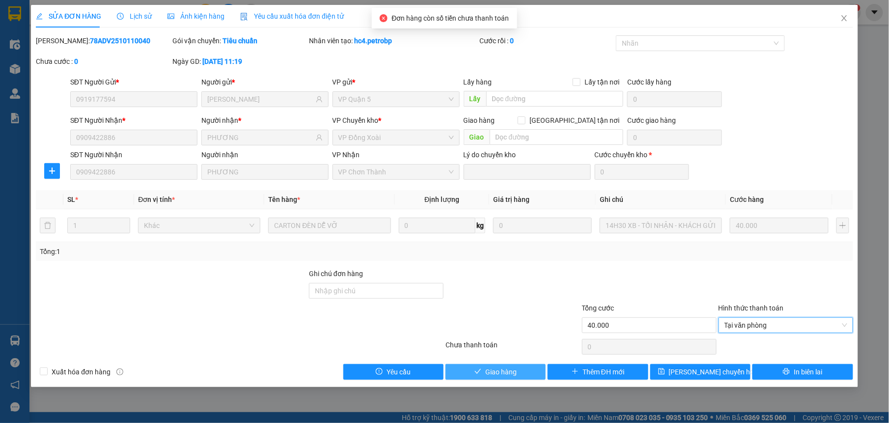
click at [498, 379] on button "Giao hàng" at bounding box center [496, 372] width 100 height 16
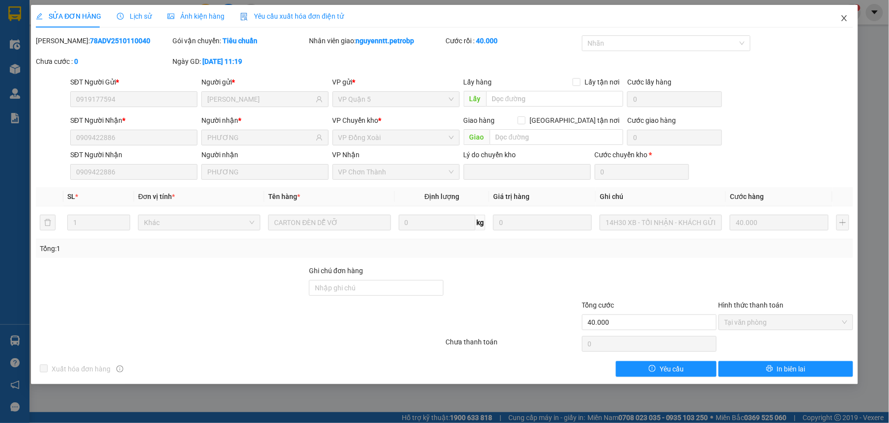
click at [844, 20] on icon "close" at bounding box center [844, 18] width 5 height 6
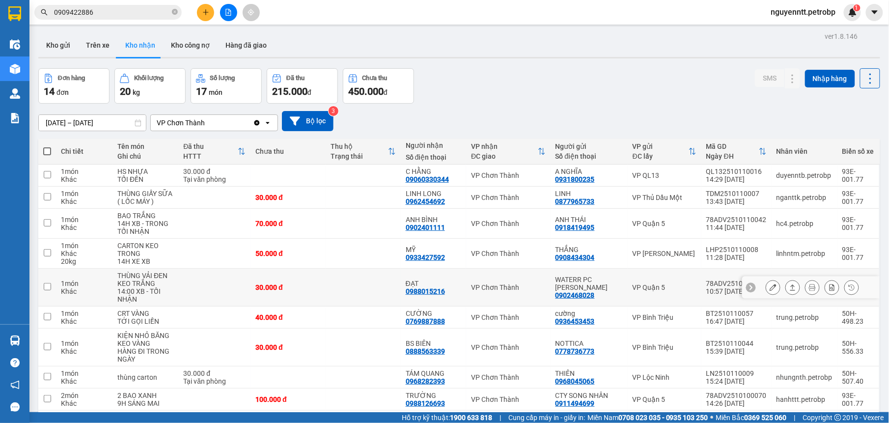
scroll to position [62, 0]
